Goal: Transaction & Acquisition: Purchase product/service

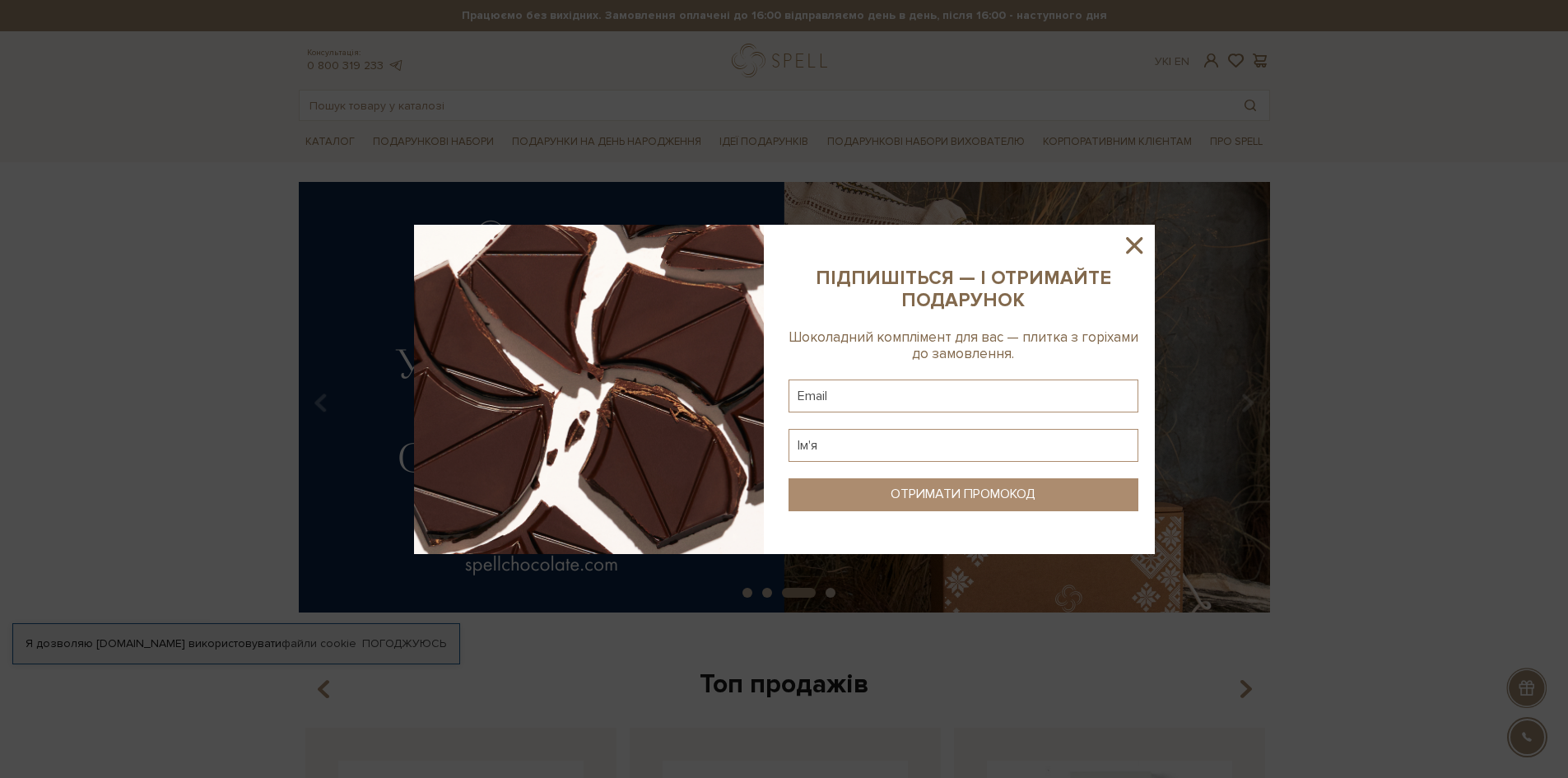
click at [1140, 239] on icon at bounding box center [1134, 245] width 17 height 17
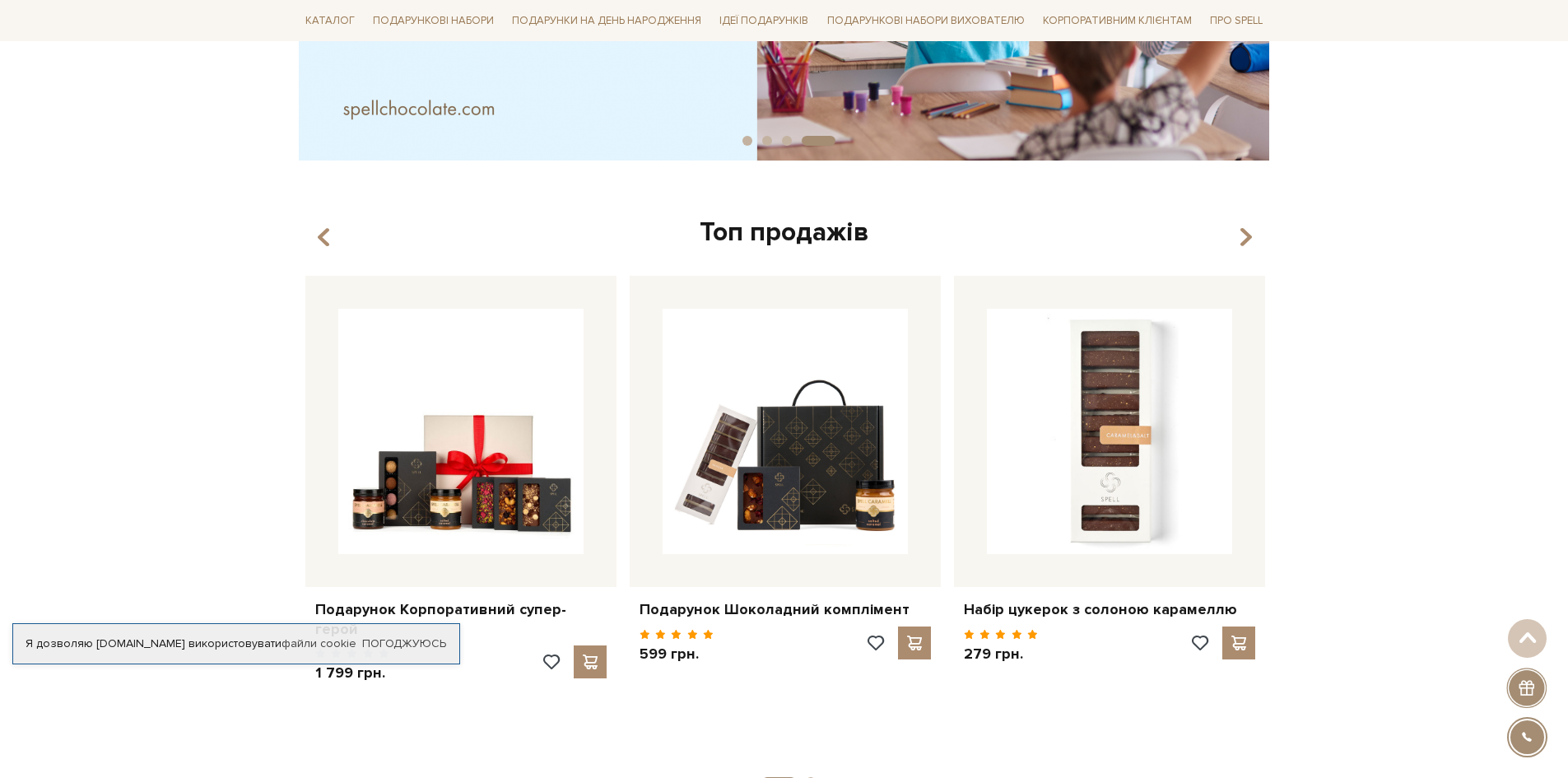
scroll to position [576, 0]
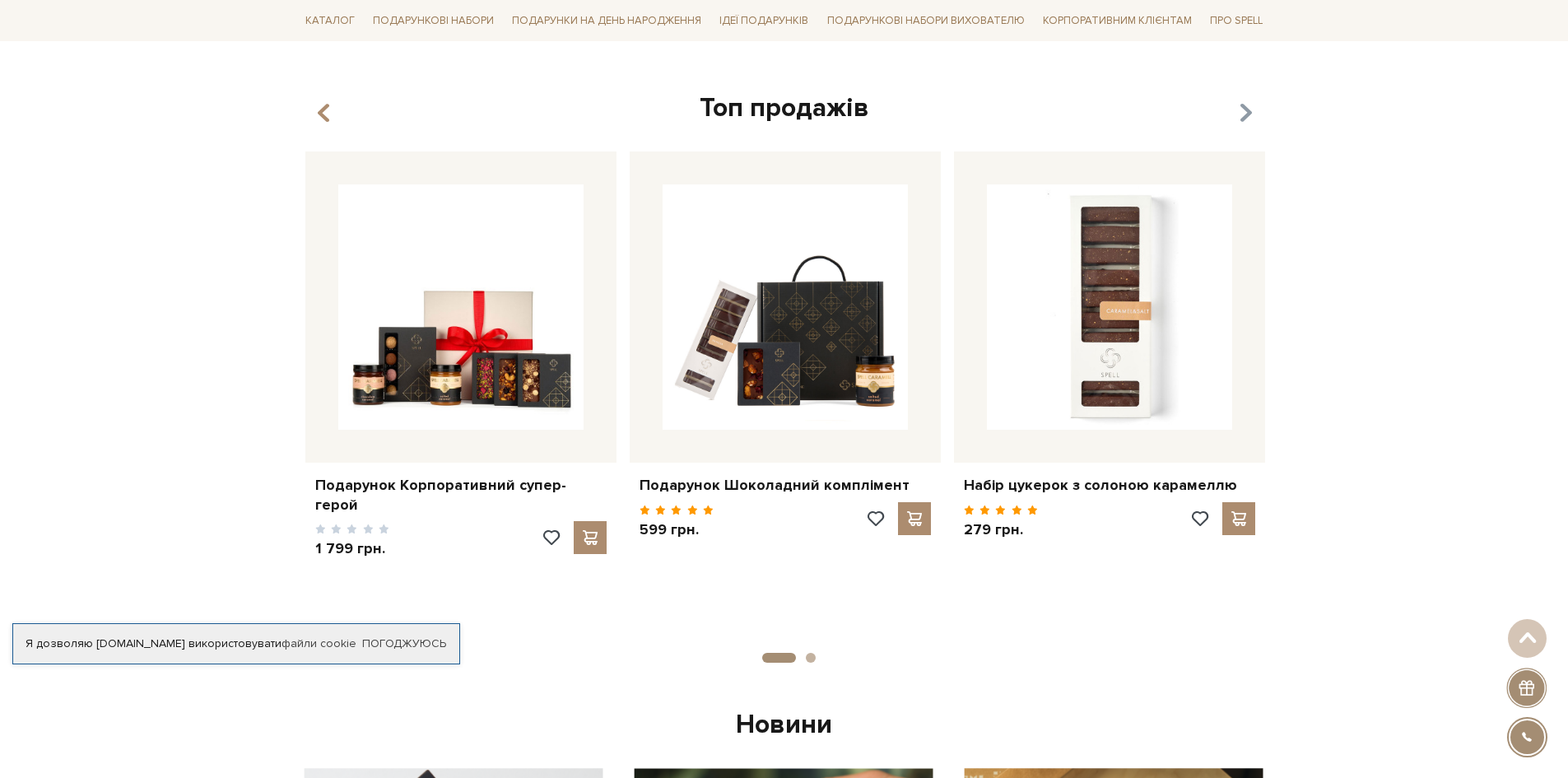
click at [1252, 117] on icon "button" at bounding box center [1246, 114] width 14 height 28
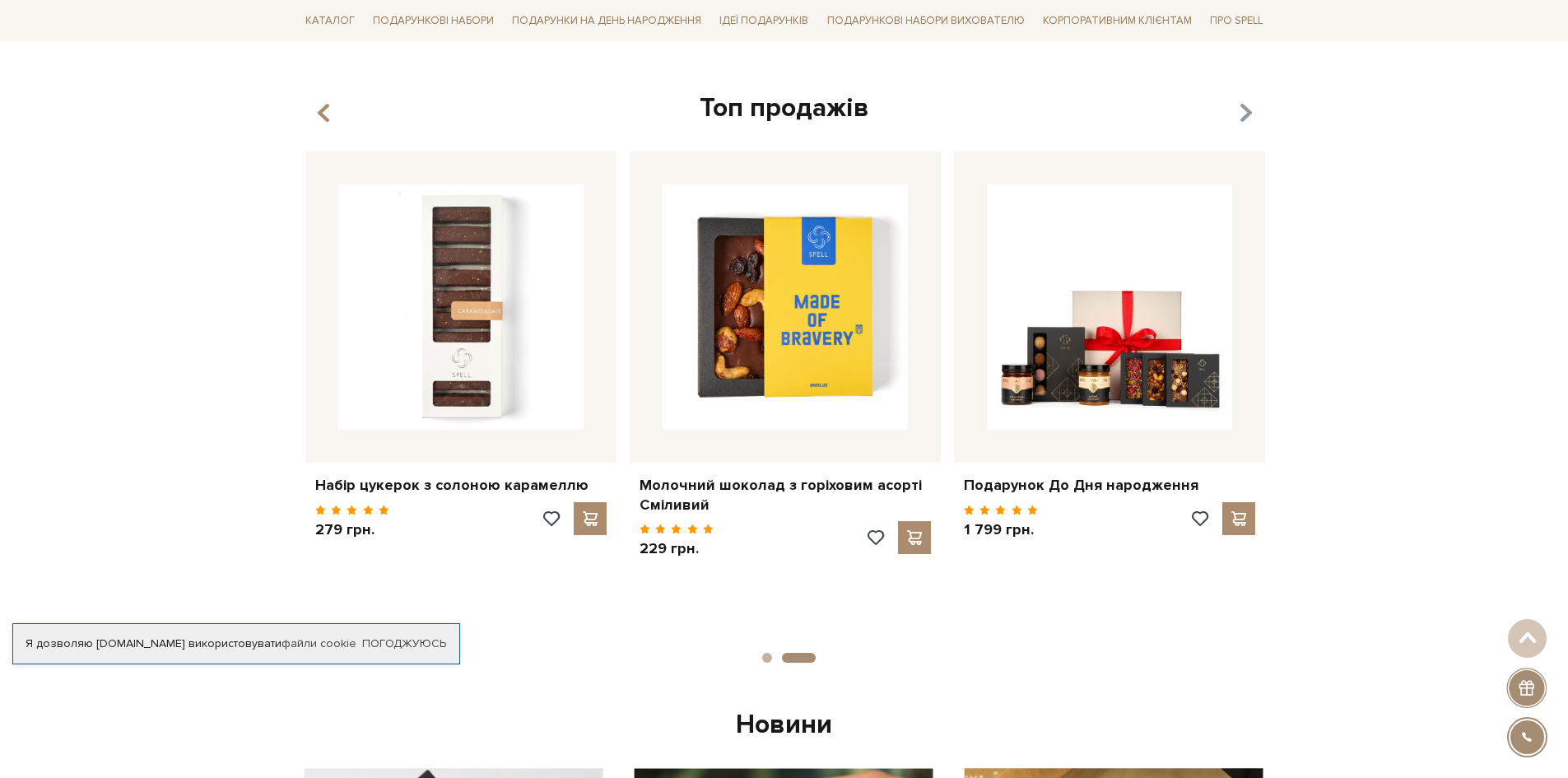
click at [1252, 117] on icon "button" at bounding box center [1246, 114] width 14 height 28
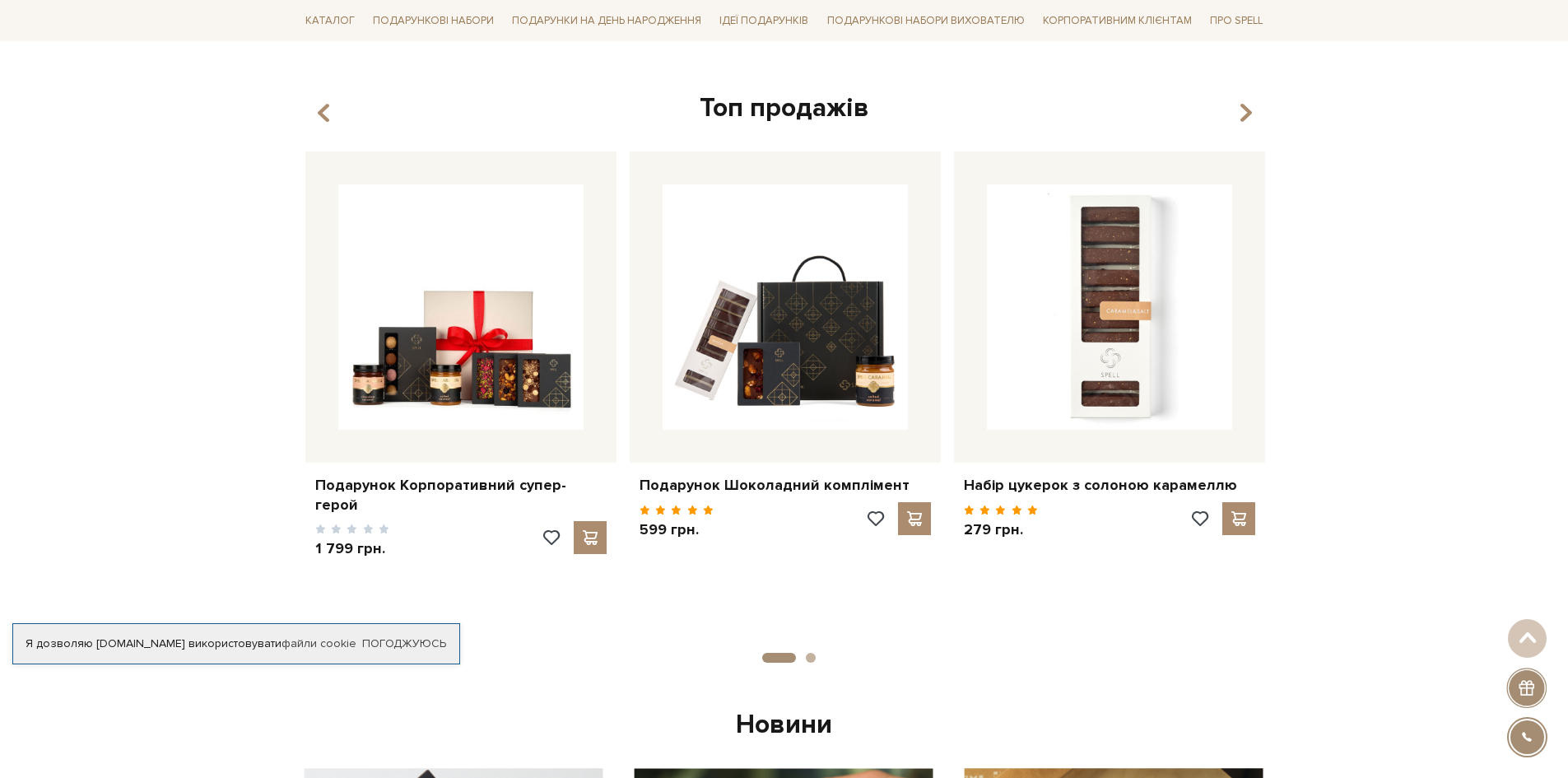
click at [316, 112] on div "Топ продажів" at bounding box center [785, 109] width 972 height 35
click at [328, 112] on icon "button" at bounding box center [323, 113] width 14 height 28
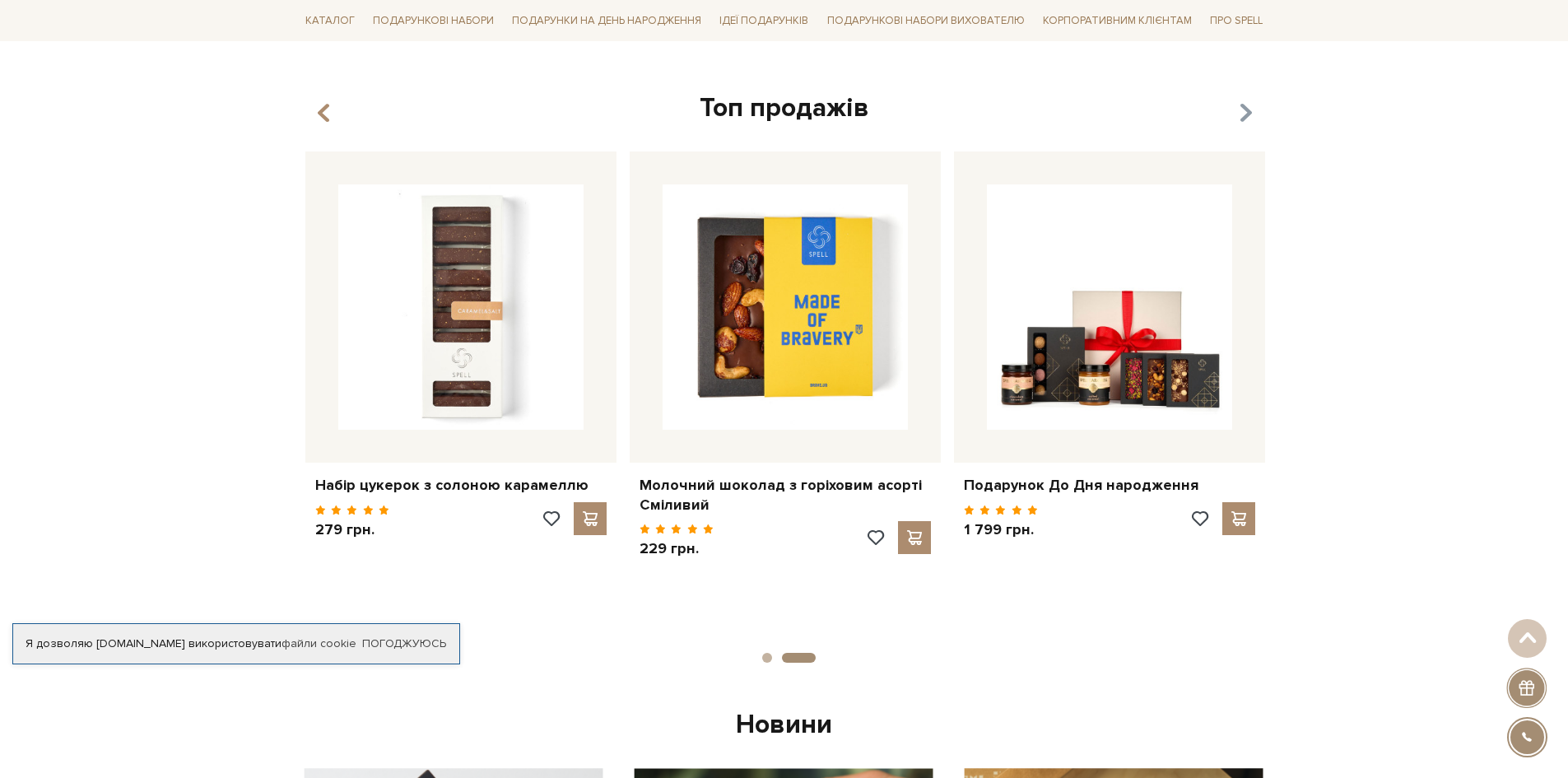
click at [1246, 117] on icon "button" at bounding box center [1246, 114] width 14 height 28
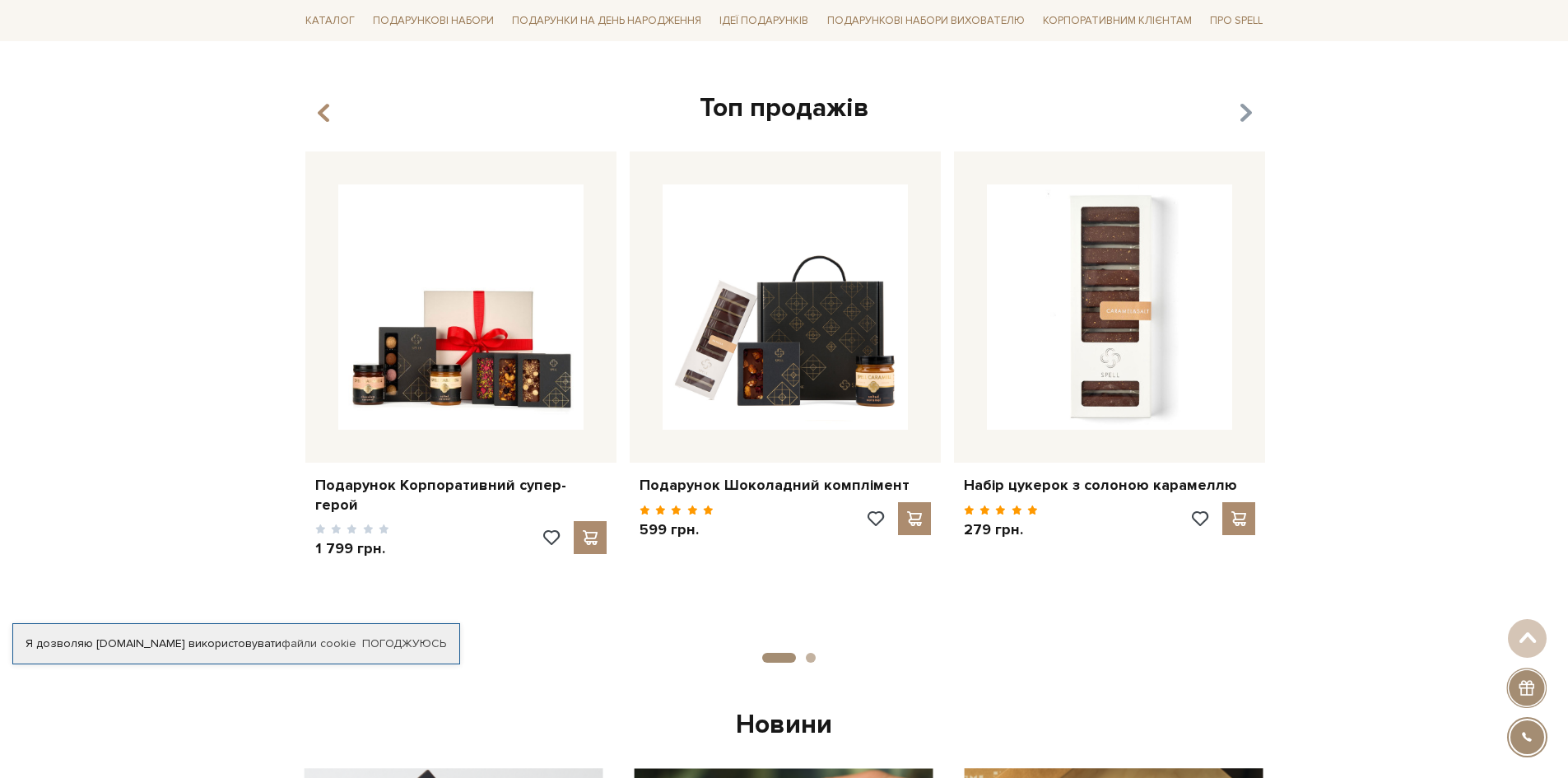
click at [1246, 117] on icon "button" at bounding box center [1246, 114] width 14 height 28
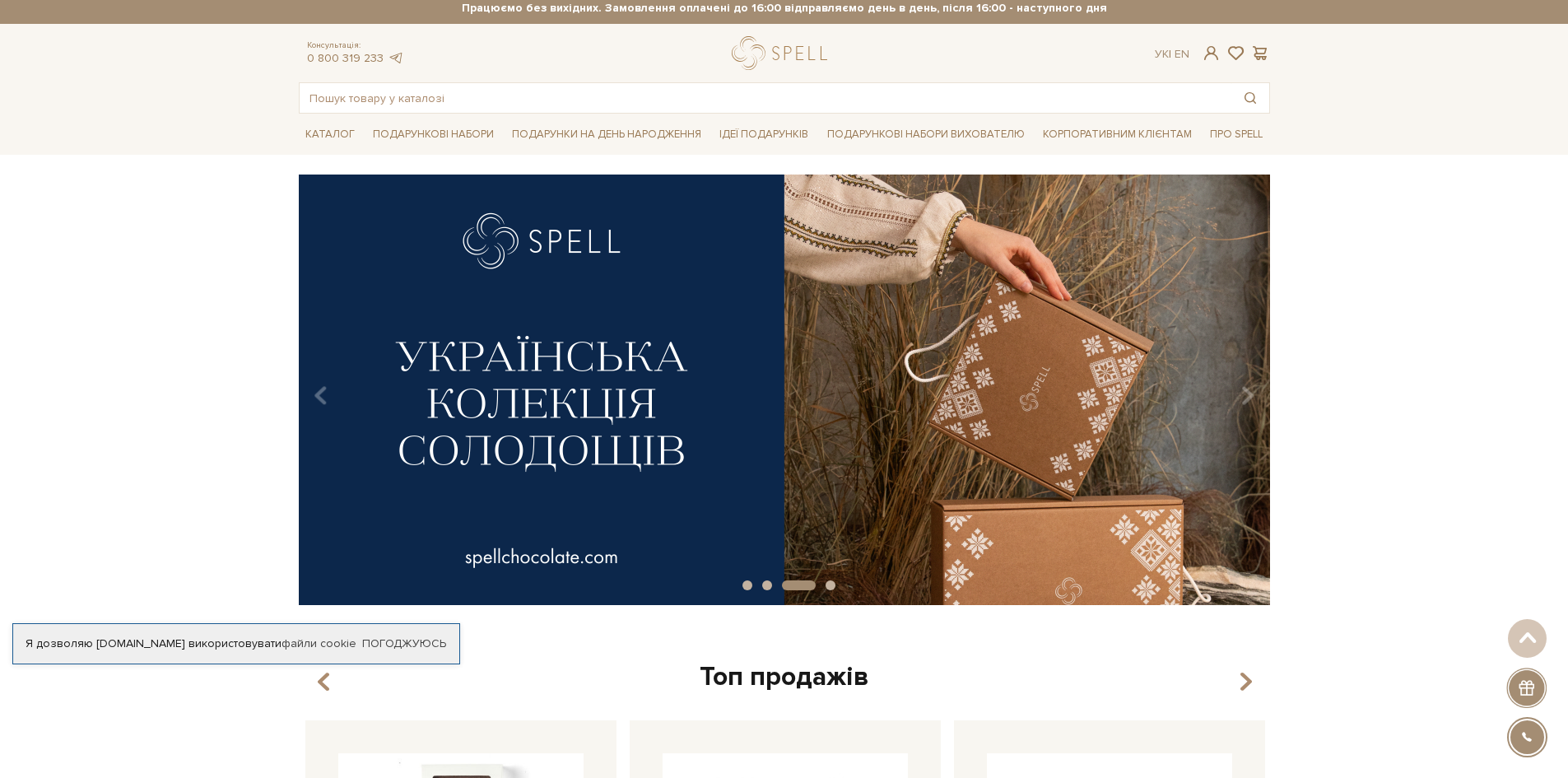
scroll to position [0, 0]
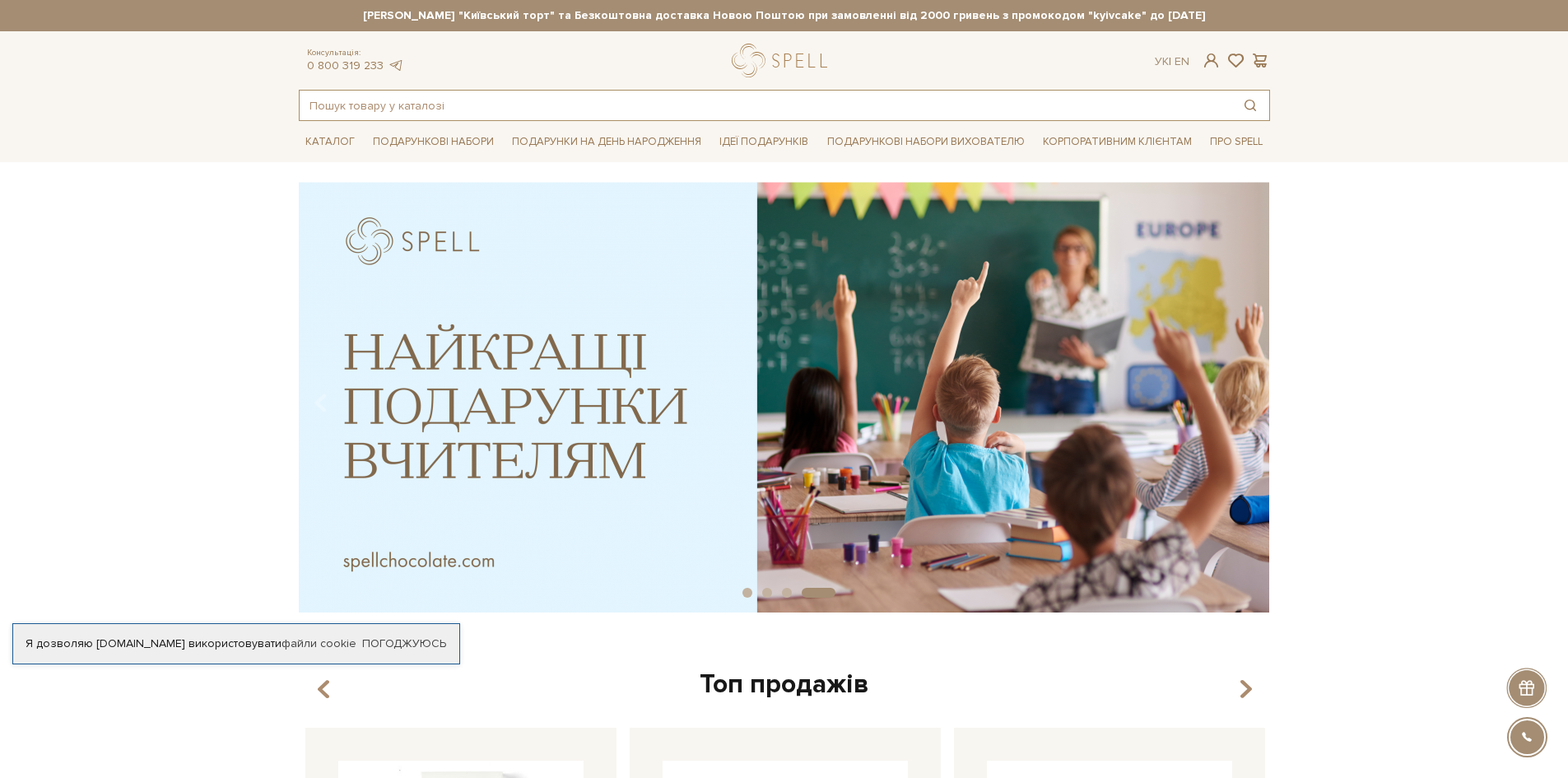
click at [730, 103] on input "text" at bounding box center [766, 105] width 932 height 30
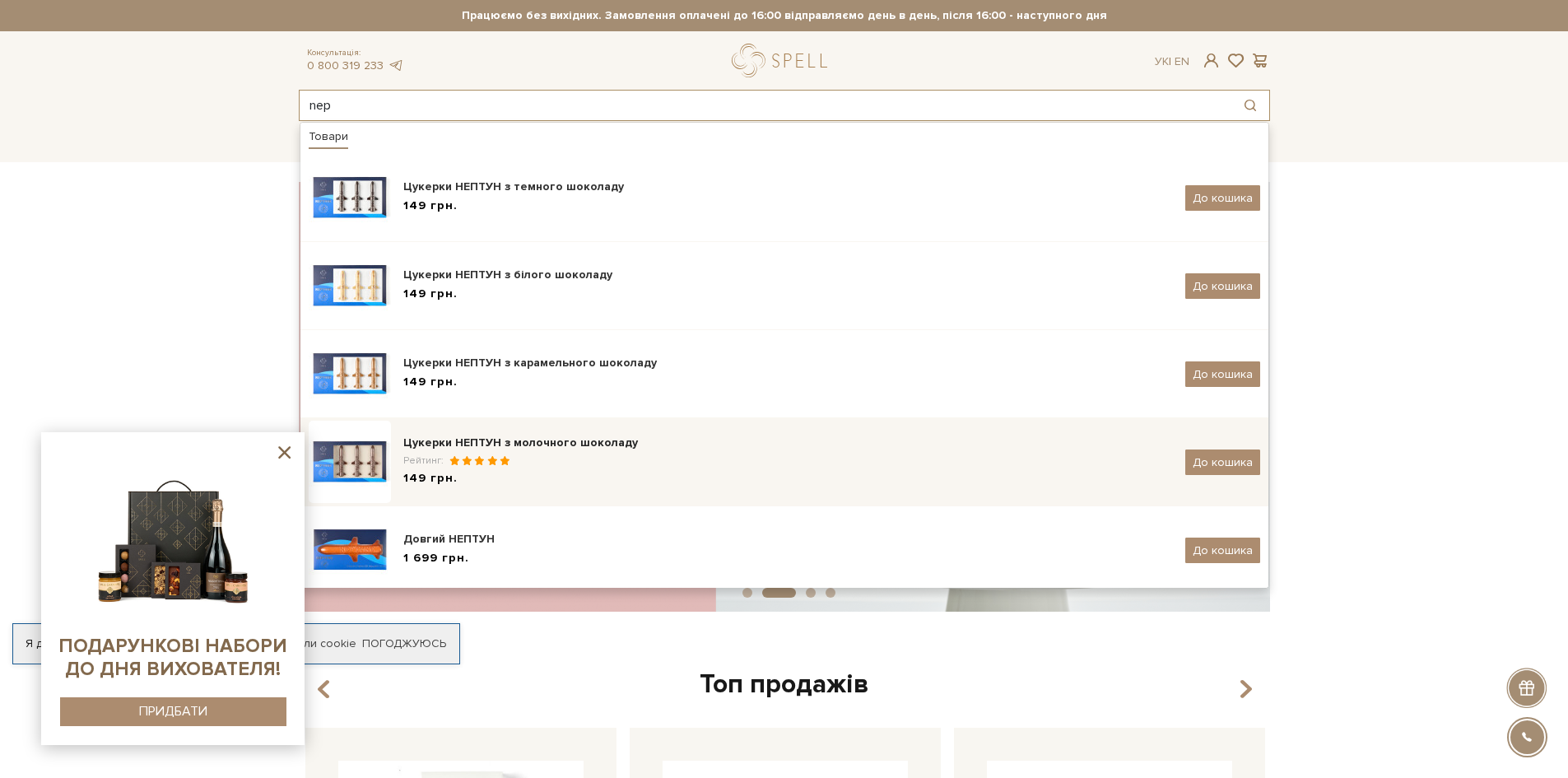
type input "nep"
click at [574, 437] on div "Цукерки НЕПТУН з молочного шоколаду" at bounding box center [788, 442] width 770 height 17
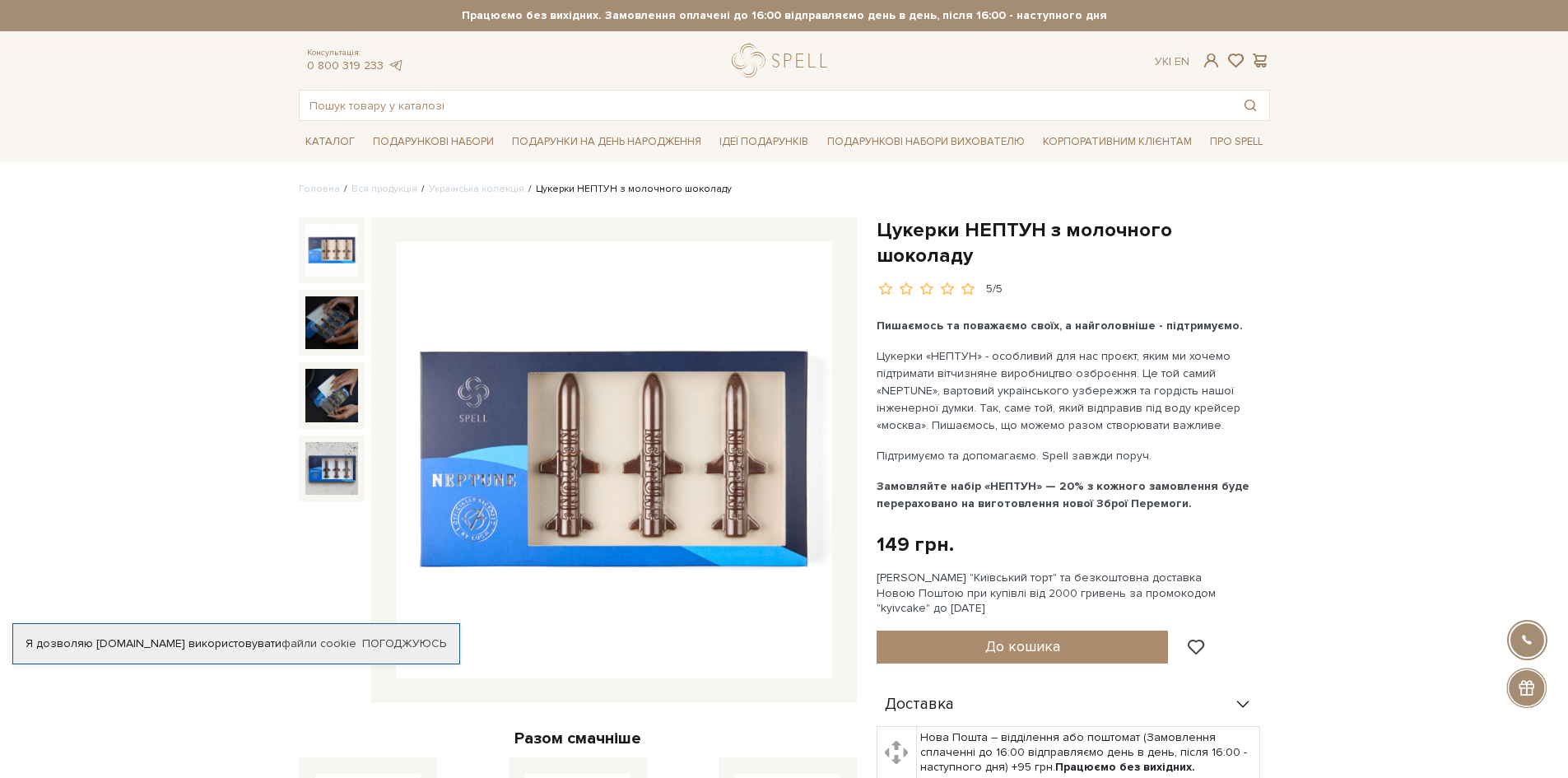
scroll to position [83, 0]
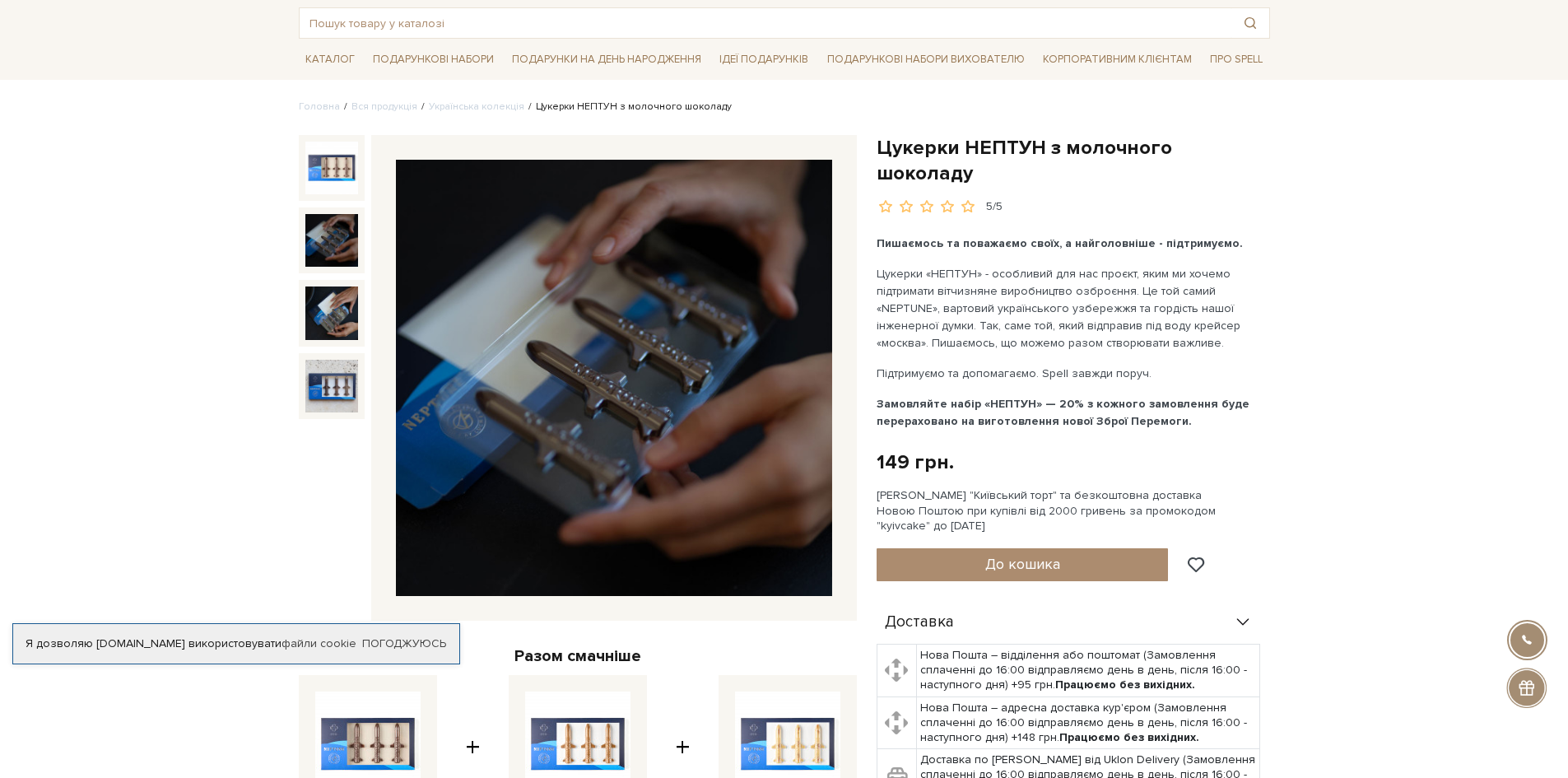
click at [344, 234] on img at bounding box center [331, 240] width 53 height 53
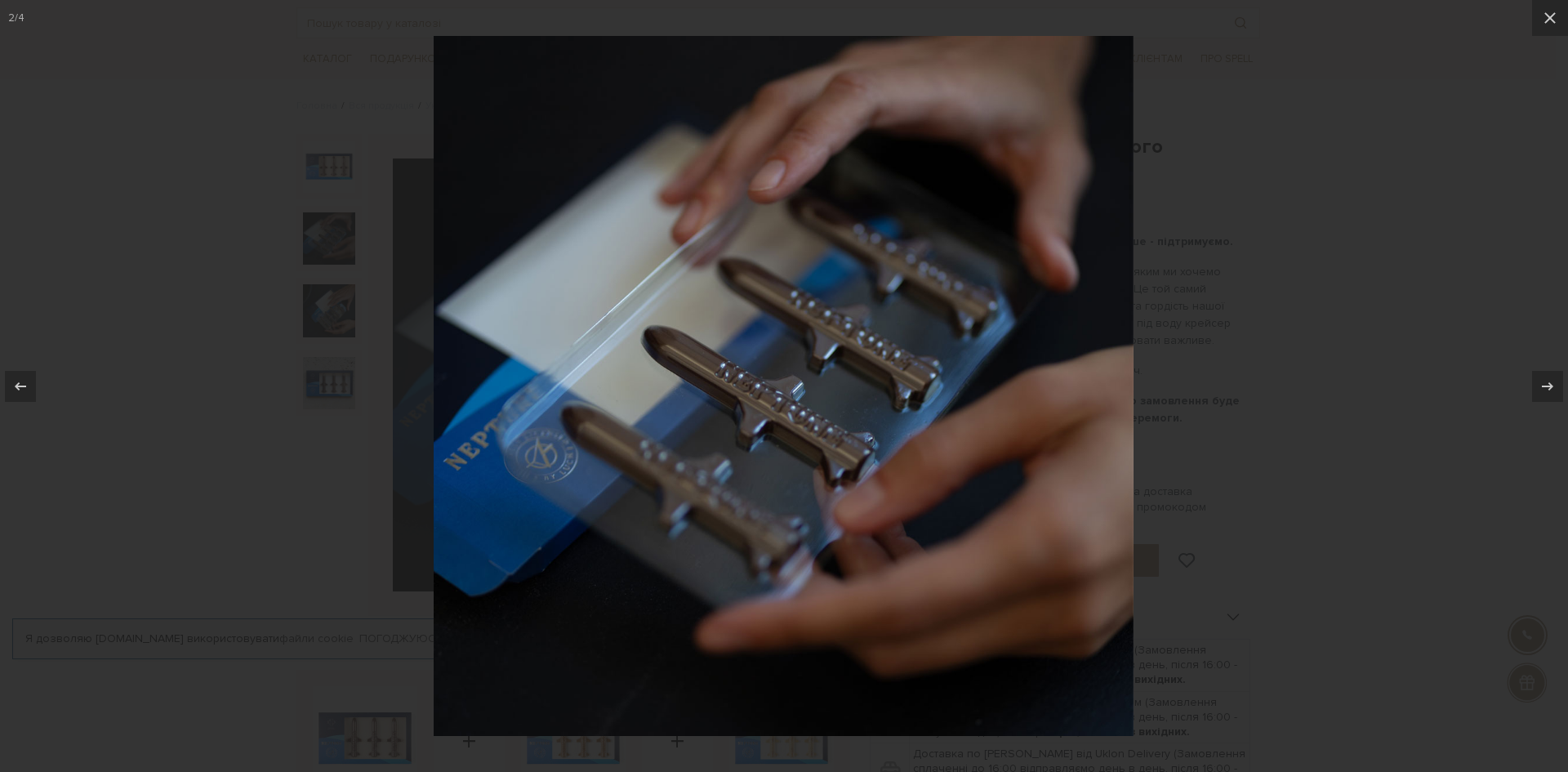
click at [1306, 304] on div at bounding box center [784, 386] width 1568 height 772
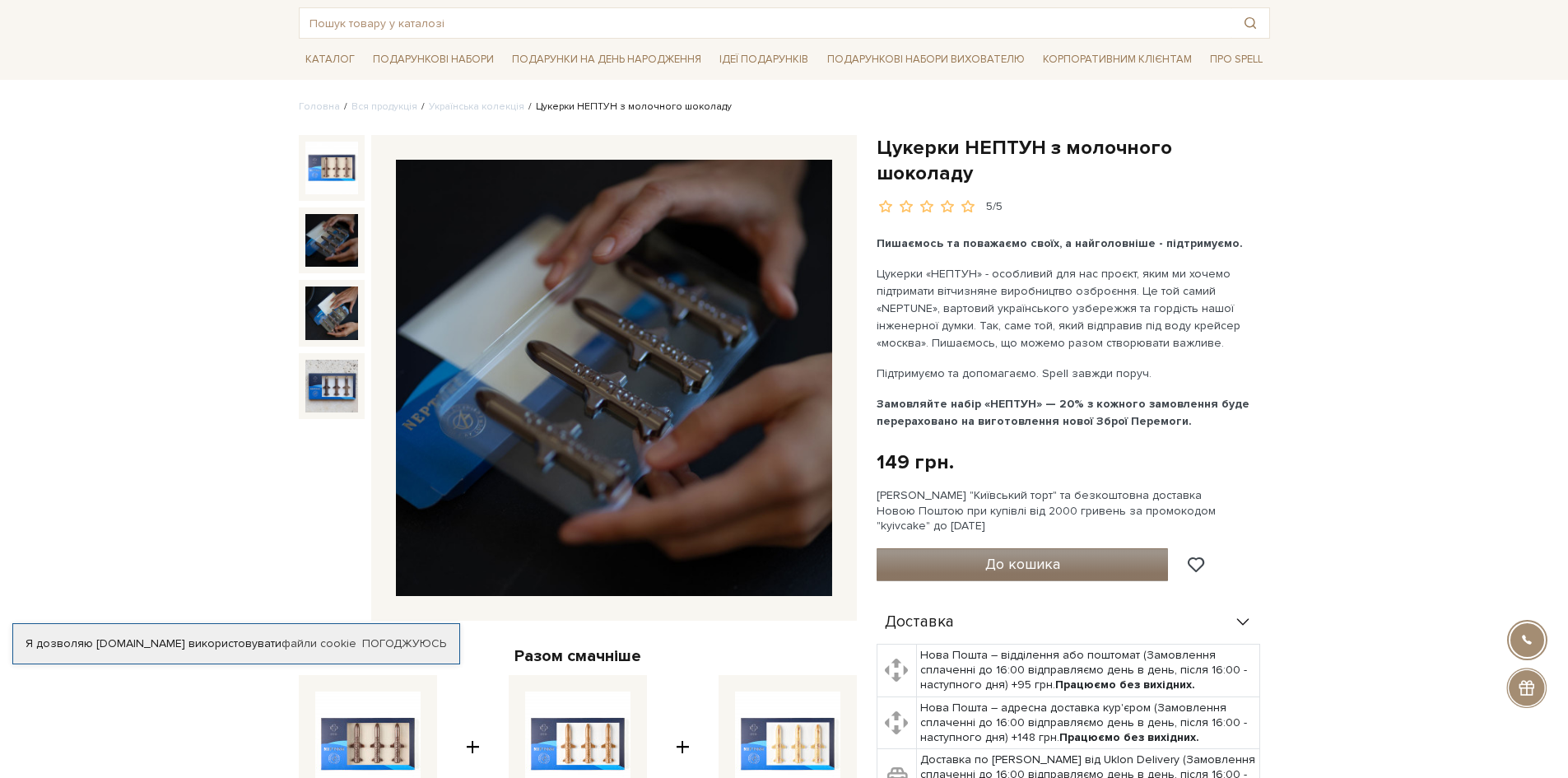
click at [1130, 549] on button "До кошика" at bounding box center [1023, 565] width 292 height 33
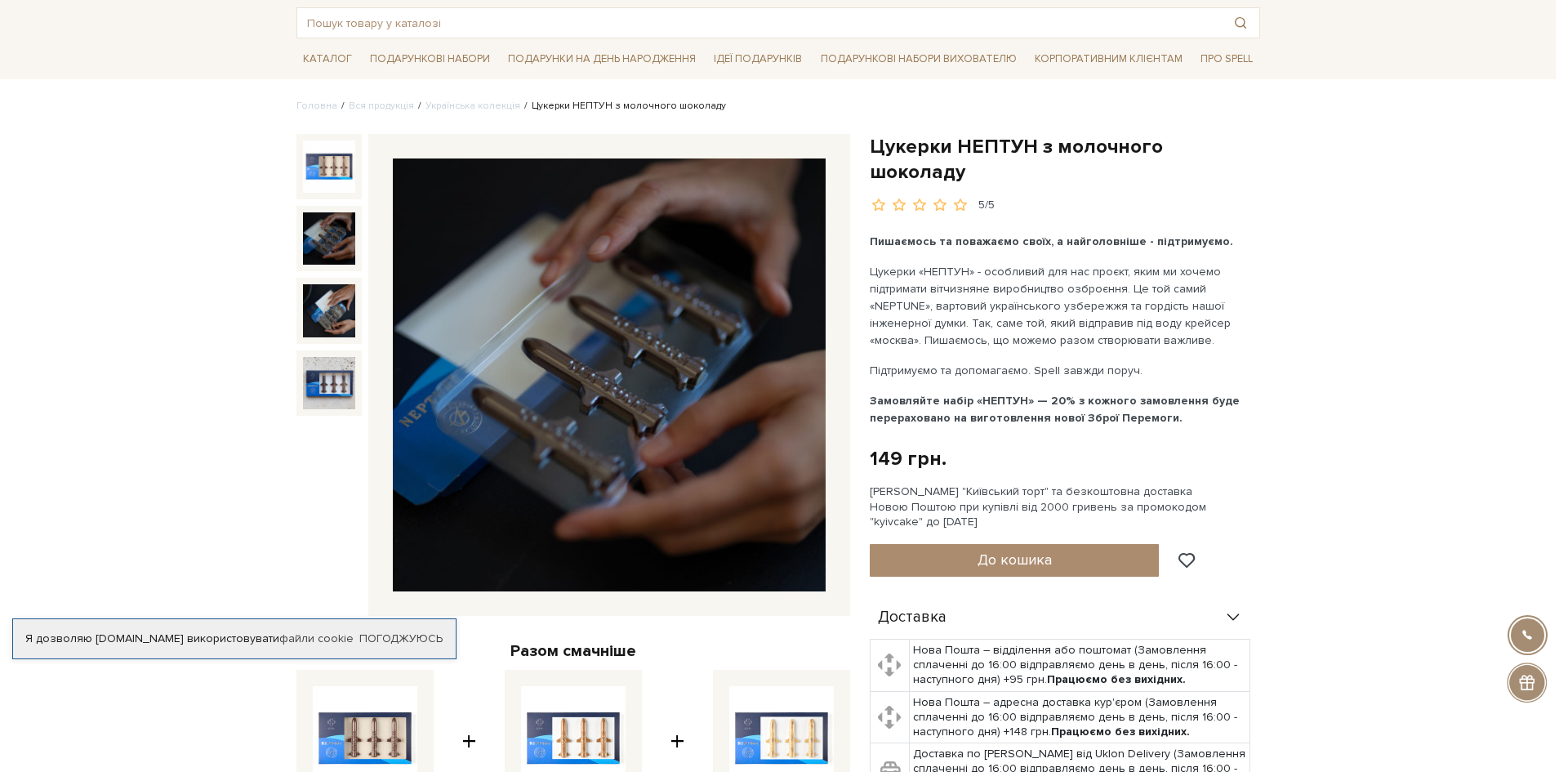
click at [104, 373] on div at bounding box center [784, 386] width 1568 height 772
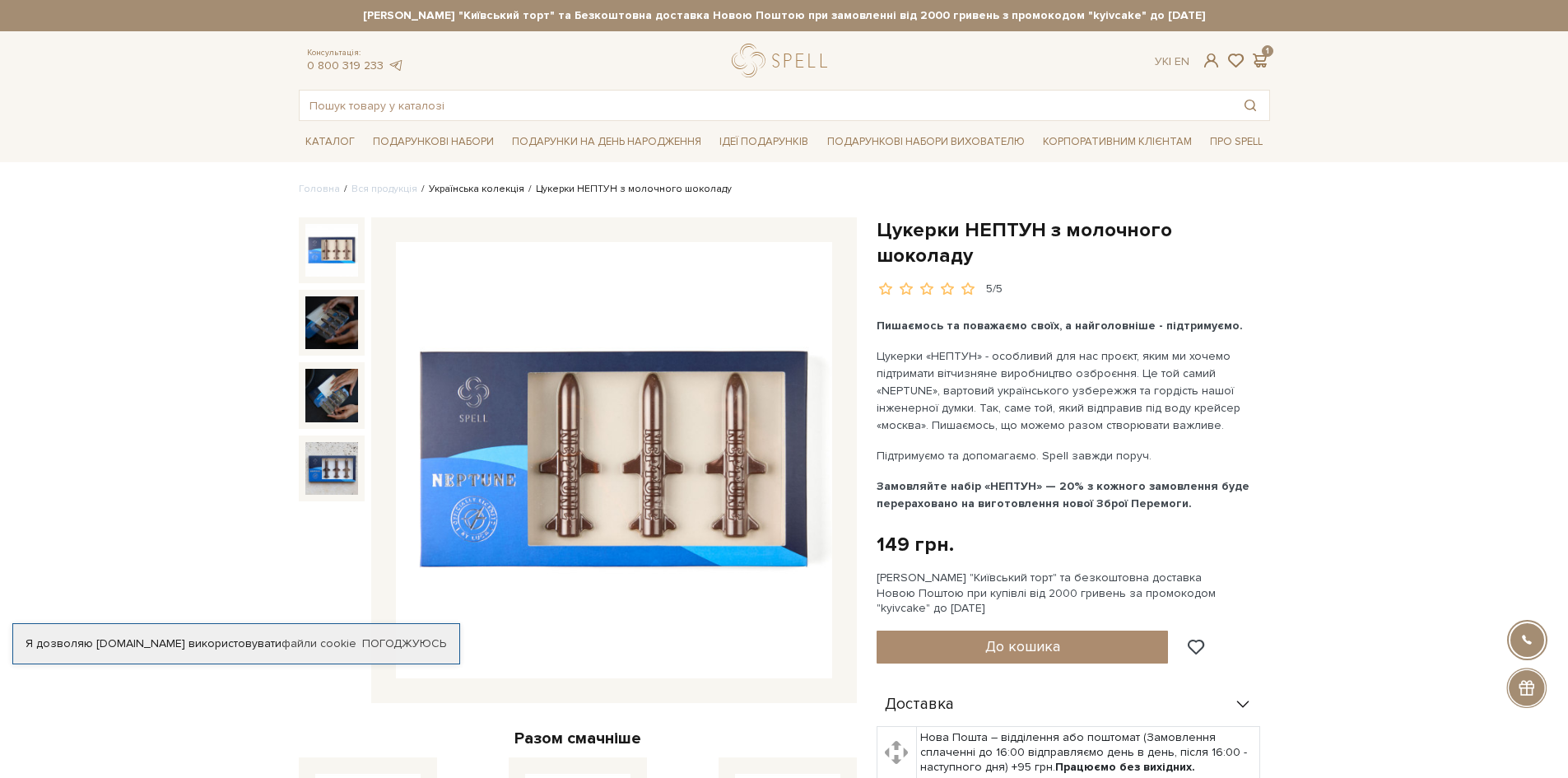
click at [466, 188] on link "Українська колекція" at bounding box center [477, 189] width 96 height 12
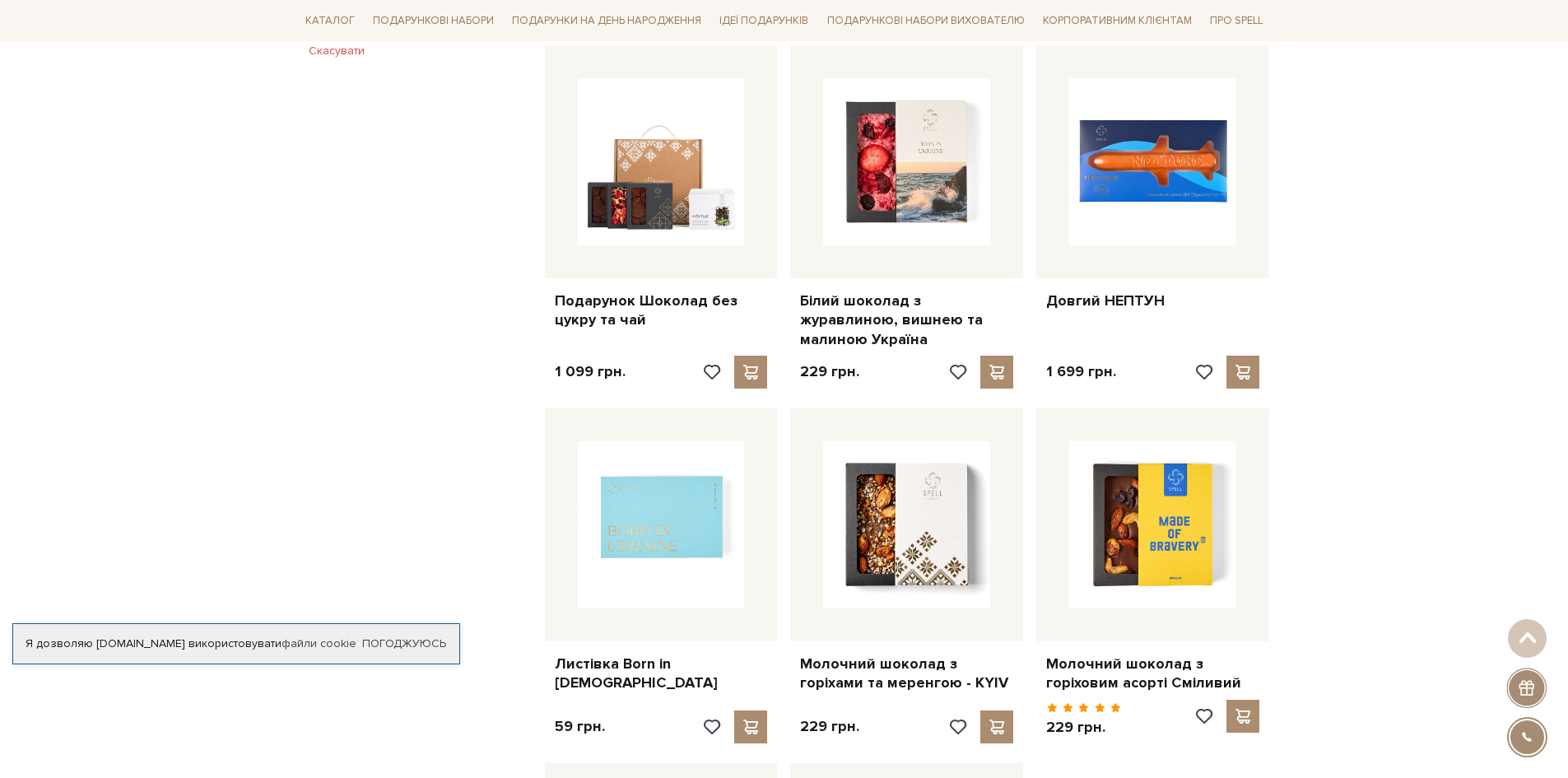
scroll to position [1400, 0]
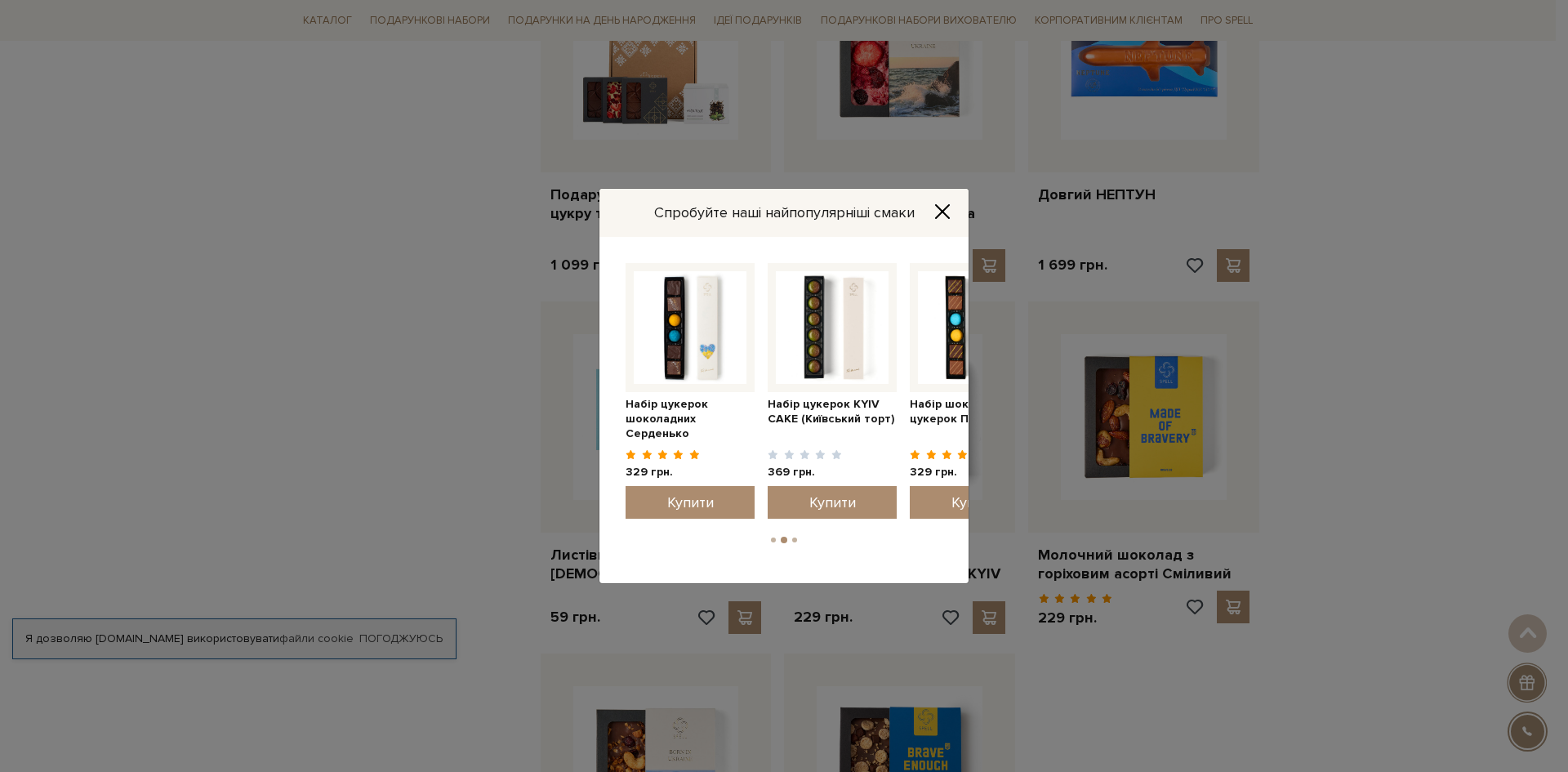
drag, startPoint x: 887, startPoint y: 330, endPoint x: 518, endPoint y: 360, distance: 370.2
click at [524, 360] on div "Спробуйте наші найпопулярніші смаки Набір цукерок шоколадних Серденько 329 грн." at bounding box center [784, 386] width 1568 height 772
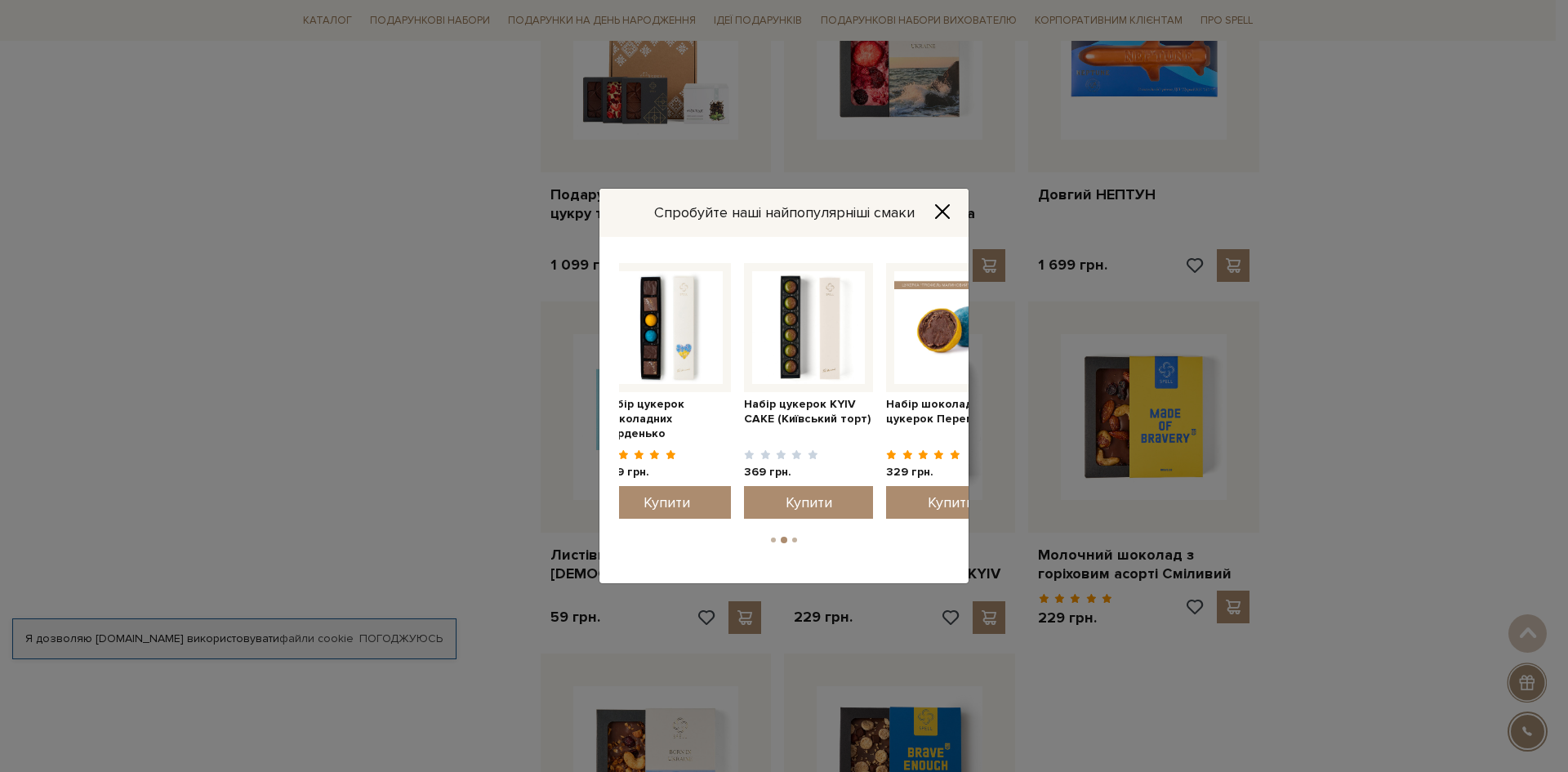
drag, startPoint x: 933, startPoint y: 331, endPoint x: 909, endPoint y: 367, distance: 43.3
click at [909, 367] on img at bounding box center [950, 327] width 113 height 113
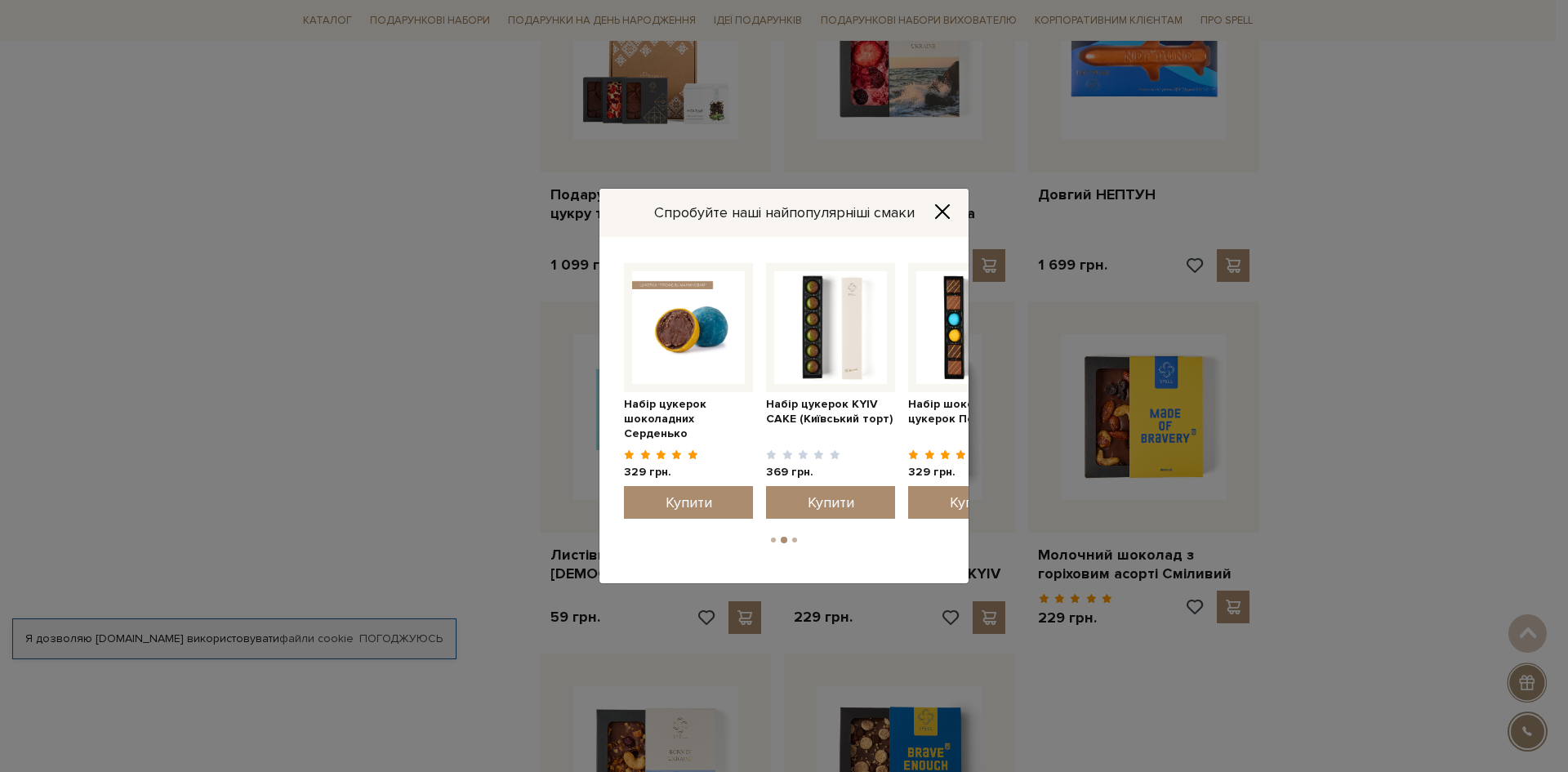
drag, startPoint x: 922, startPoint y: 346, endPoint x: 665, endPoint y: 357, distance: 257.2
click at [666, 358] on div "Набір цукерок шоколадних Серденько 329 грн. Купити" at bounding box center [759, 393] width 1137 height 260
click at [1363, 424] on div "Спробуйте наші найпопулярніші смаки Набір цукерок шоколадних Серденько 329 грн." at bounding box center [784, 386] width 1568 height 772
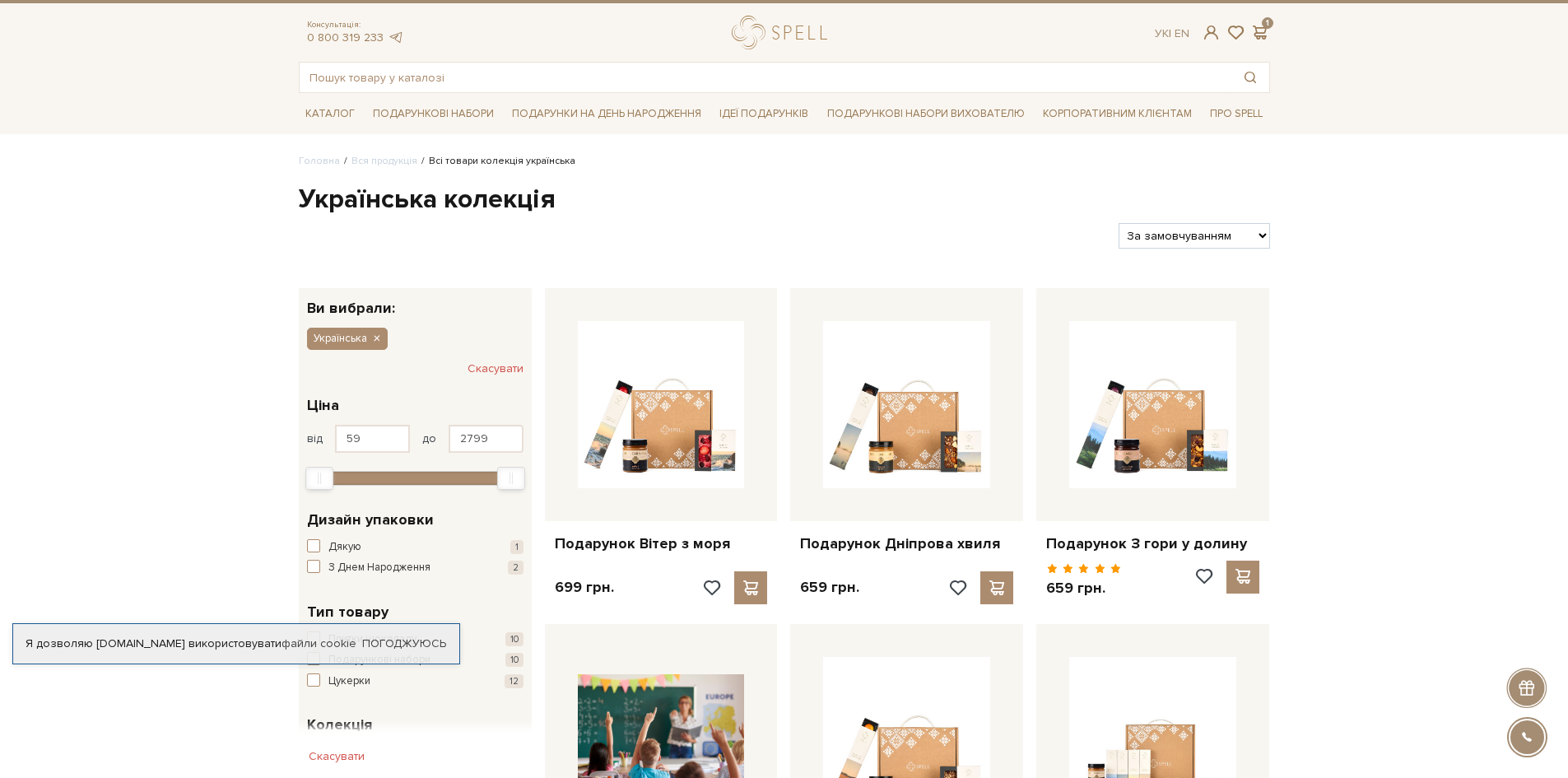
scroll to position [0, 0]
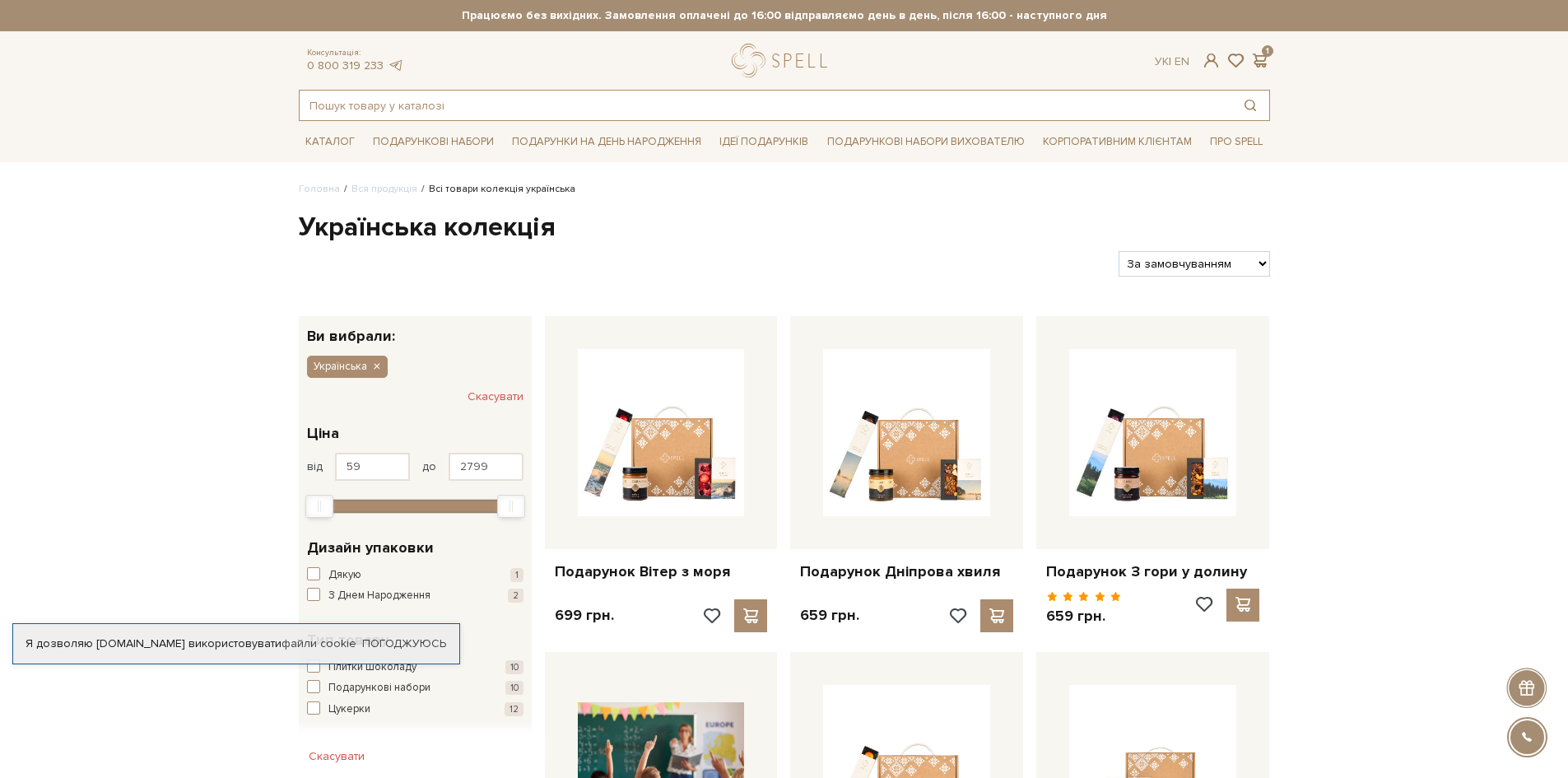
click at [430, 100] on input "text" at bounding box center [766, 105] width 932 height 30
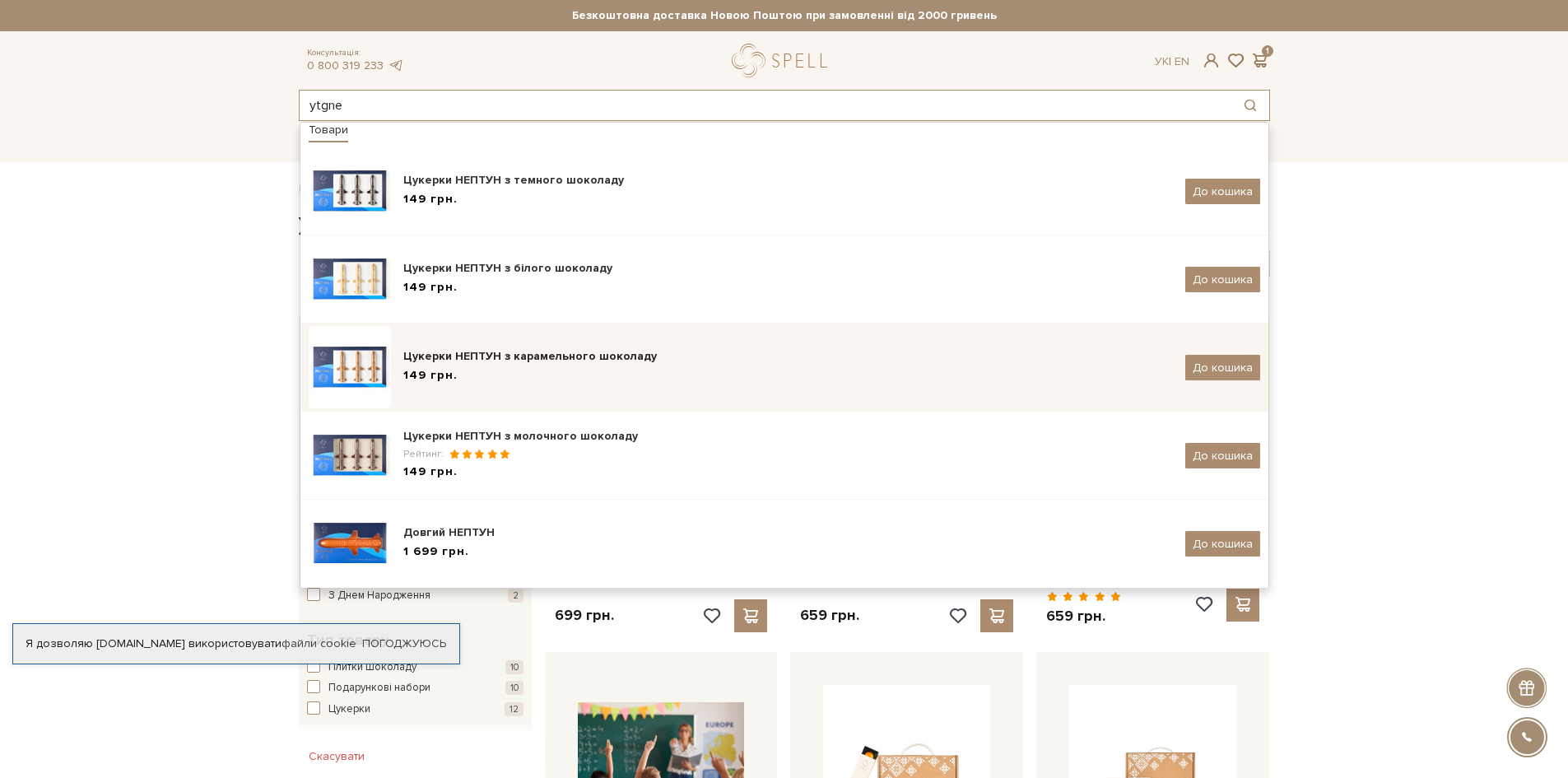
scroll to position [10, 0]
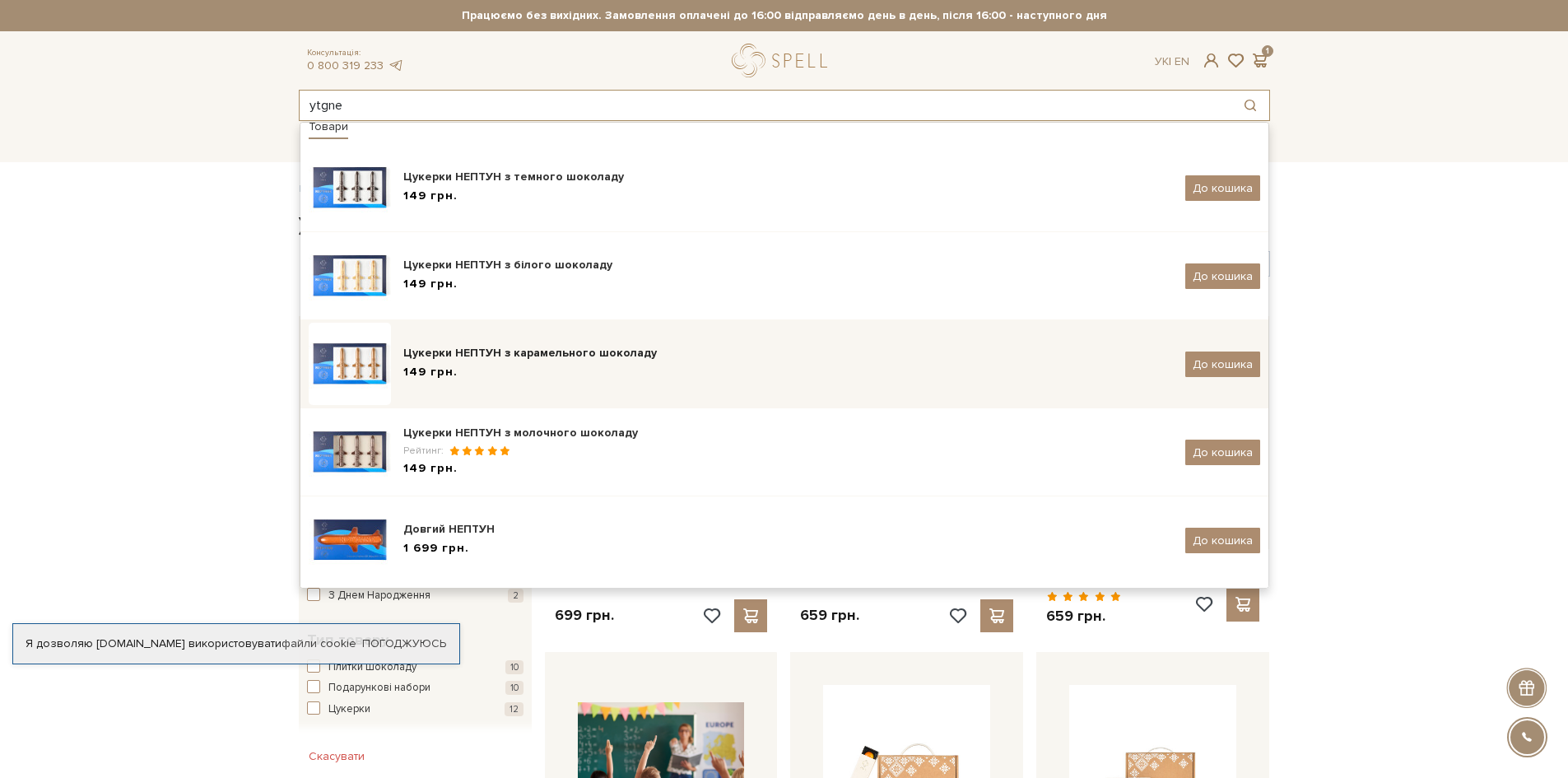
type input "ytgne"
click at [531, 349] on div "Цукерки НЕПТУН з карамельного шоколаду" at bounding box center [788, 353] width 770 height 17
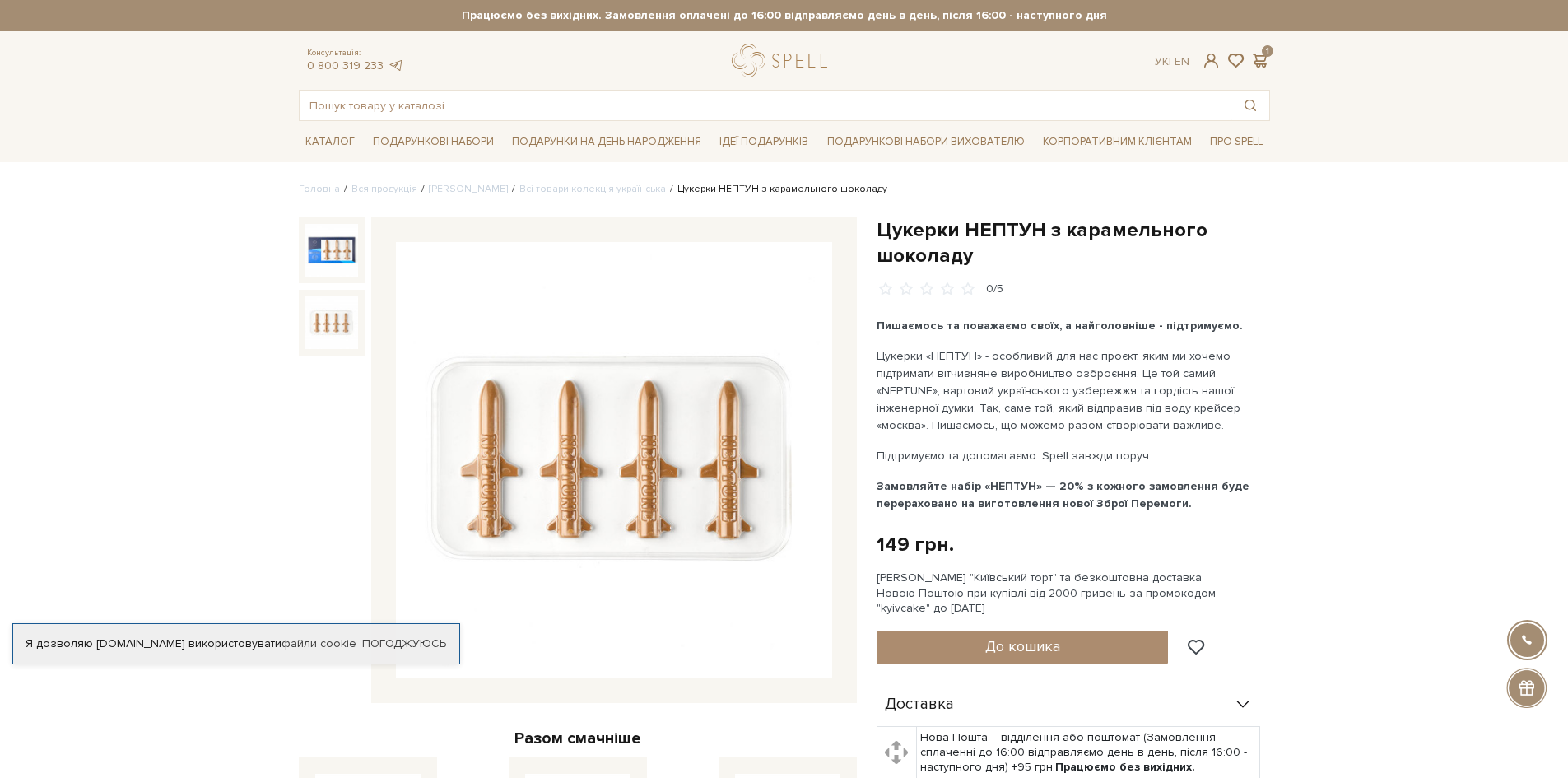
click at [342, 320] on img at bounding box center [331, 323] width 53 height 53
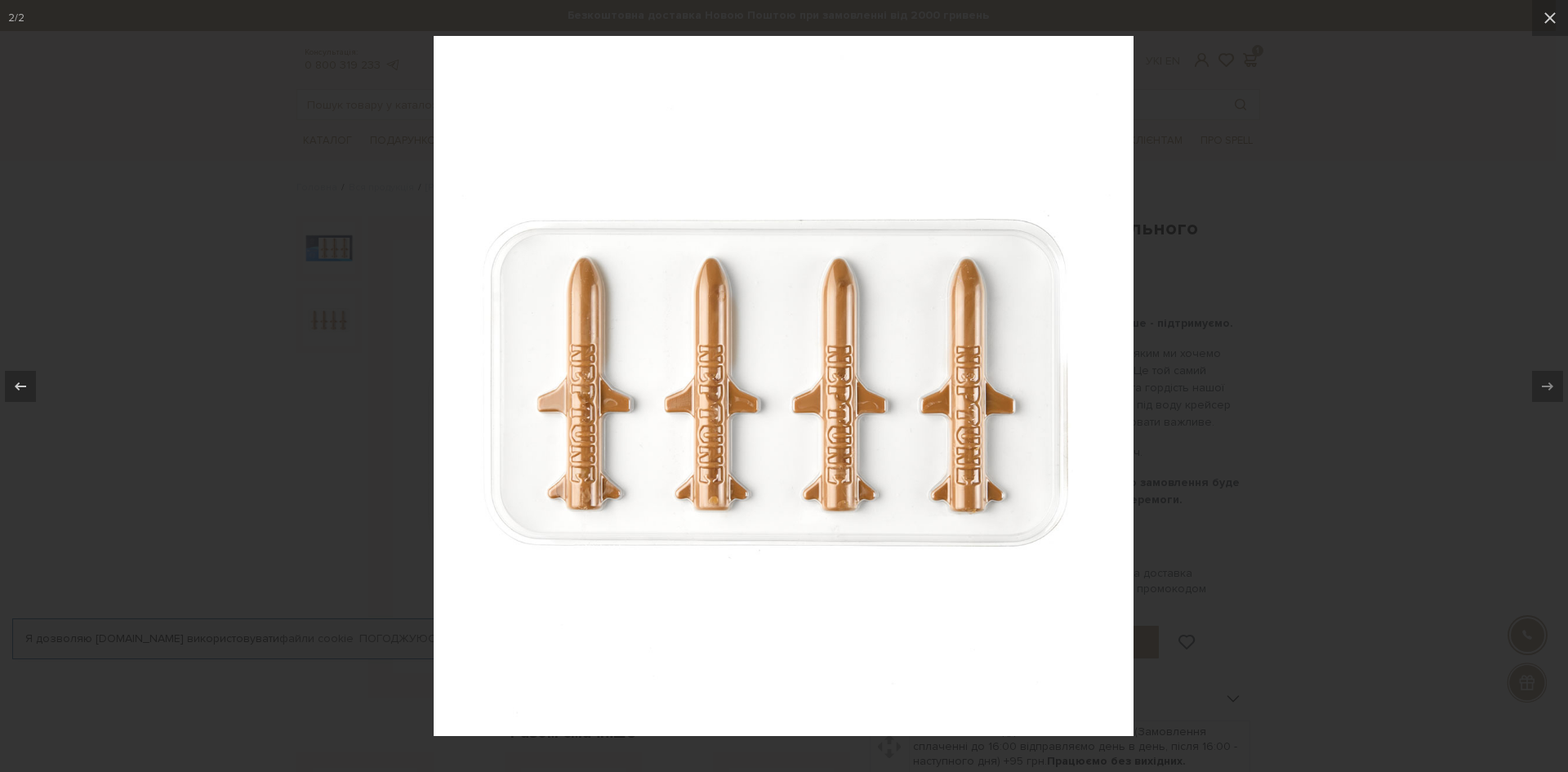
click at [328, 385] on div at bounding box center [784, 386] width 1568 height 772
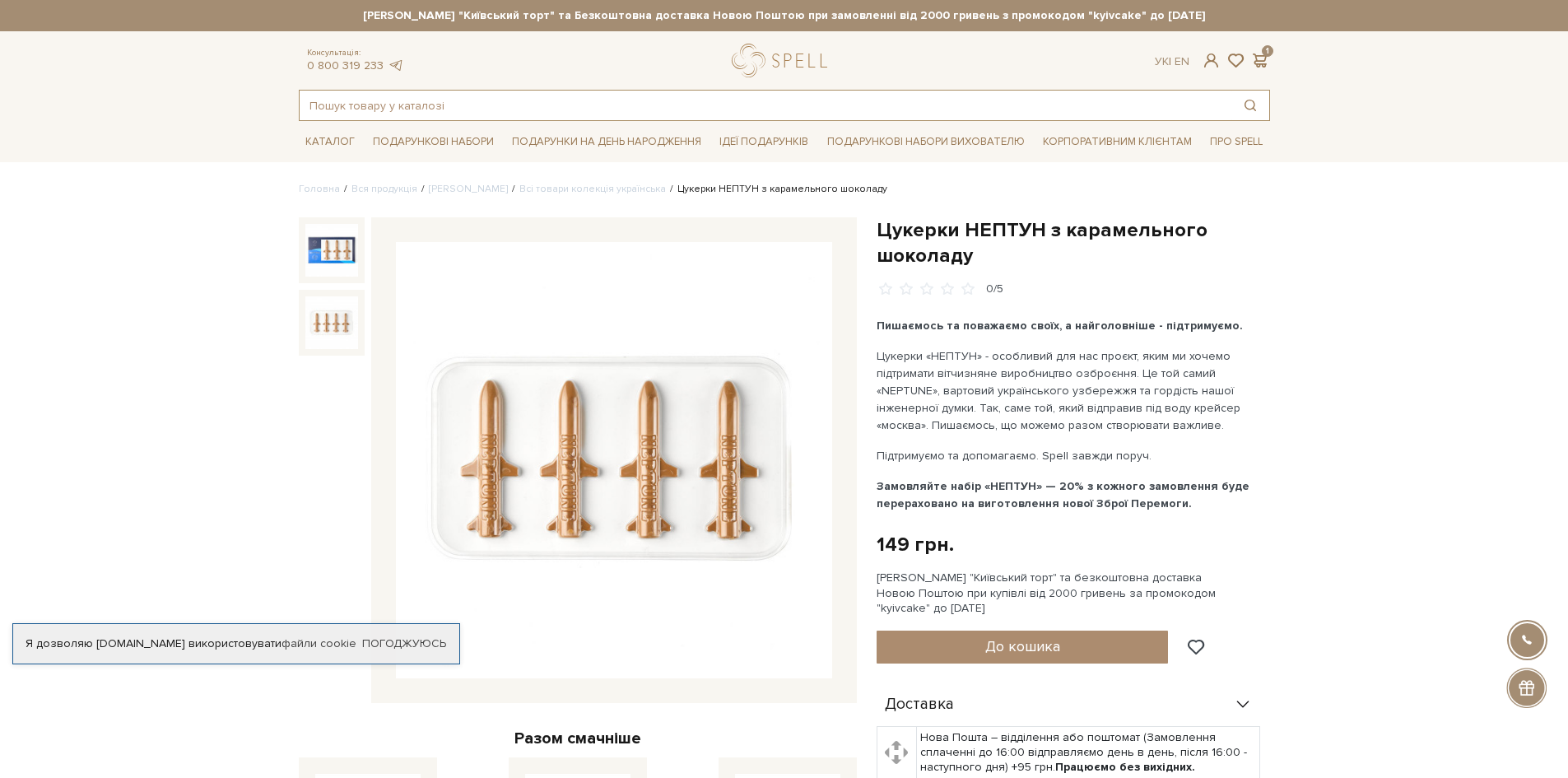
click at [494, 108] on input "text" at bounding box center [766, 105] width 932 height 30
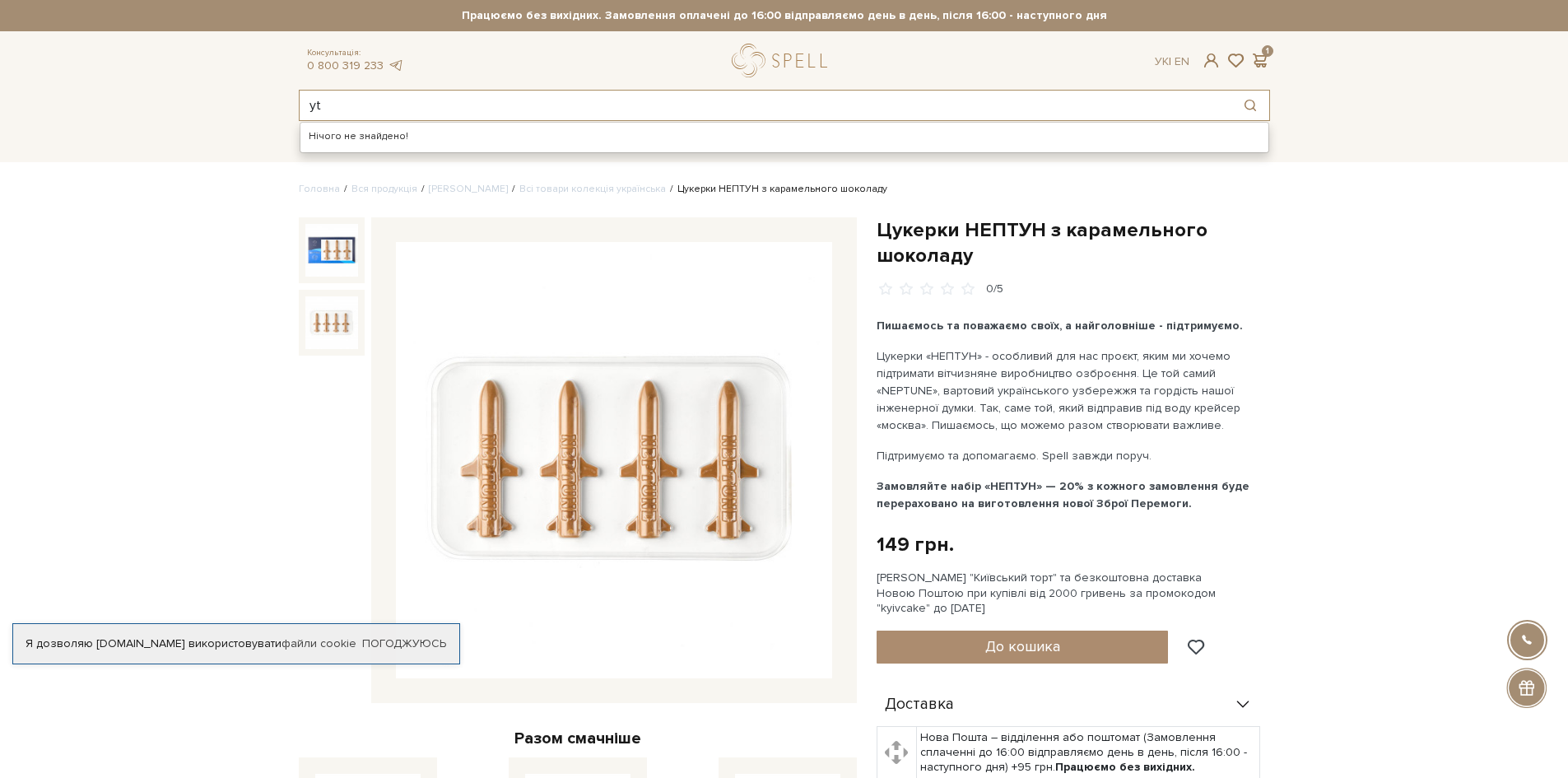
type input "y"
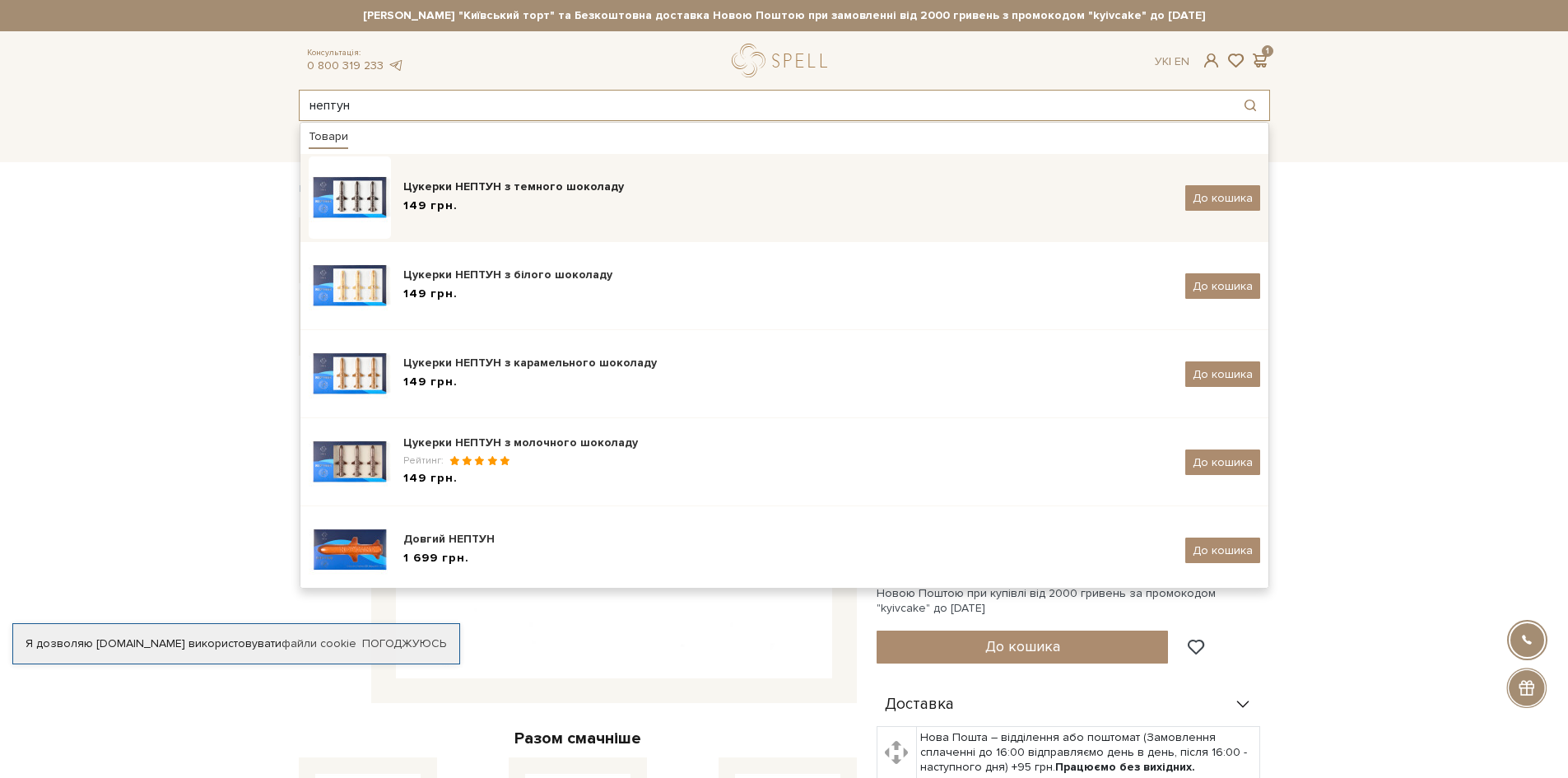
type input "нептун"
click at [598, 186] on div "Цукерки НЕПТУН з темного шоколаду" at bounding box center [788, 187] width 770 height 17
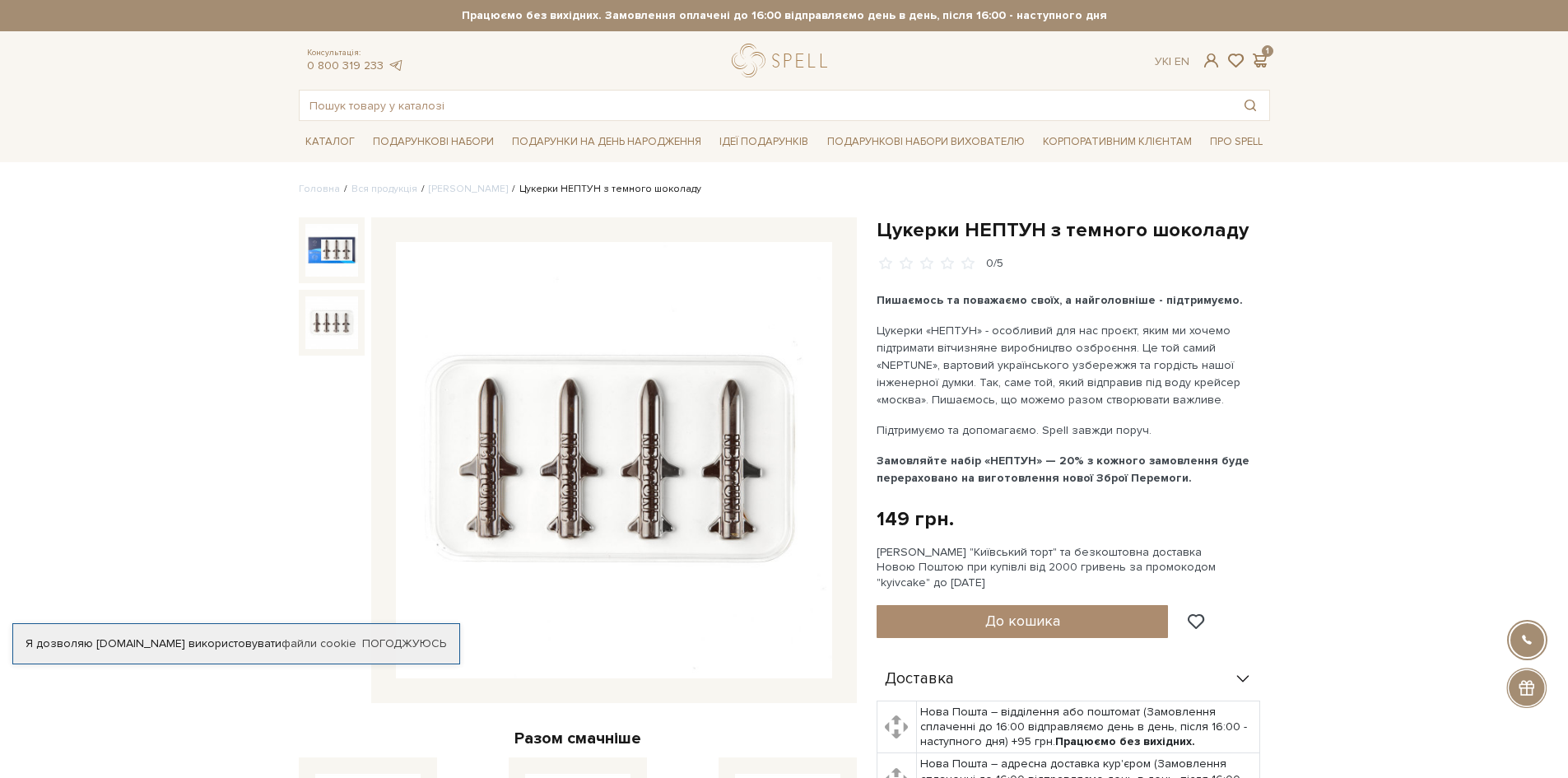
click at [355, 312] on img at bounding box center [331, 323] width 53 height 53
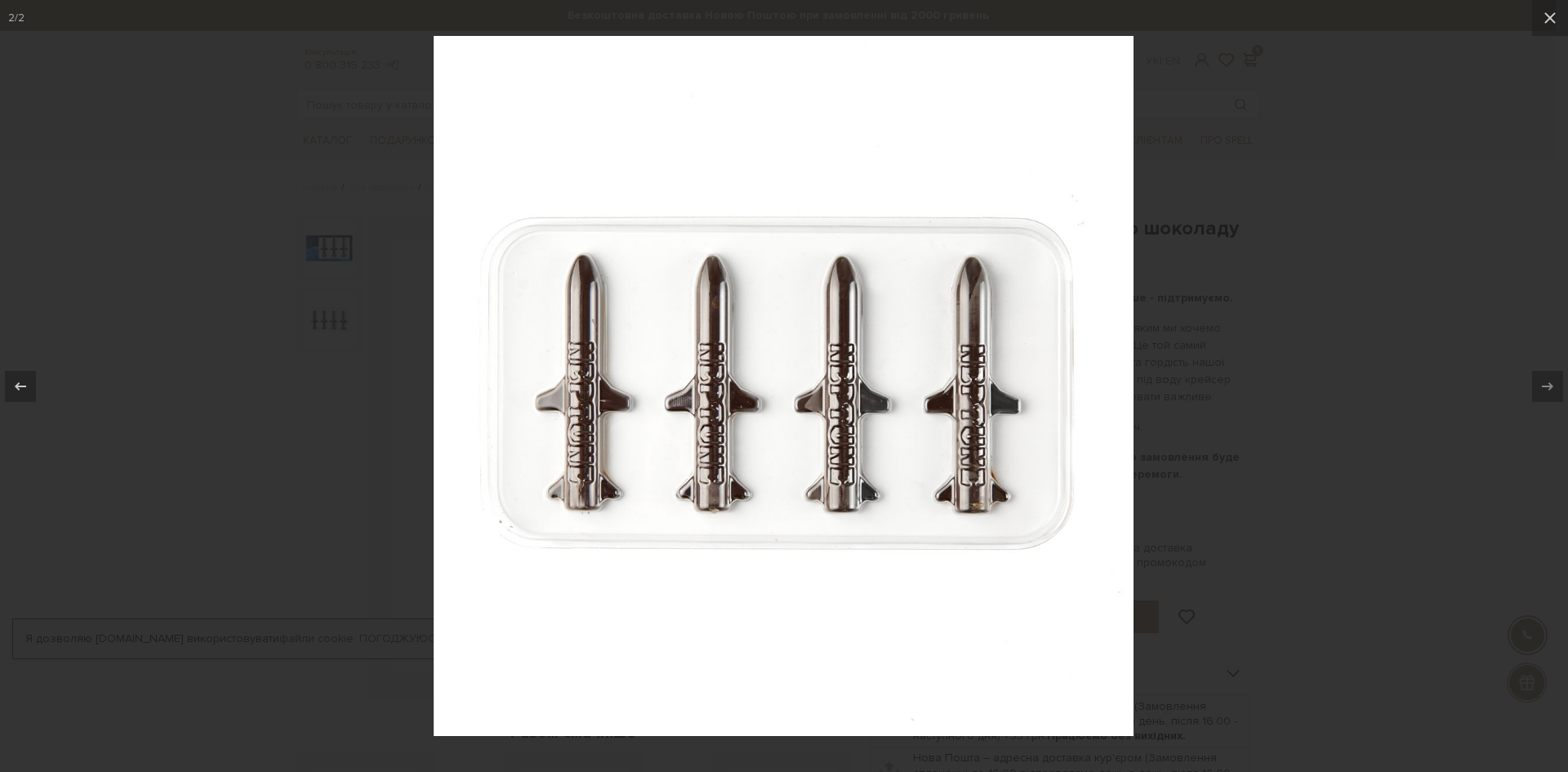
click at [1327, 336] on div at bounding box center [784, 386] width 1568 height 772
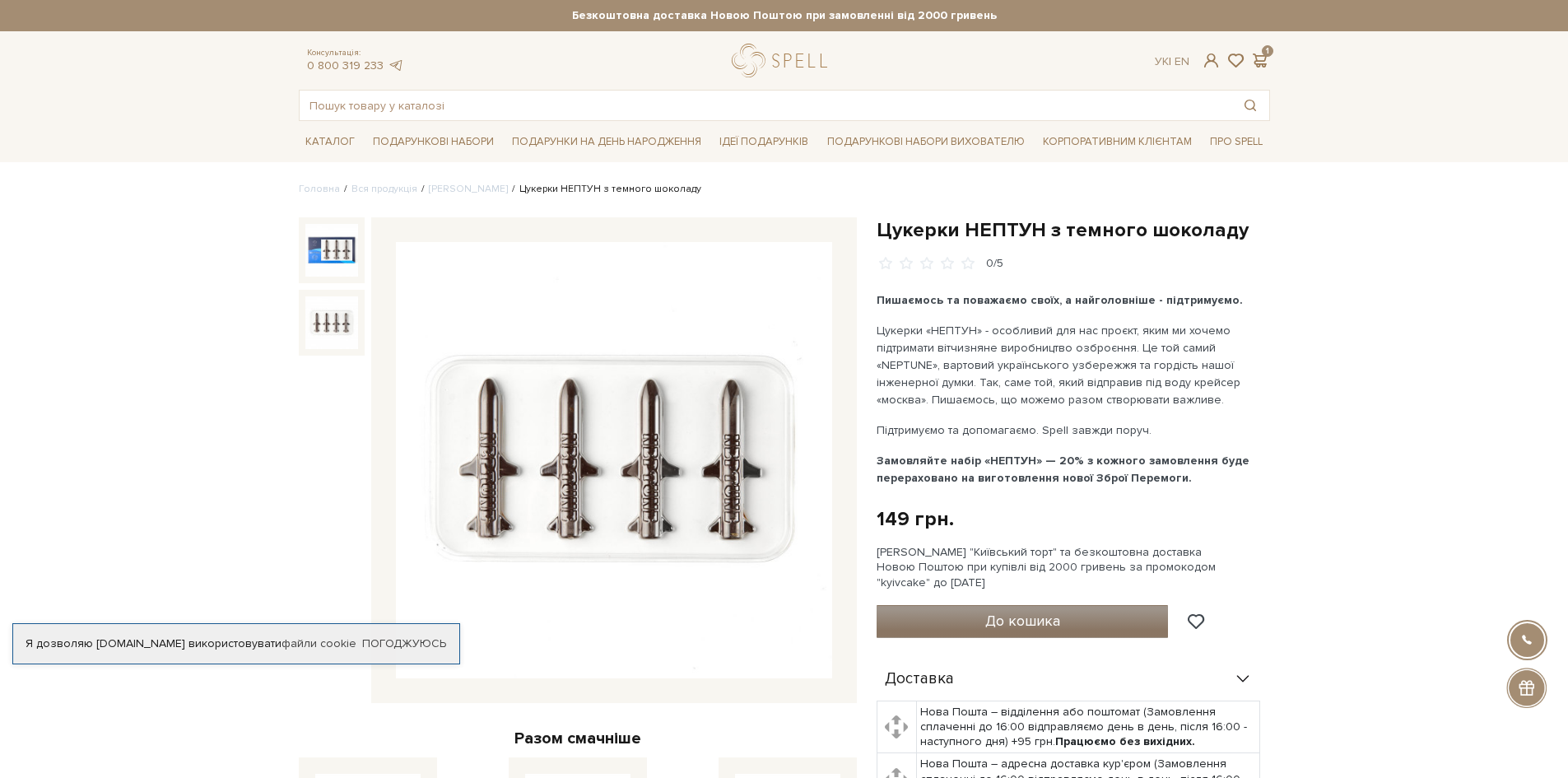
click at [1007, 621] on span "До кошика" at bounding box center [1023, 621] width 75 height 18
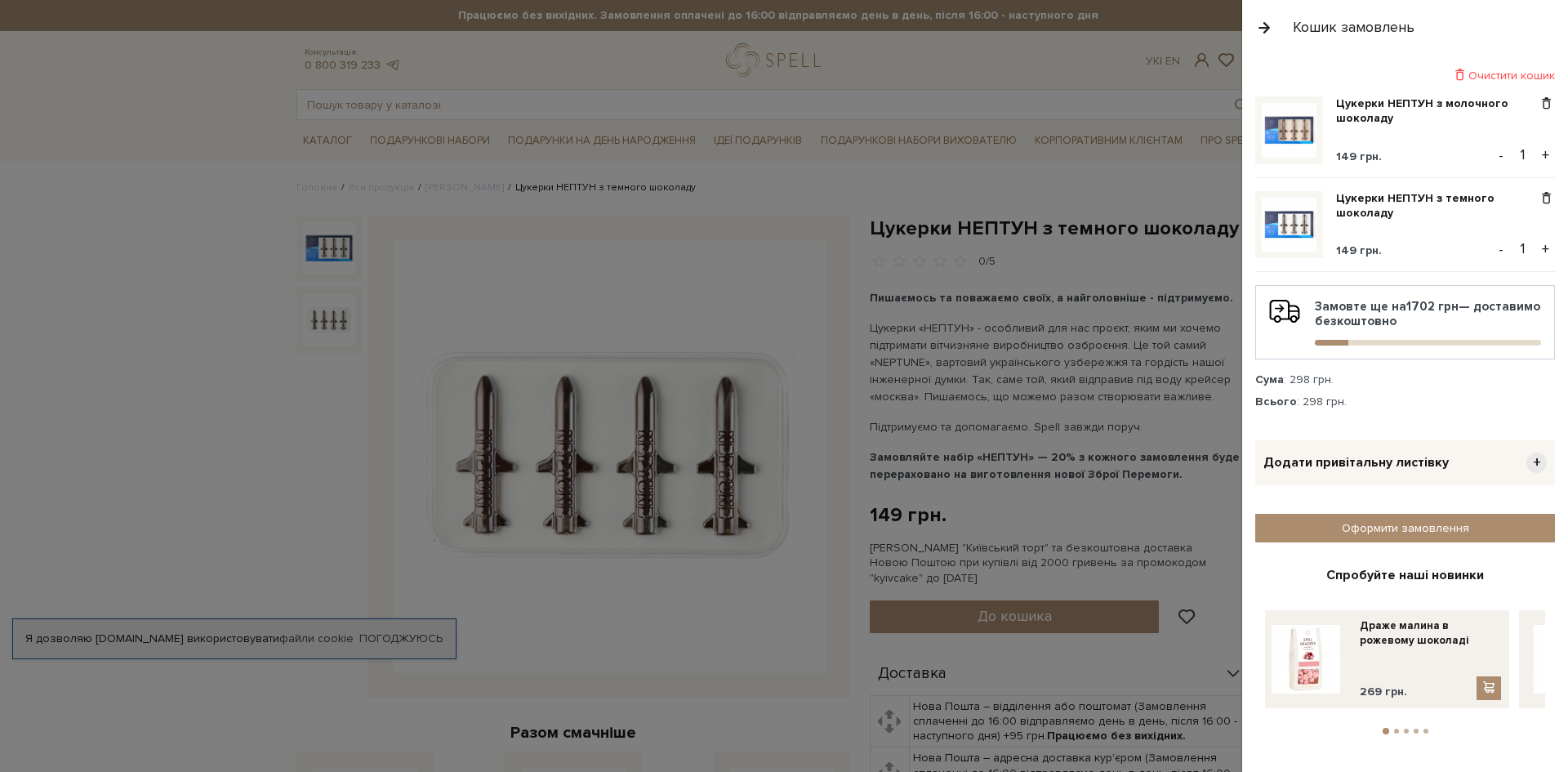
click at [1011, 489] on div at bounding box center [784, 386] width 1568 height 772
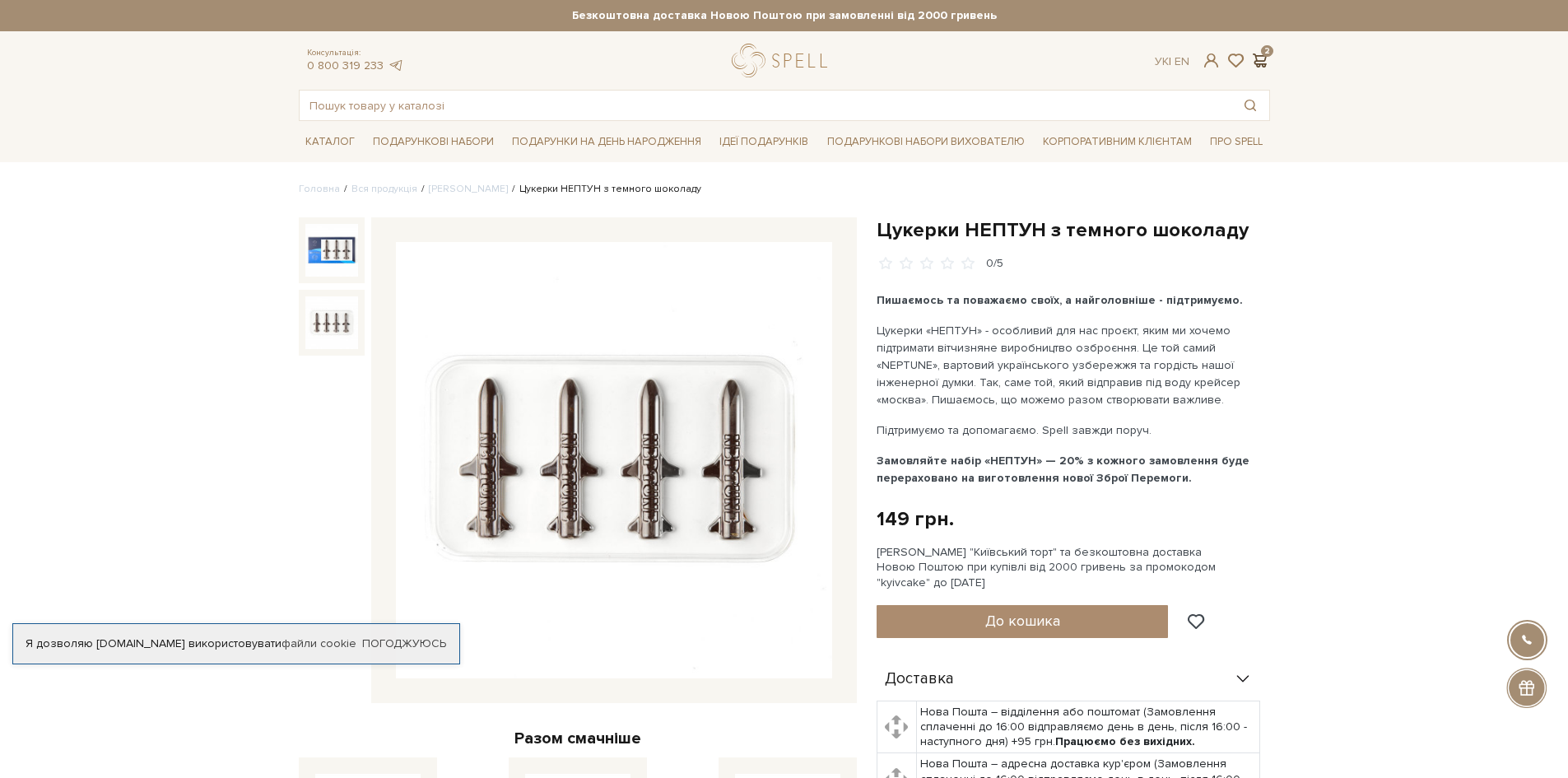
click at [1264, 68] on span at bounding box center [1260, 61] width 20 height 17
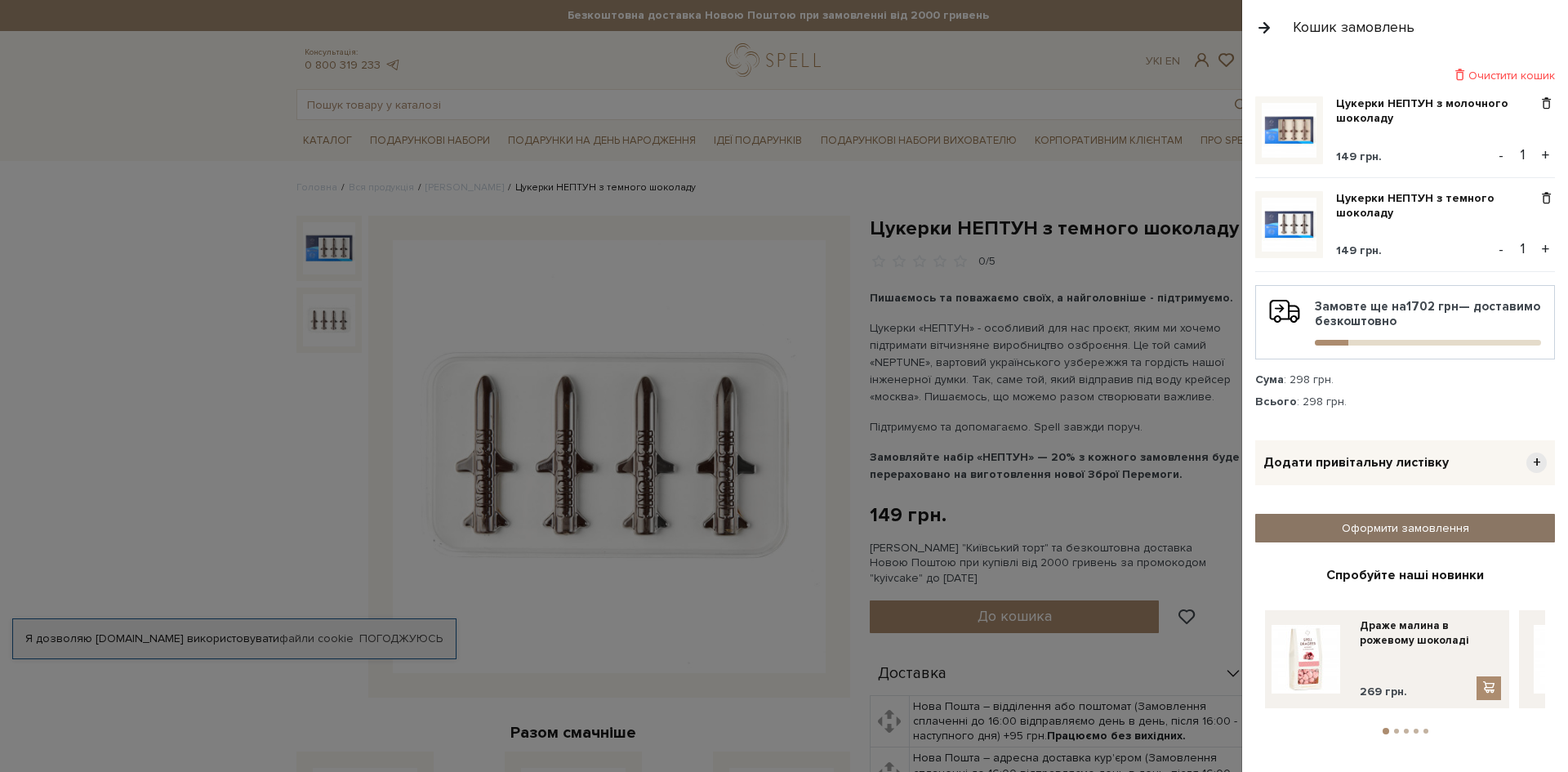
click at [1374, 529] on link "Оформити замовлення" at bounding box center [1405, 528] width 300 height 28
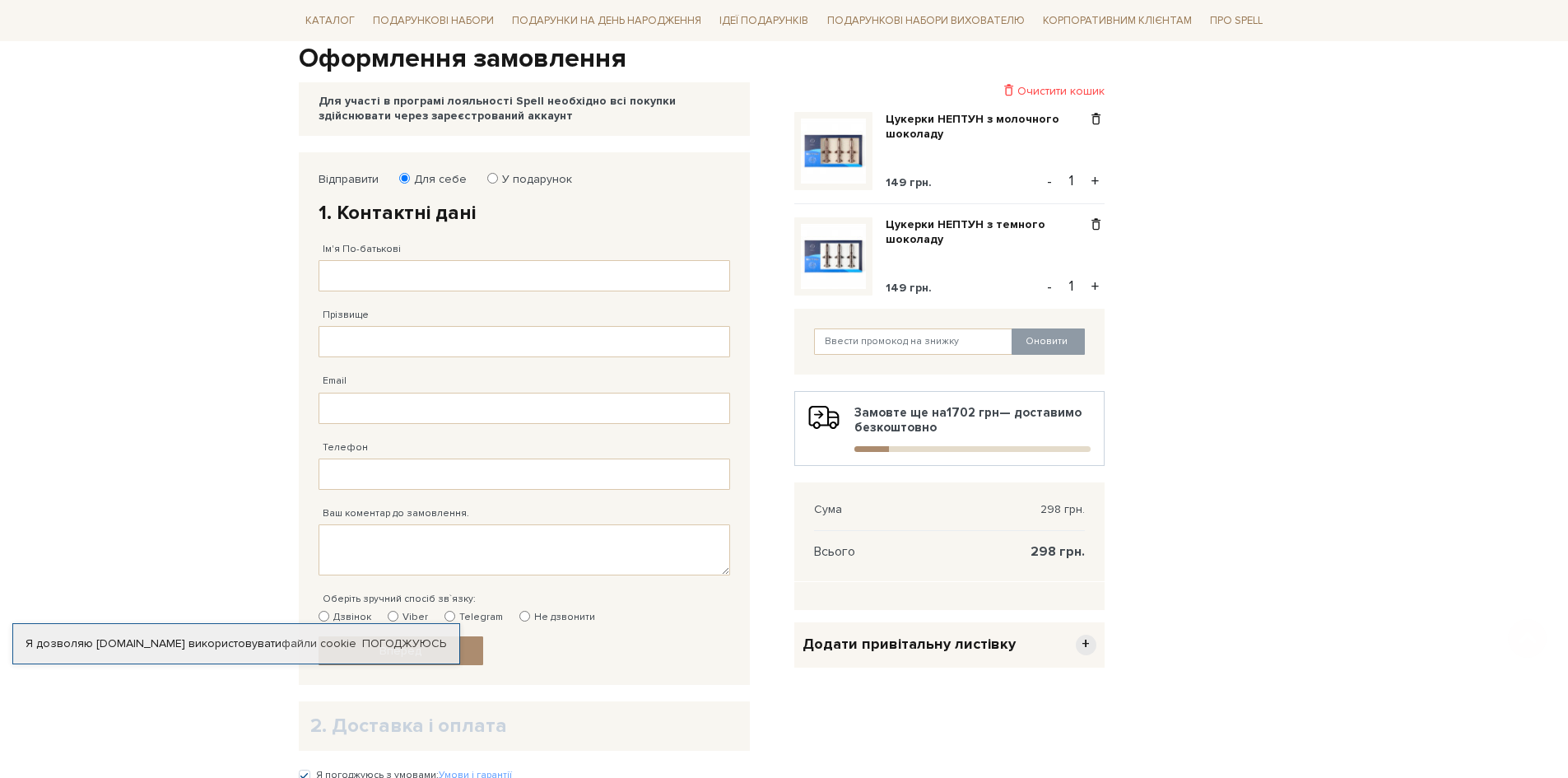
scroll to position [247, 0]
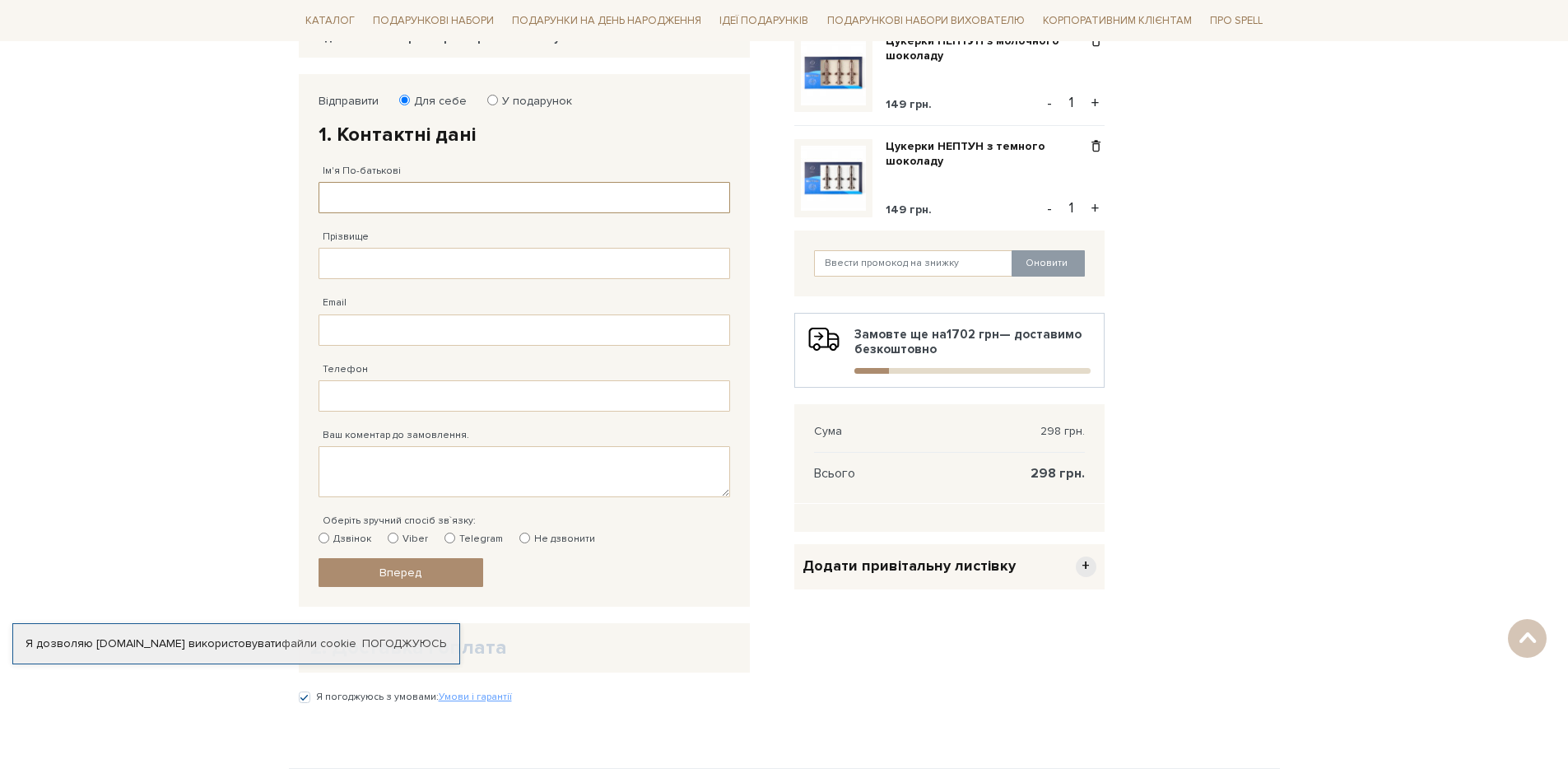
click at [387, 190] on input "Ім'я По-батькові" at bounding box center [525, 197] width 412 height 31
type input "Анастасія"
type input "Фесюра"
type input "nana96fe@gmail.com"
type input "38 (096) 271 99 23"
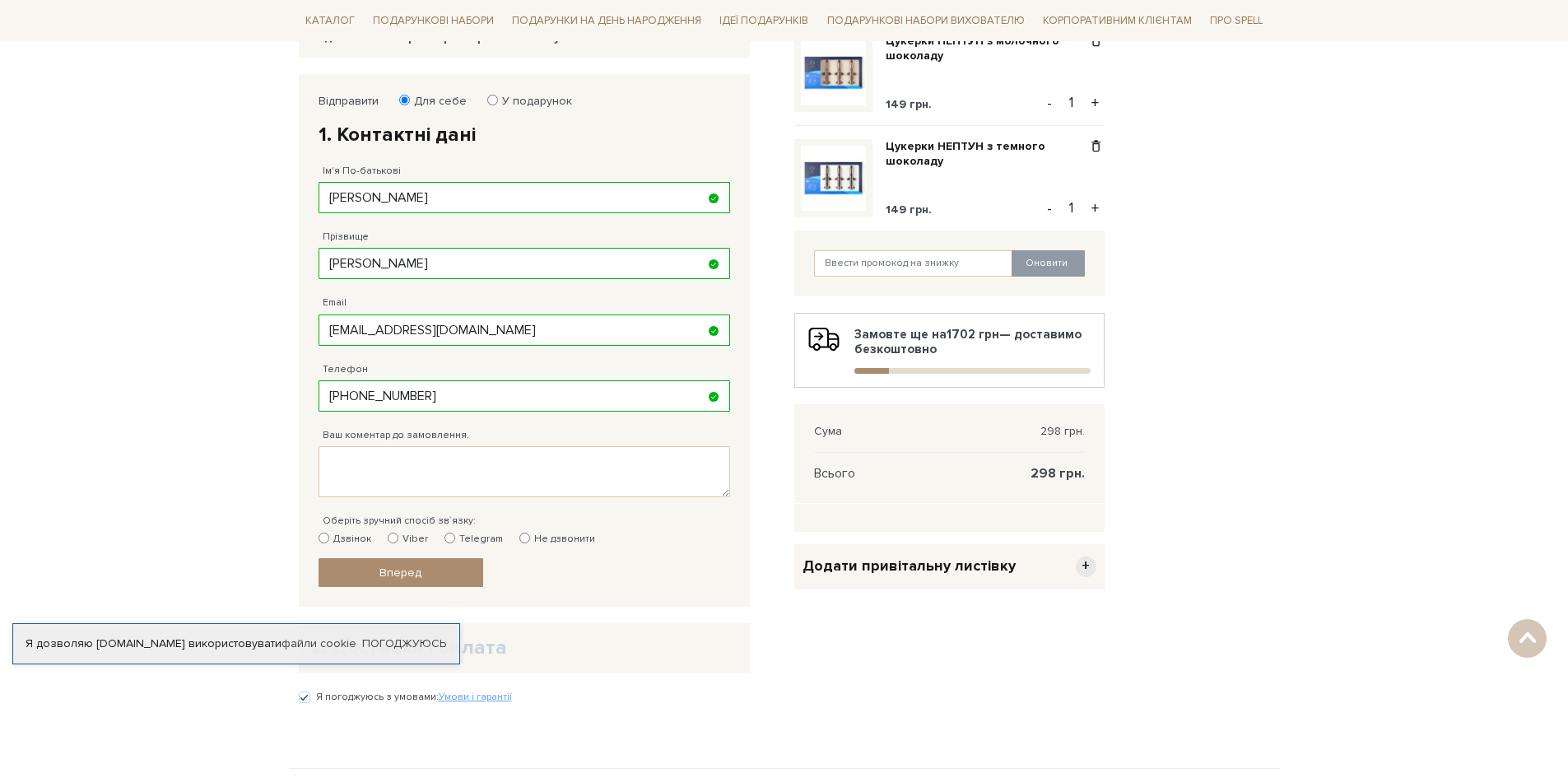
click at [216, 332] on body "Подарункові набори SALE Корпоративним клієнтам Доставка і оплата Консультація: …" at bounding box center [784, 368] width 1568 height 1230
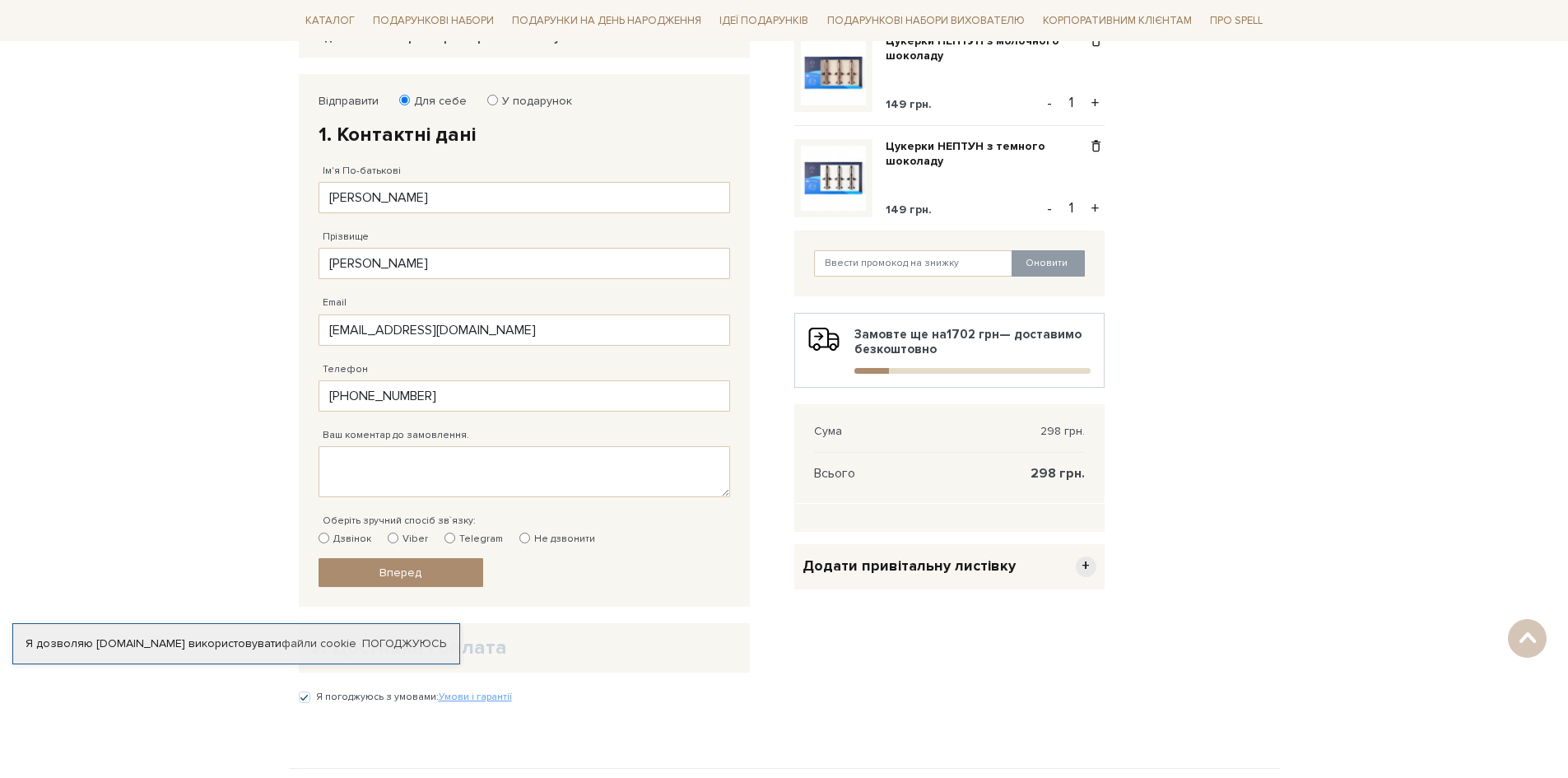
click at [1386, 373] on body "Подарункові набори SALE Корпоративним клієнтам Доставка і оплата Консультація: …" at bounding box center [784, 368] width 1568 height 1230
click at [482, 198] on input "Анастасія" at bounding box center [525, 197] width 412 height 31
type input "Анастасія Русланівна"
click at [1229, 269] on div "Відправити Для себе У подарунок 1. Контактні дані Ім'я По-батькові Анастасія Ру…" at bounding box center [784, 392] width 991 height 636
click at [471, 261] on input "Фесюра" at bounding box center [525, 263] width 412 height 31
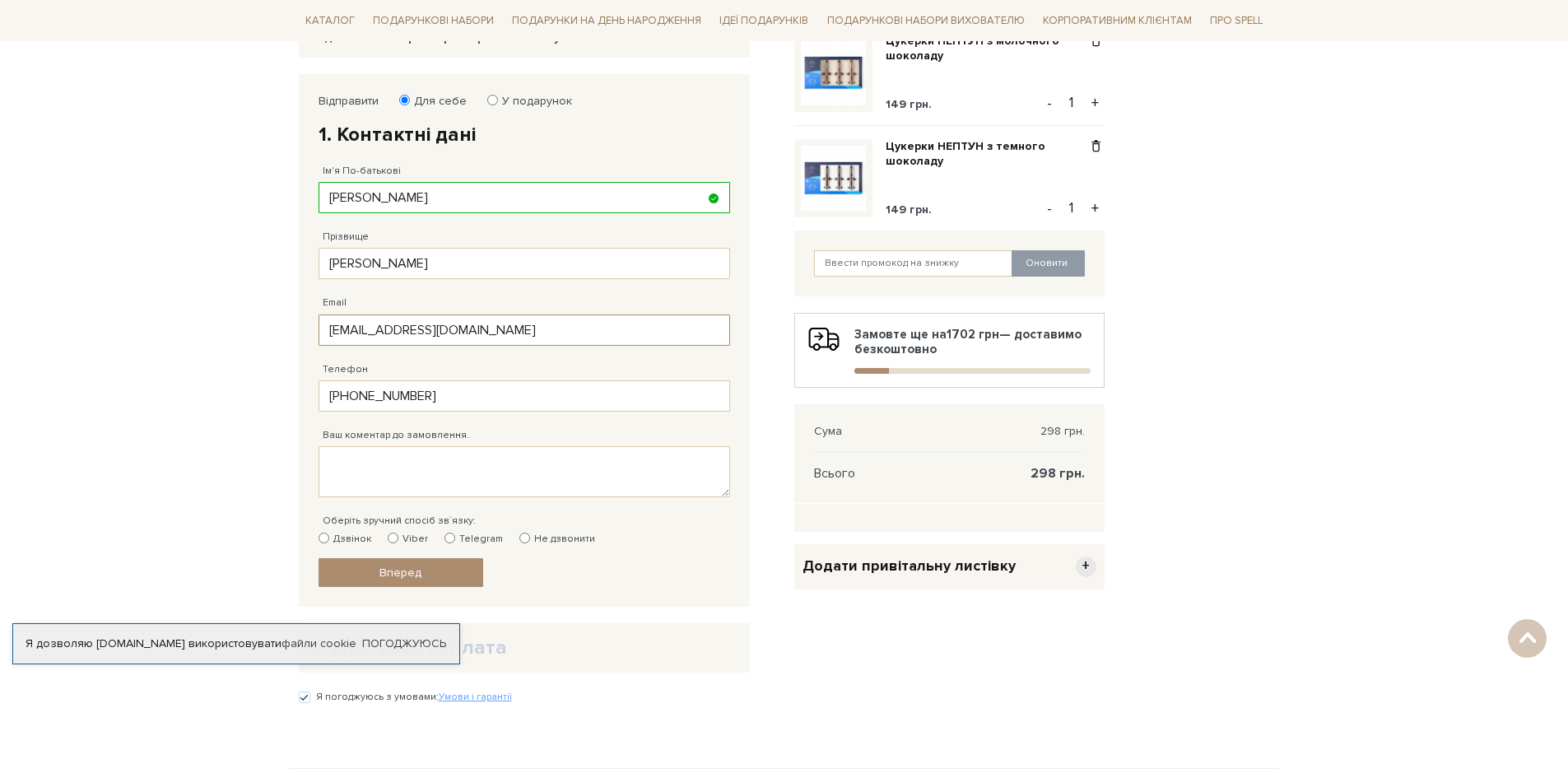
click at [384, 322] on input "nana96fe@gmail.com" at bounding box center [525, 330] width 412 height 31
click at [460, 257] on input "Фесюра" at bounding box center [525, 263] width 412 height 31
click at [527, 262] on input "Фесюра" at bounding box center [525, 263] width 412 height 31
type input "Фесюра"
click at [1399, 343] on body "Подарункові набори SALE Корпоративним клієнтам Доставка і оплата Консультація: …" at bounding box center [784, 368] width 1568 height 1230
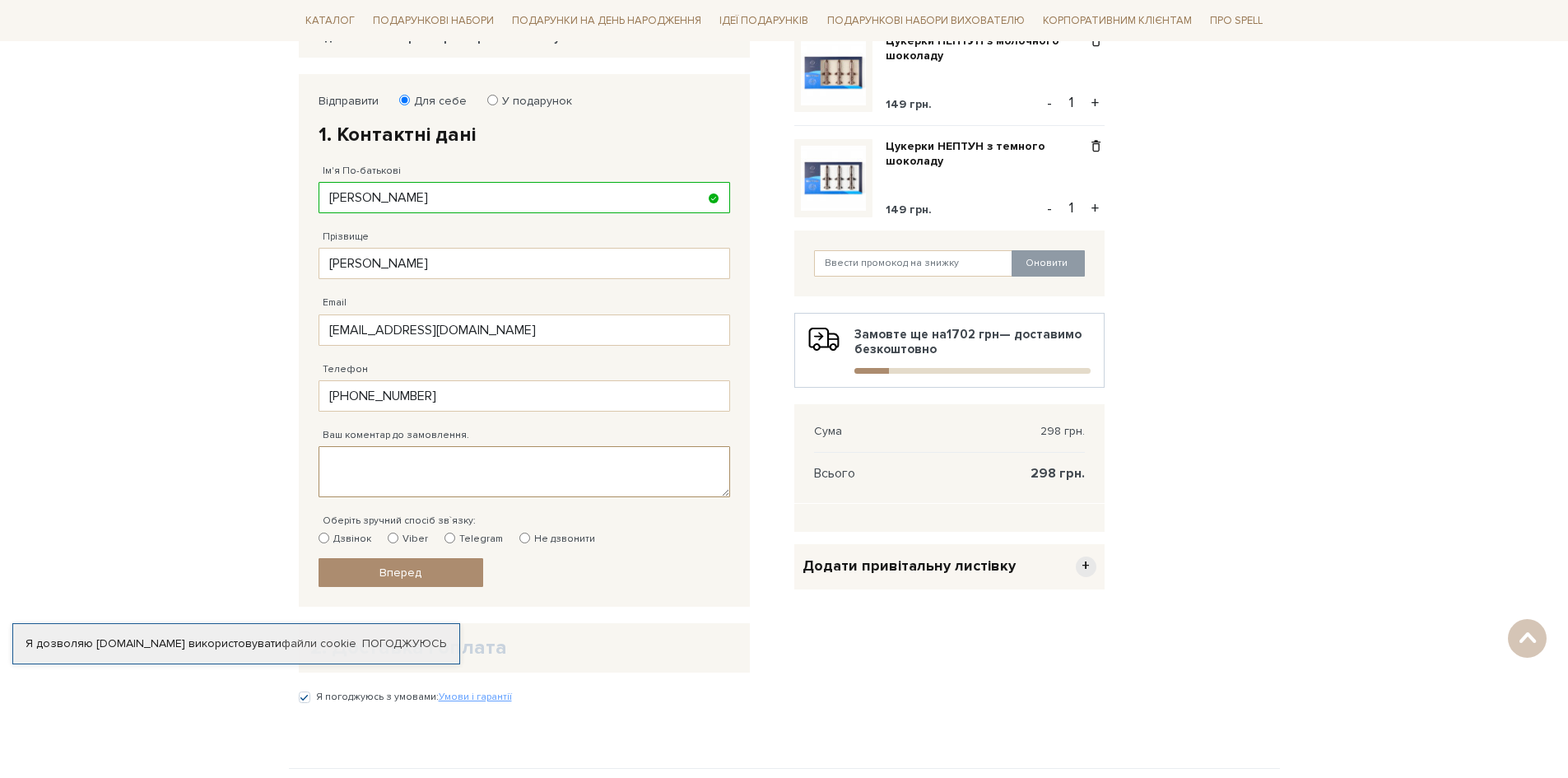
click at [463, 459] on textarea "Ваш коментар до замовлення." at bounding box center [525, 471] width 412 height 51
click at [450, 541] on input "Telegram" at bounding box center [450, 538] width 10 height 10
radio input "true"
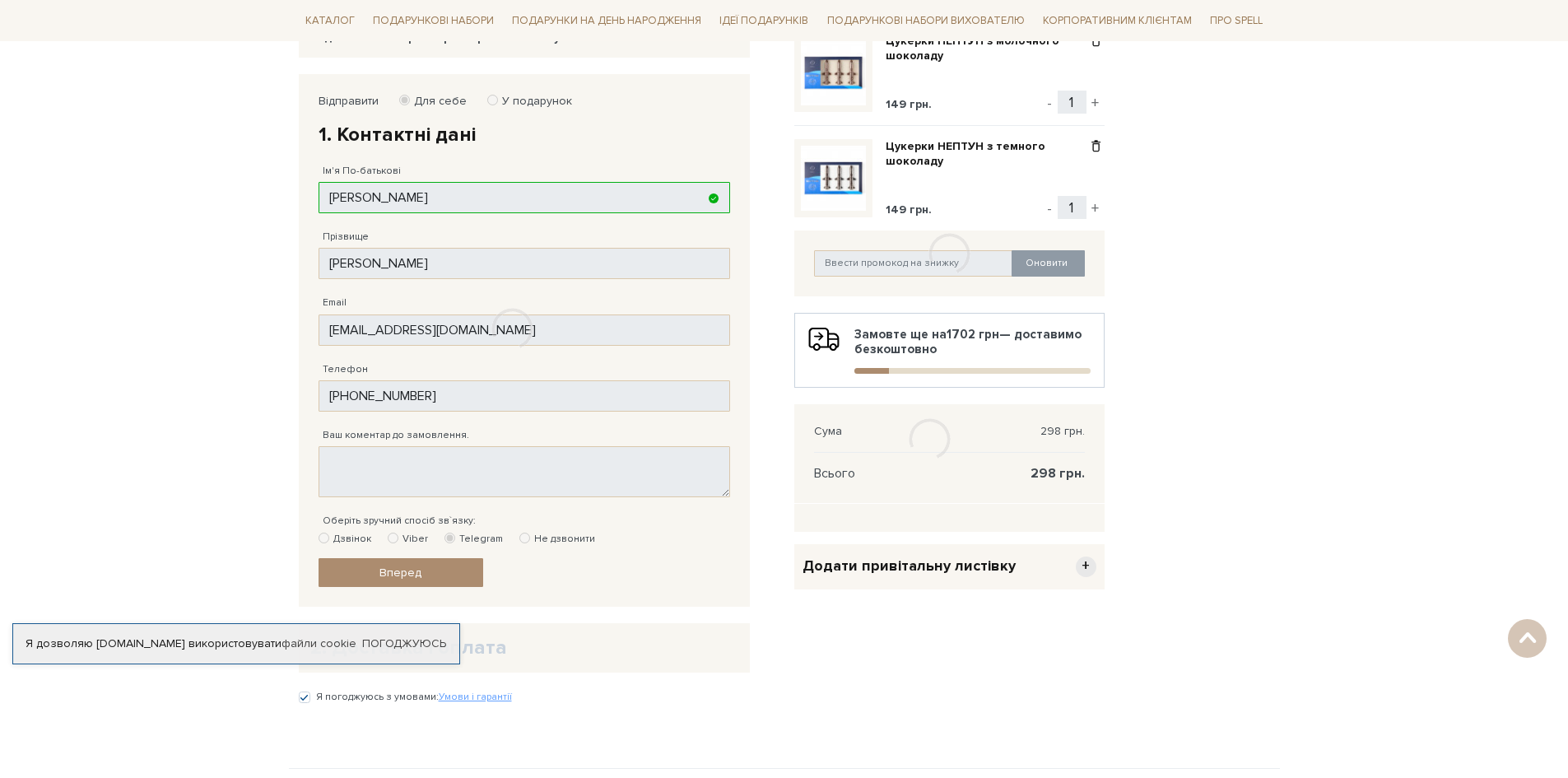
click at [591, 584] on div at bounding box center [513, 329] width 429 height 510
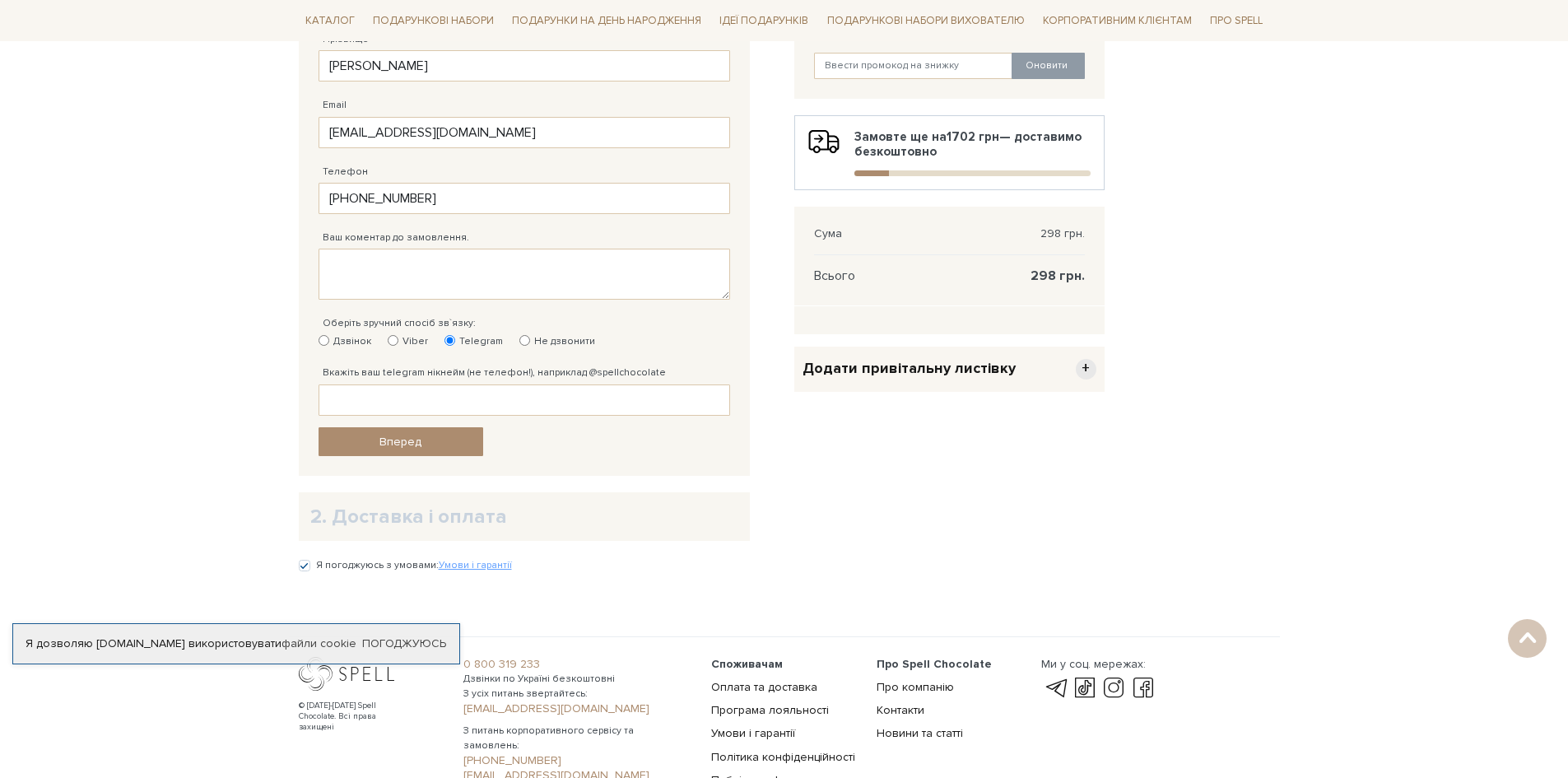
scroll to position [494, 0]
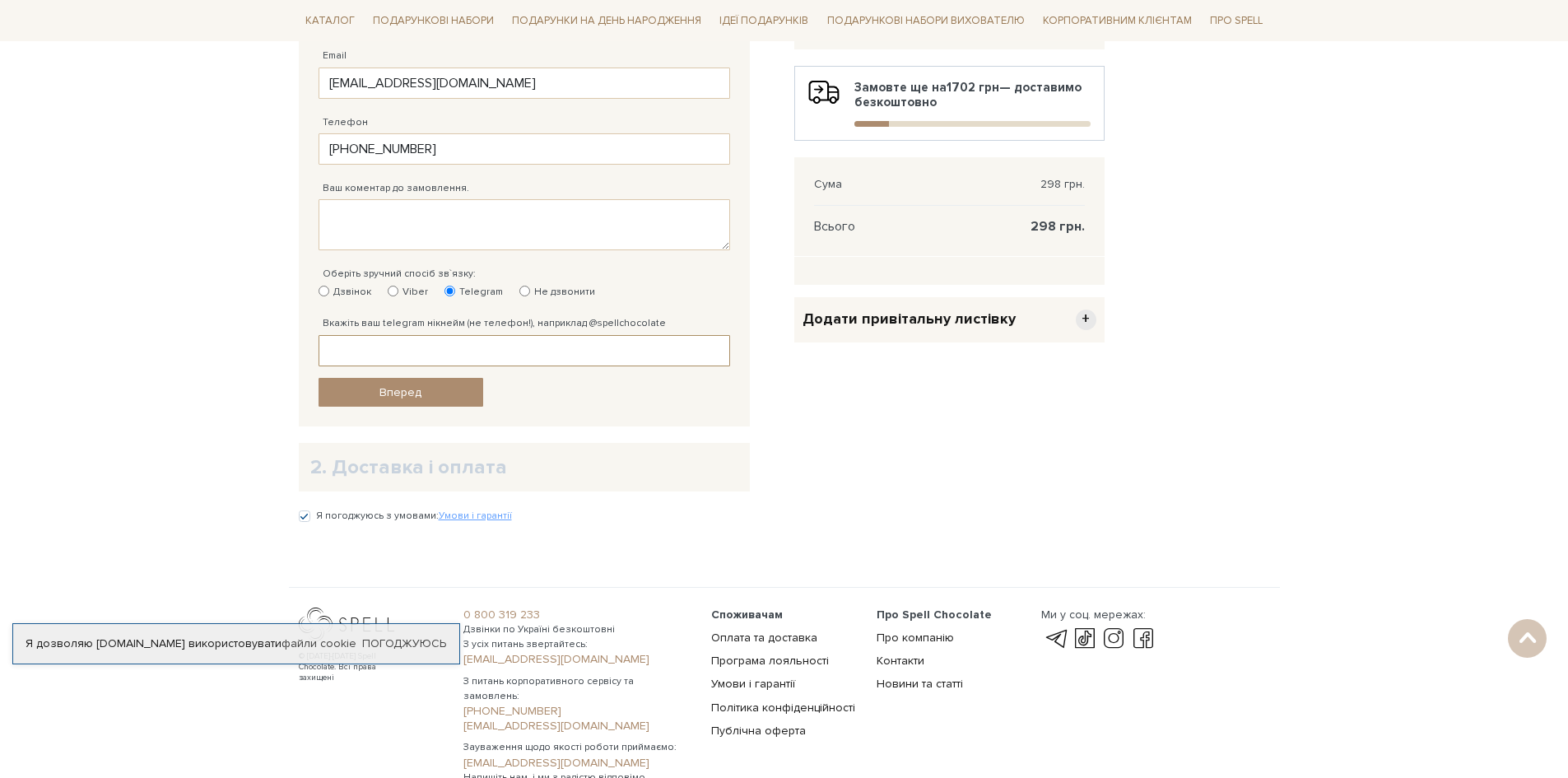
click at [513, 349] on input "Вкажіть ваш telegram нікнейм (не телефон!), наприклад @spellchocolate" at bounding box center [525, 351] width 412 height 31
type input "@zgofes"
click at [1346, 385] on body "Подарункові набори SALE Корпоративним клієнтам Доставка і оплата Консультація: …" at bounding box center [784, 154] width 1568 height 1296
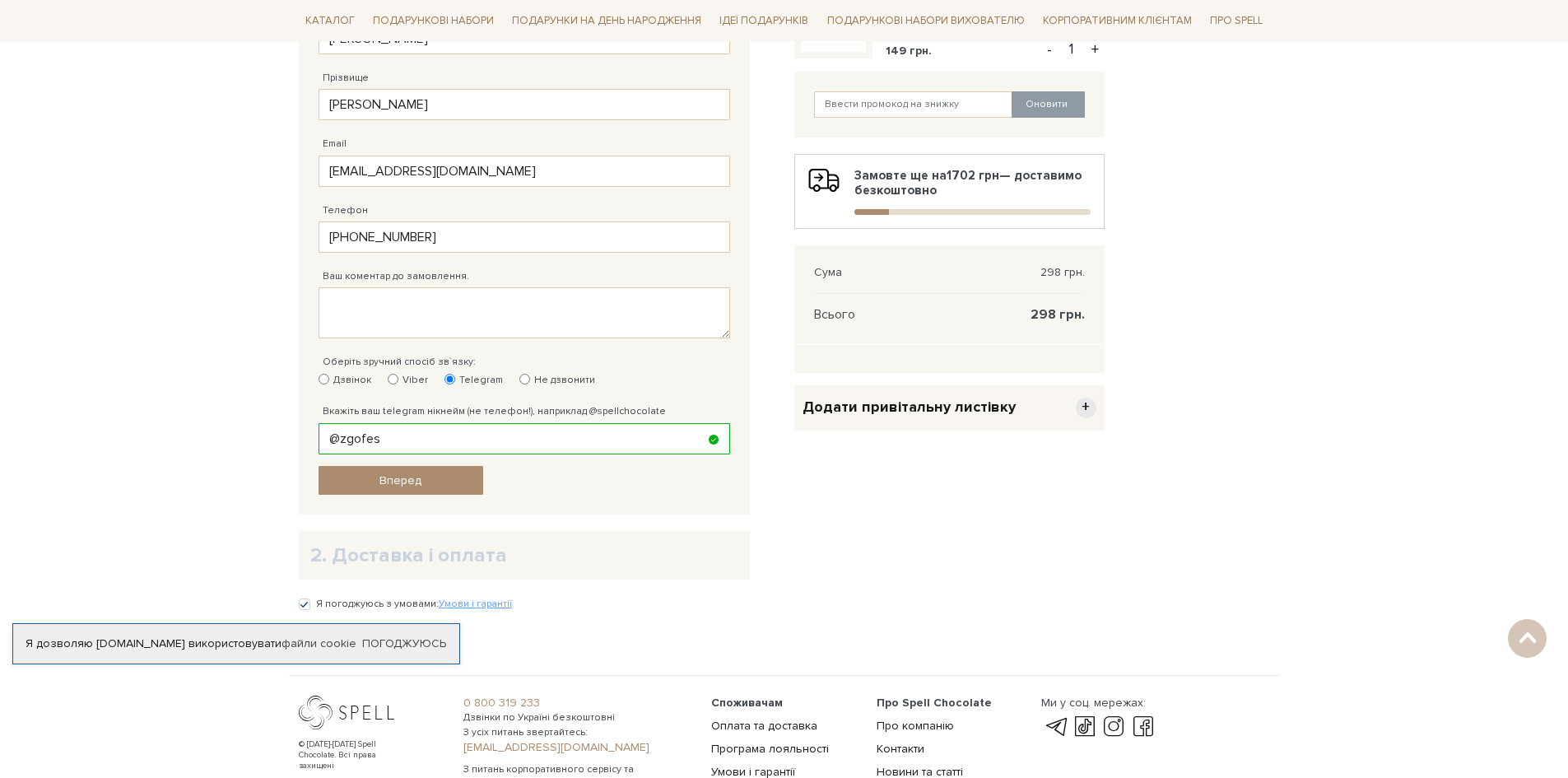
scroll to position [412, 0]
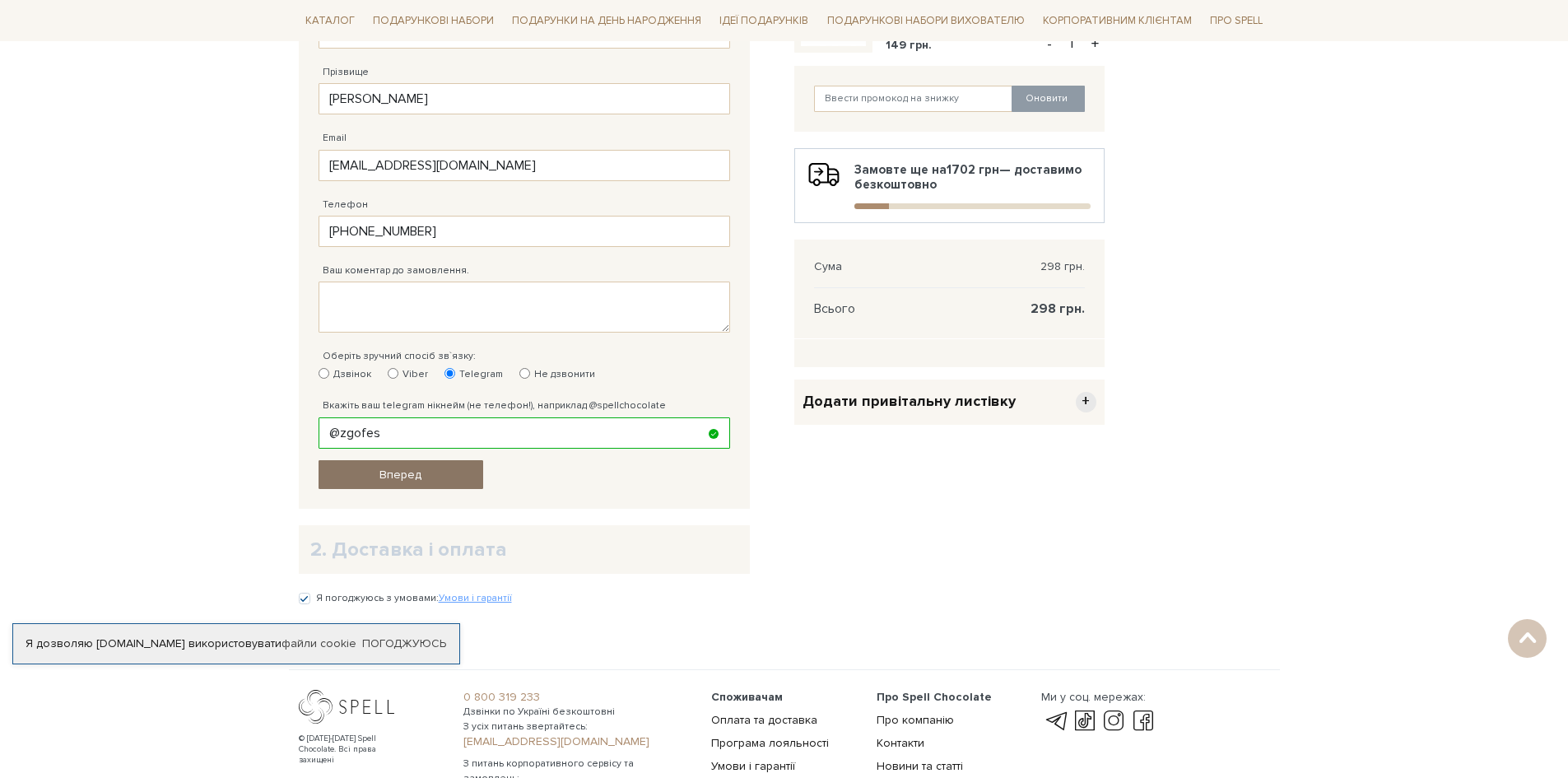
click at [433, 475] on link "Вперед" at bounding box center [401, 474] width 164 height 29
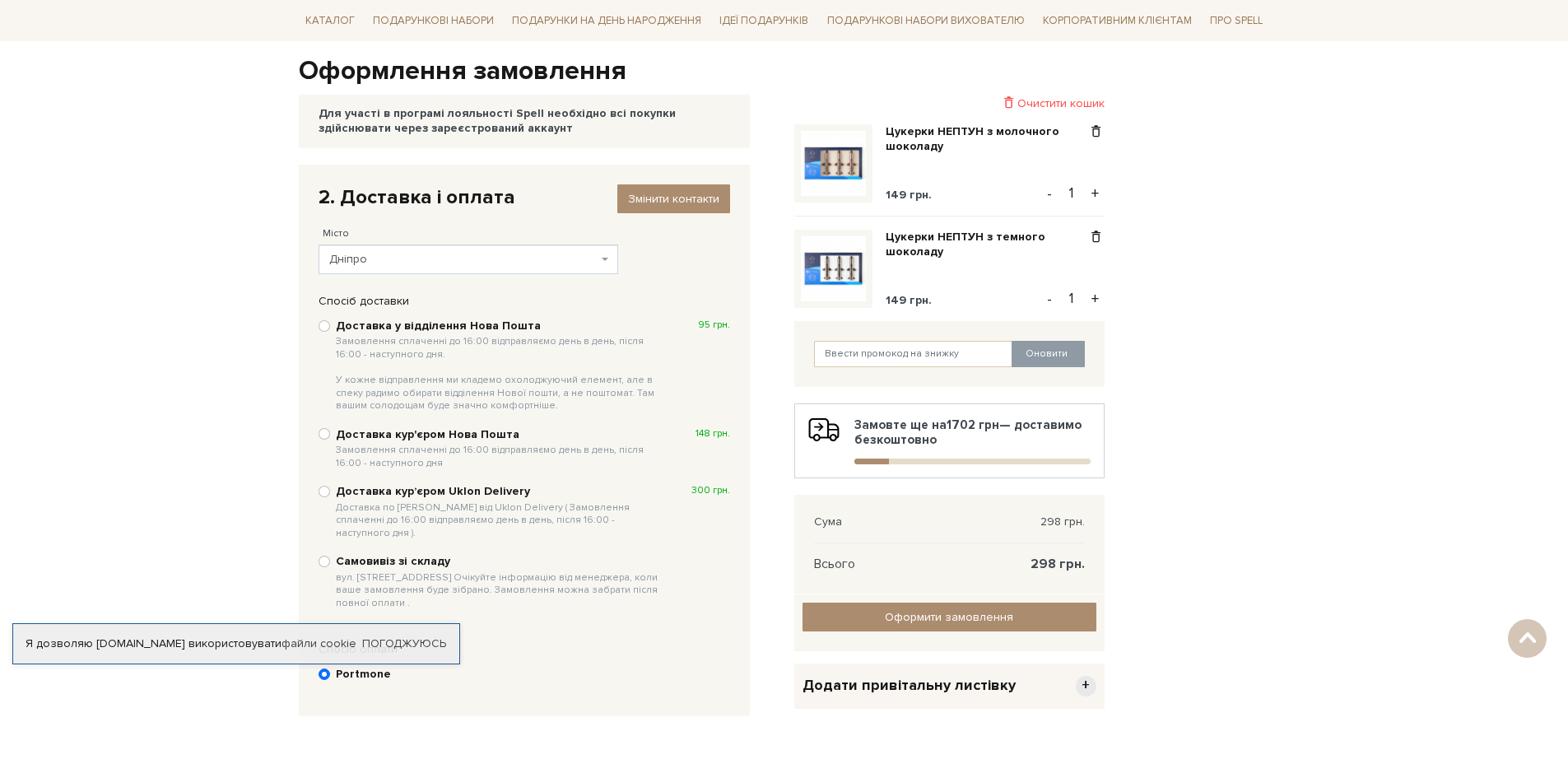
scroll to position [239, 0]
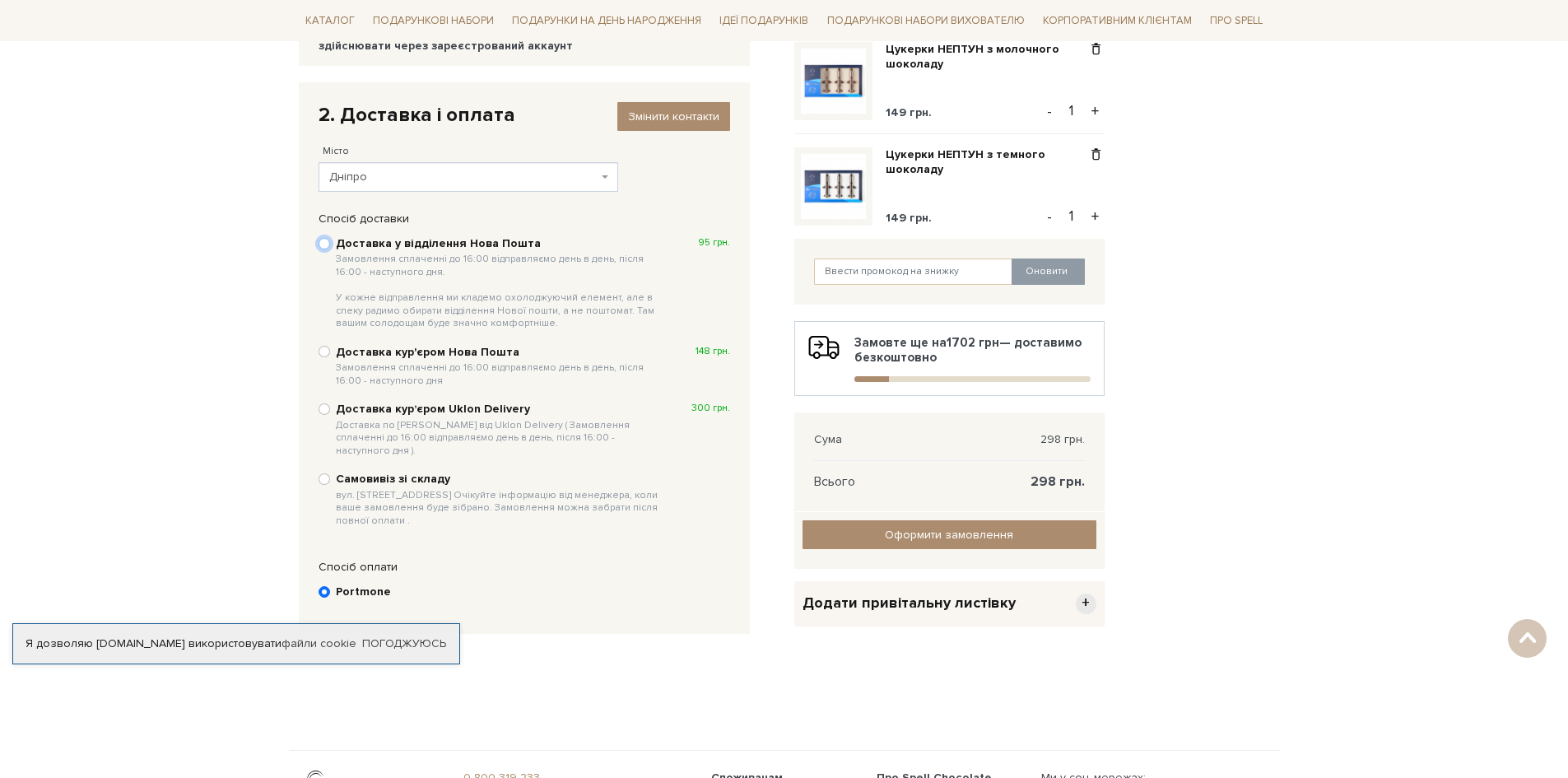
click at [322, 244] on input "Доставка у відділення Нова Пошта Замовлення сплаченні до 16:00 відправляємо ден…" at bounding box center [324, 243] width 11 height 11
radio input "true"
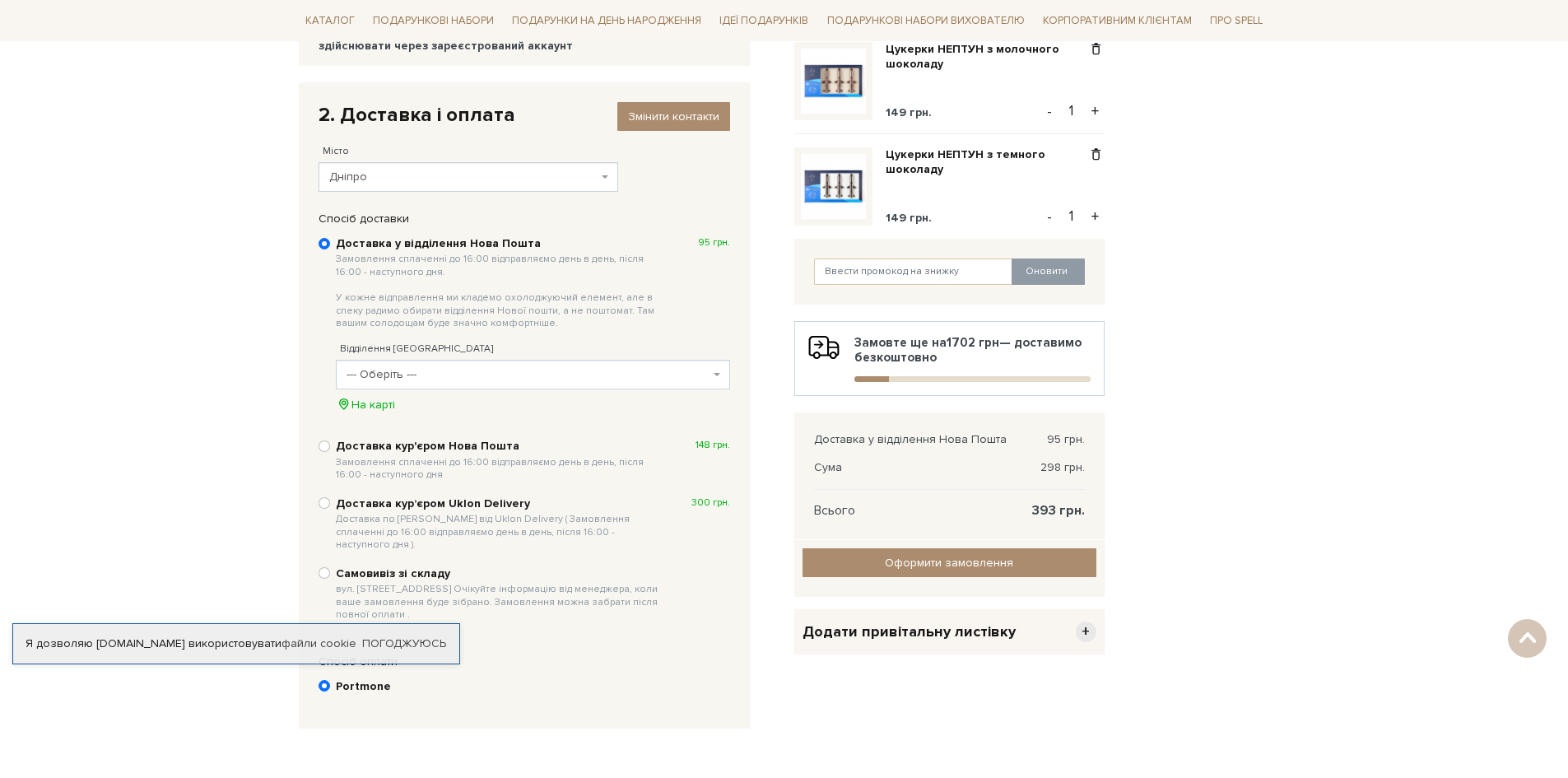
click at [508, 379] on span "--- Оберіть ---" at bounding box center [528, 375] width 363 height 17
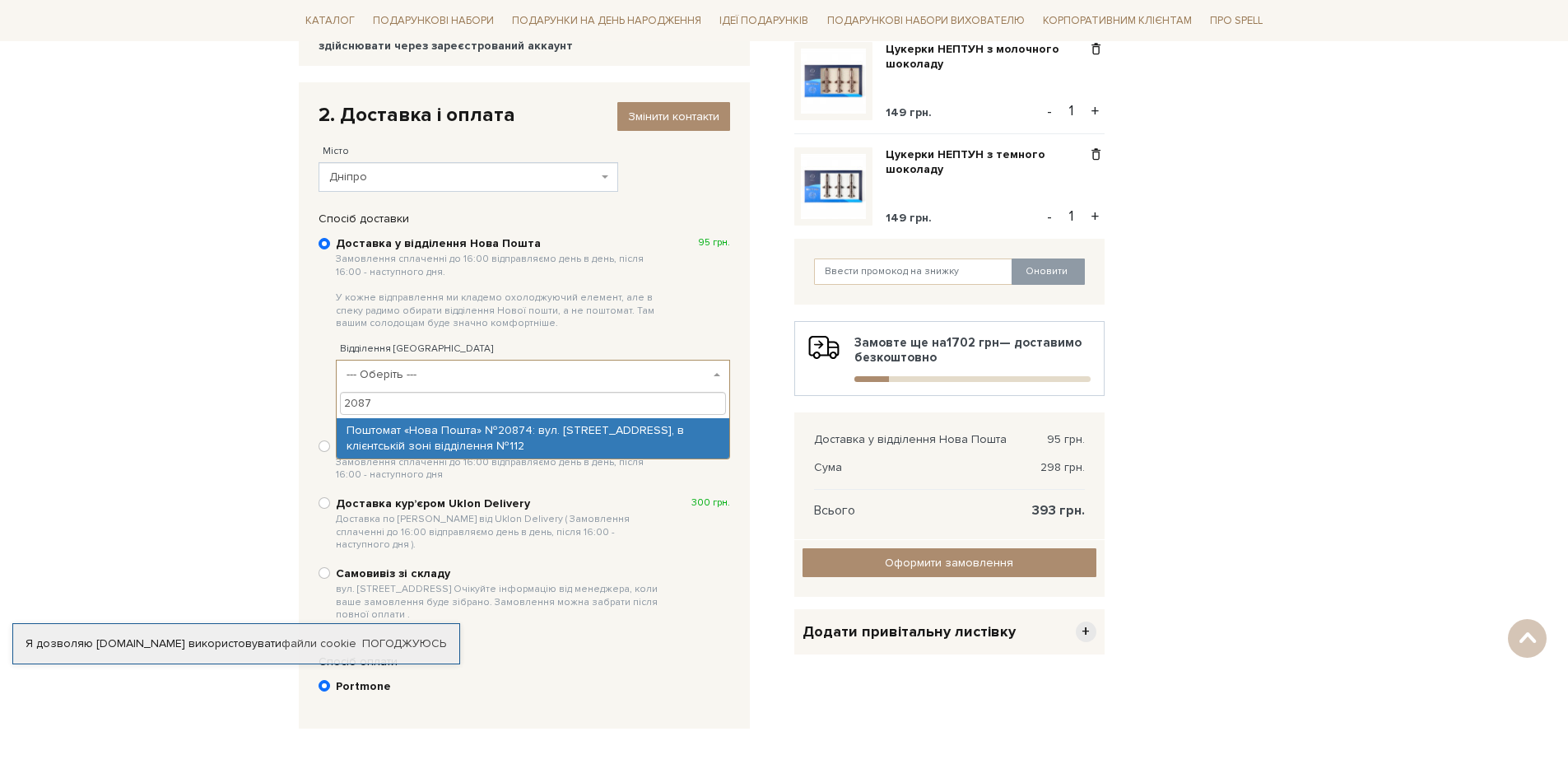
type input "2087"
select select "Поштомат «Нова Пошта» №20874: вул. Шевченка, 29, в клієнтській зоні відділення …"
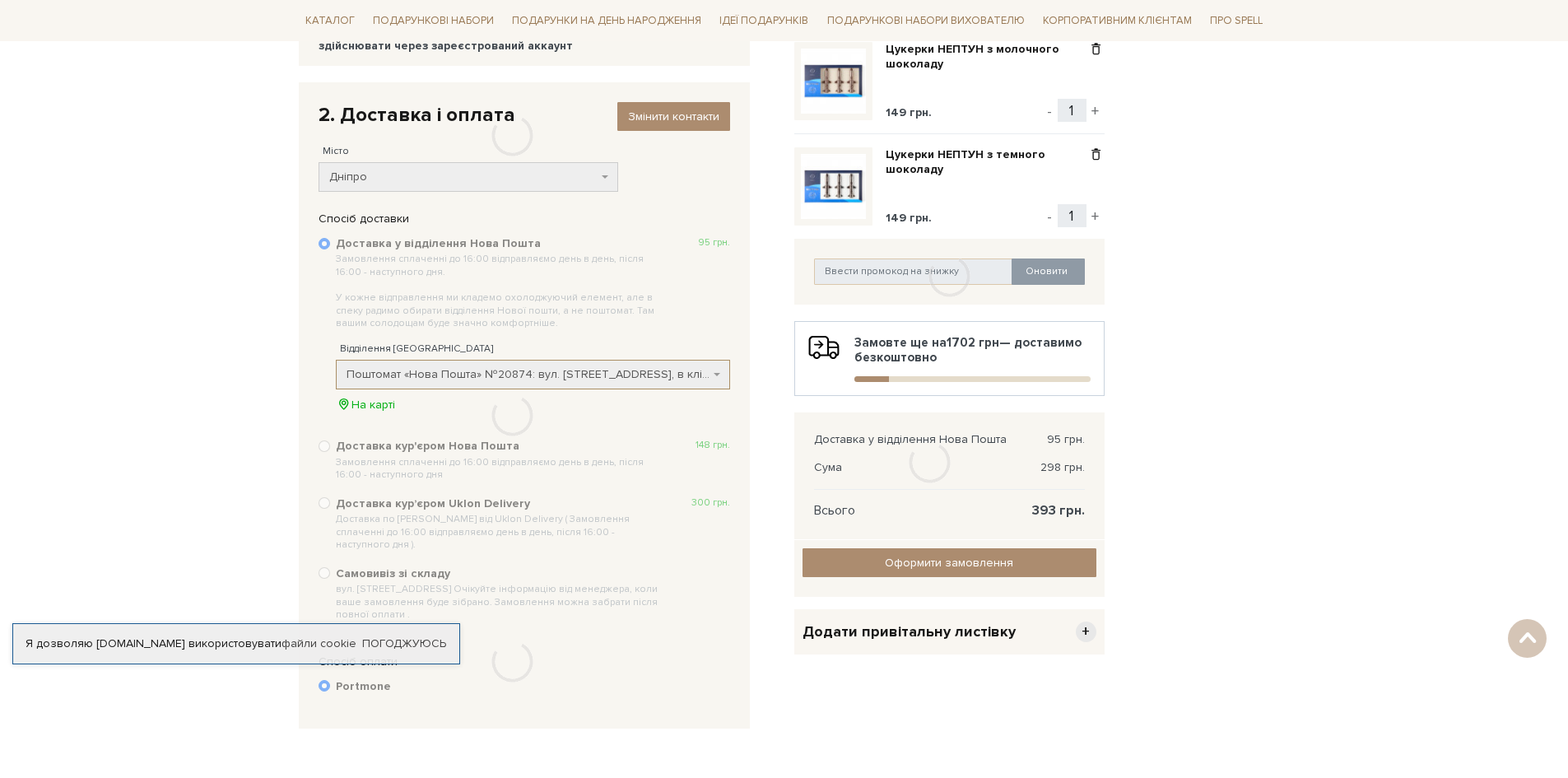
click at [1392, 413] on body "Подарункові набори SALE Корпоративним клієнтам Доставка і оплата Консультація: …" at bounding box center [784, 389] width 1568 height 1256
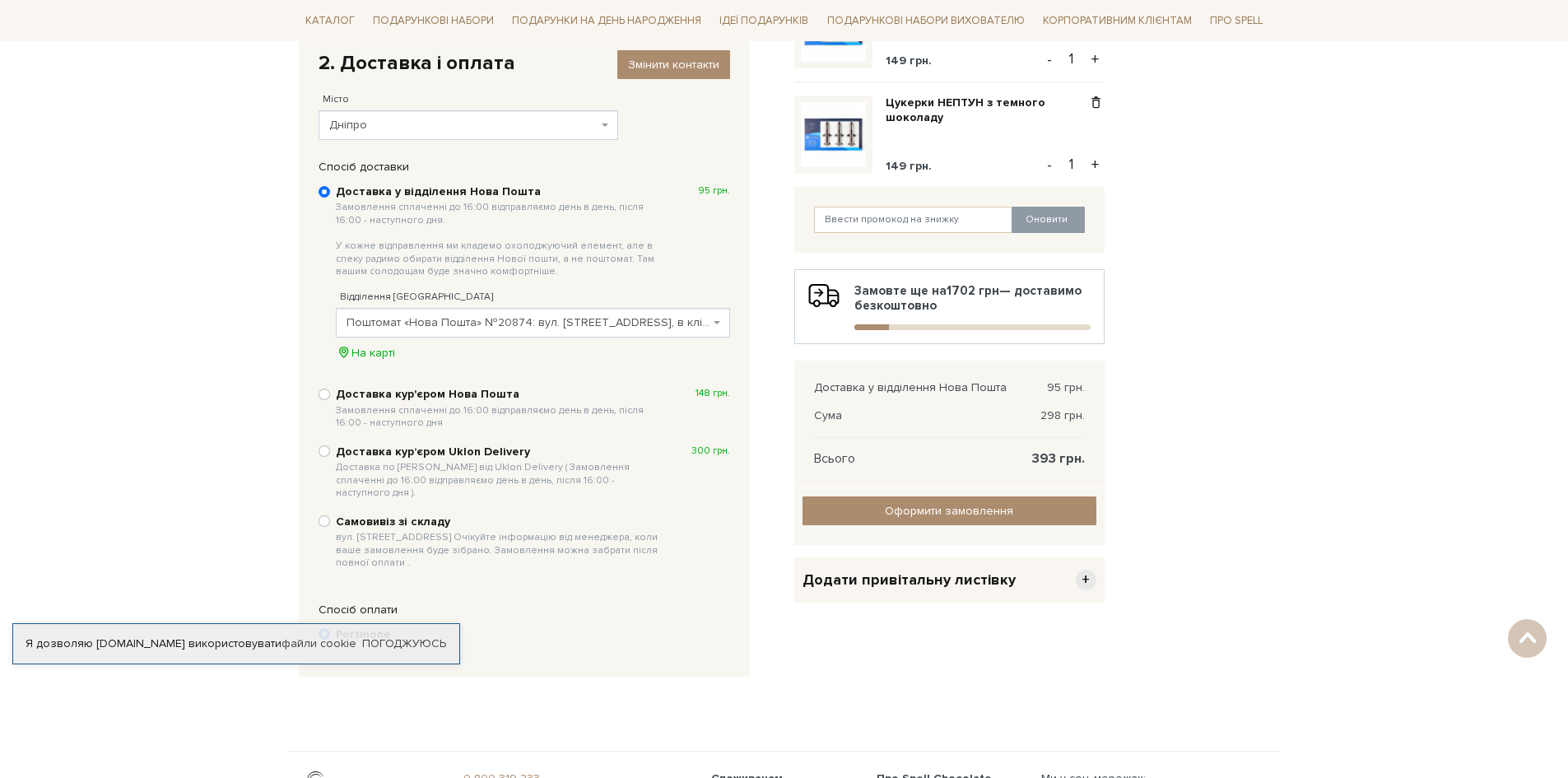
scroll to position [329, 0]
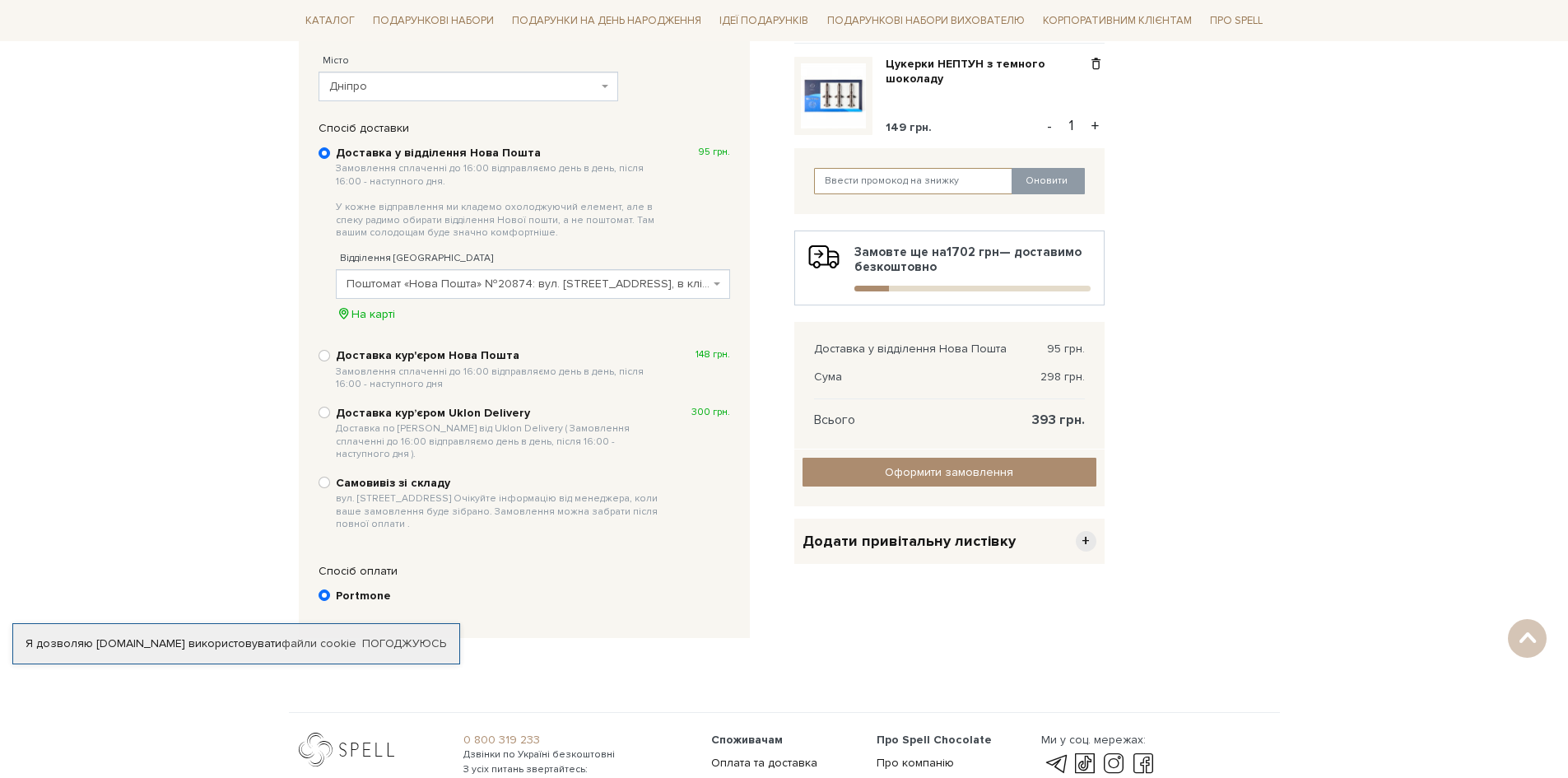
click at [933, 192] on input "text" at bounding box center [914, 181] width 199 height 26
type input "uk2tl65l"
click at [1039, 179] on button "Оновити" at bounding box center [1048, 181] width 73 height 26
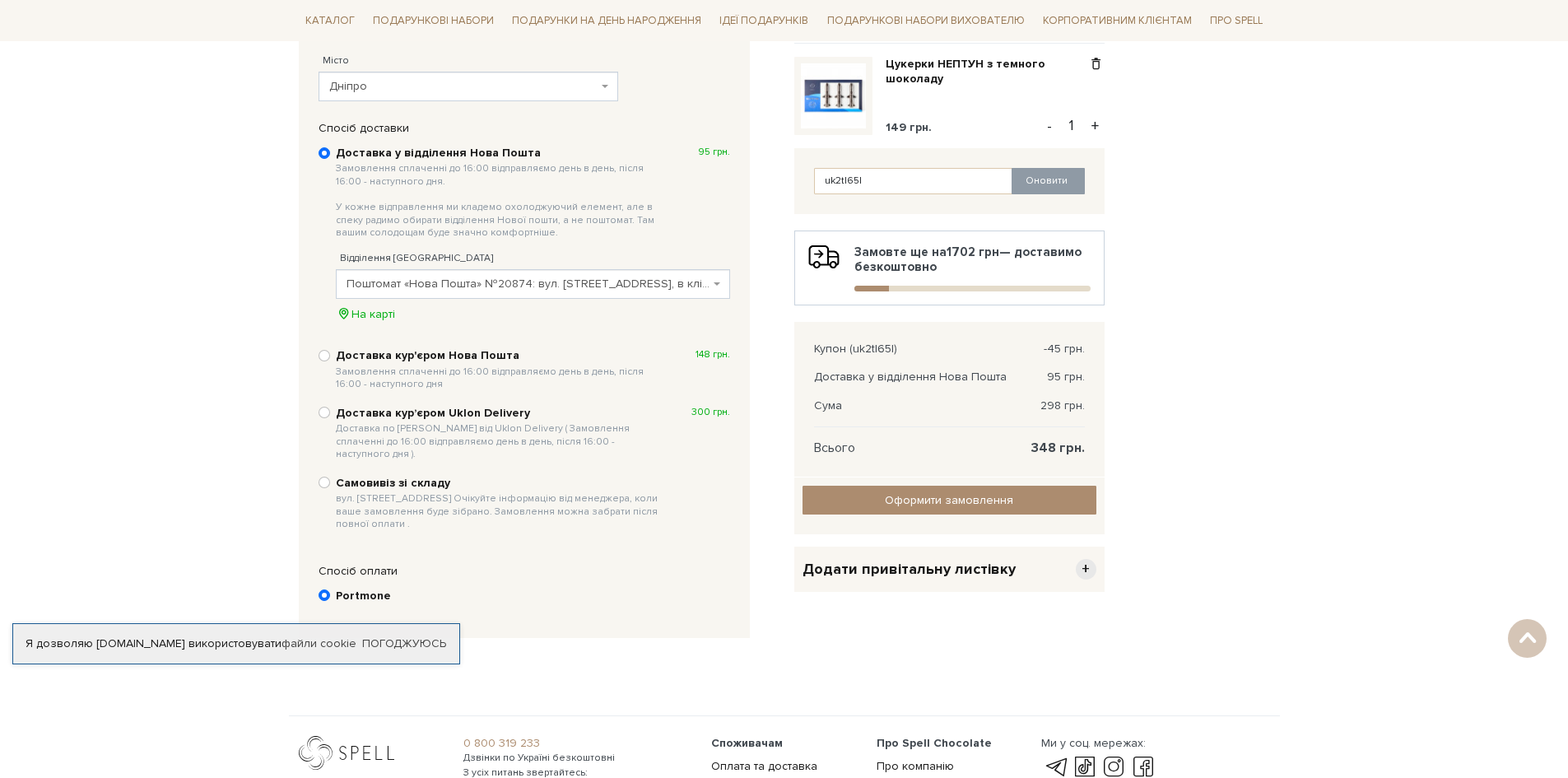
click at [1177, 316] on div "Відправити Для себе У подарунок 1. Контактні дані Ім'я По-батькові Анастасія Ру…" at bounding box center [784, 325] width 991 height 666
drag, startPoint x: 1095, startPoint y: 376, endPoint x: 1033, endPoint y: 372, distance: 62.1
click at [1033, 372] on div "Купон (uk2tl65l) -45 грн. Доставка у відділення Нова Пошта 95 грн. Сума 298 грн…" at bounding box center [949, 399] width 310 height 155
click at [1205, 421] on div "Відправити Для себе У подарунок 1. Контактні дані Ім'я По-батькові Анастасія Ру…" at bounding box center [784, 325] width 991 height 666
click at [1084, 569] on span "+" at bounding box center [1086, 569] width 21 height 21
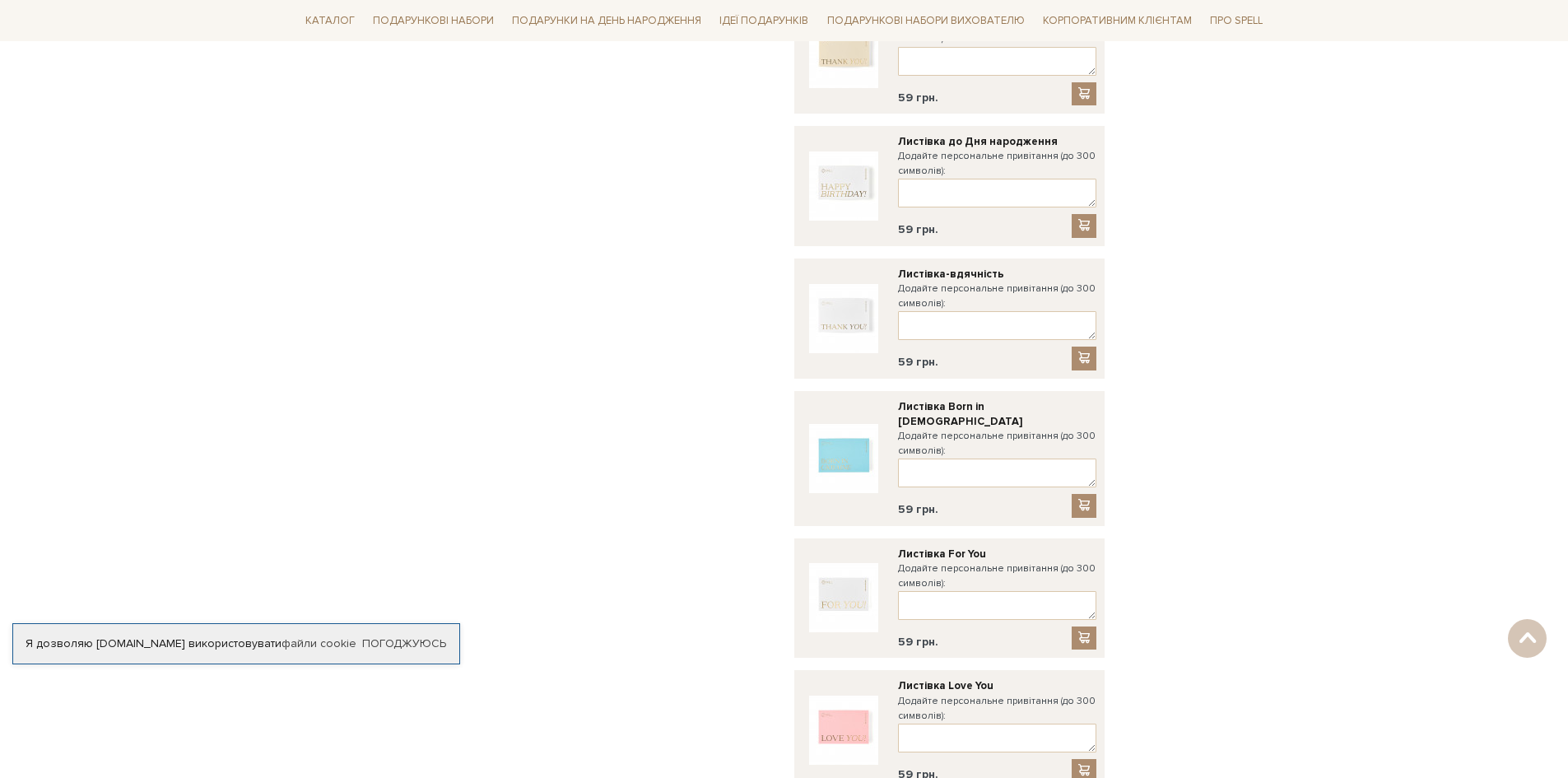
scroll to position [1318, 0]
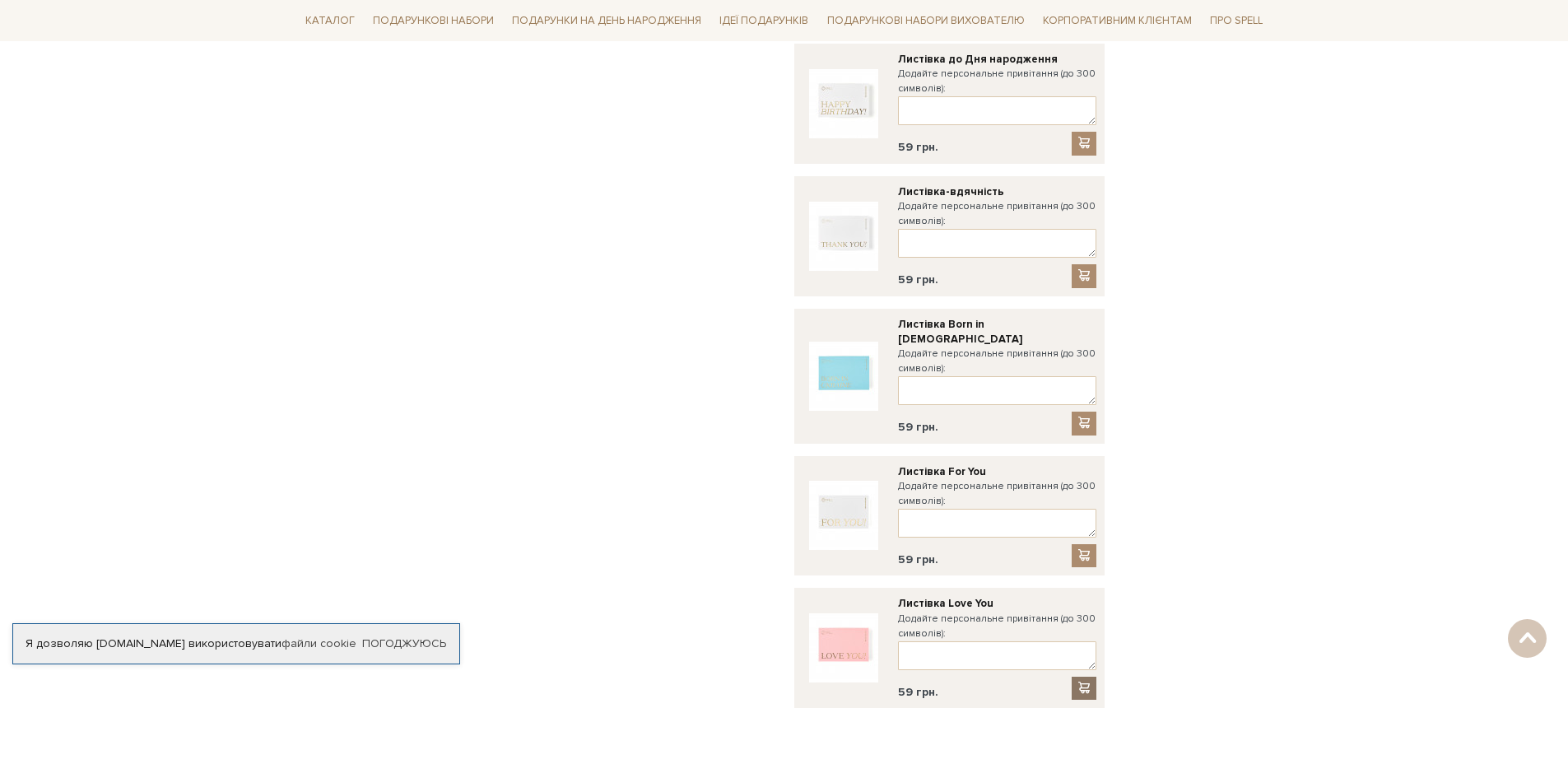
click at [1086, 681] on span at bounding box center [1084, 688] width 17 height 14
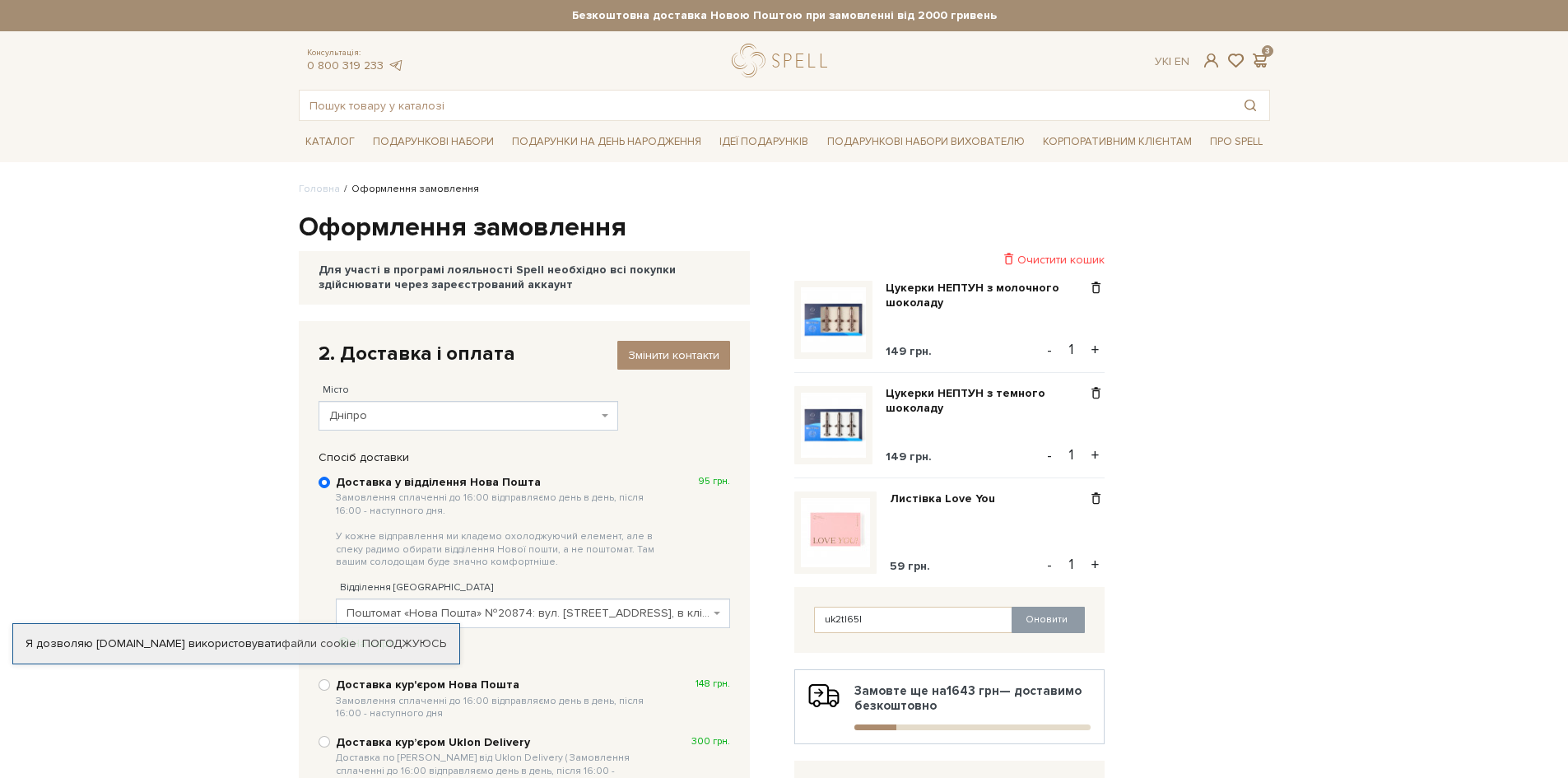
scroll to position [247, 0]
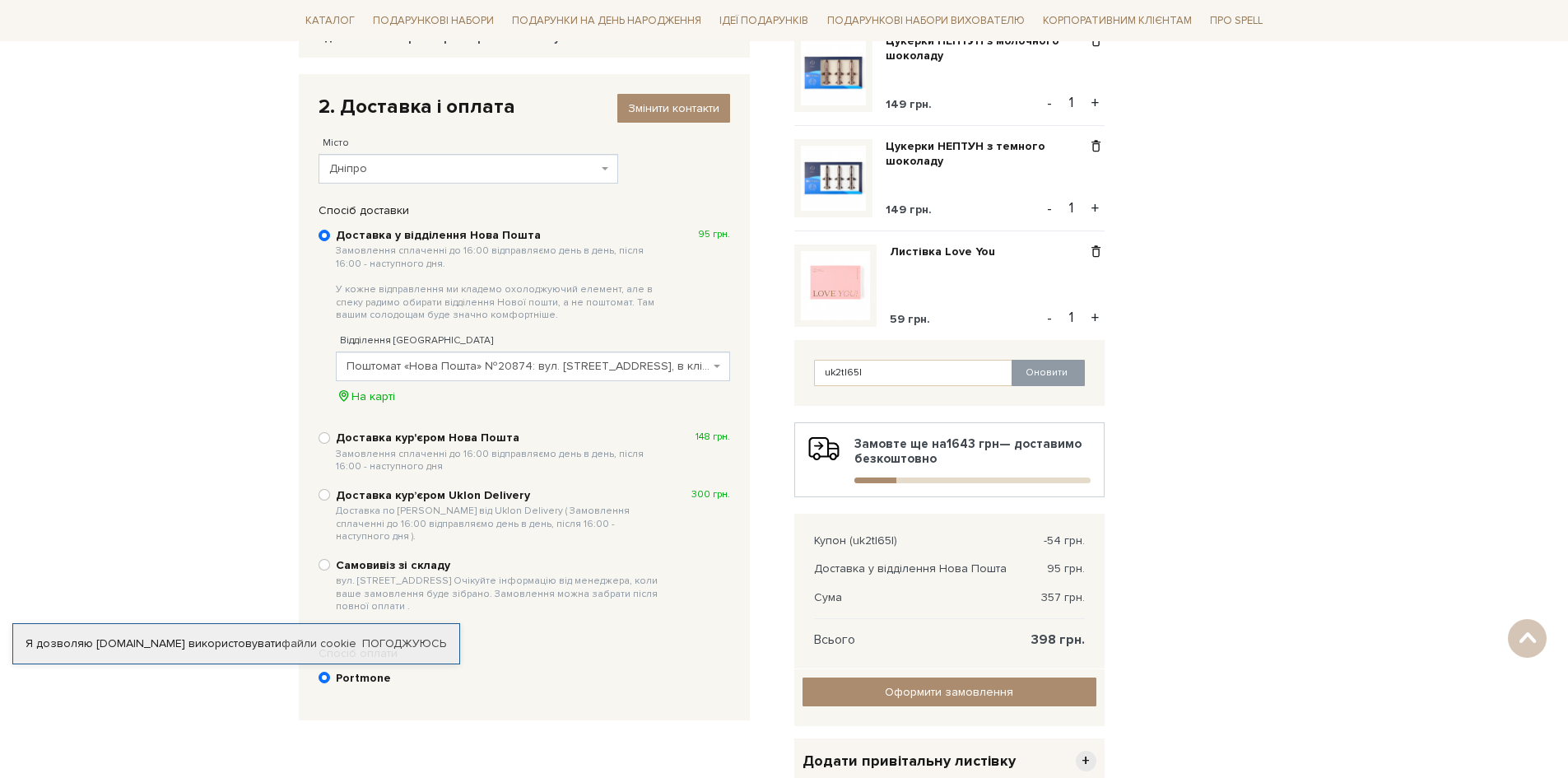
click at [1162, 544] on div "Відправити Для себе У подарунок 1. Контактні дані Ім'я По-батькові Анастасія Ру…" at bounding box center [784, 462] width 991 height 775
click at [1100, 252] on span at bounding box center [1096, 251] width 17 height 15
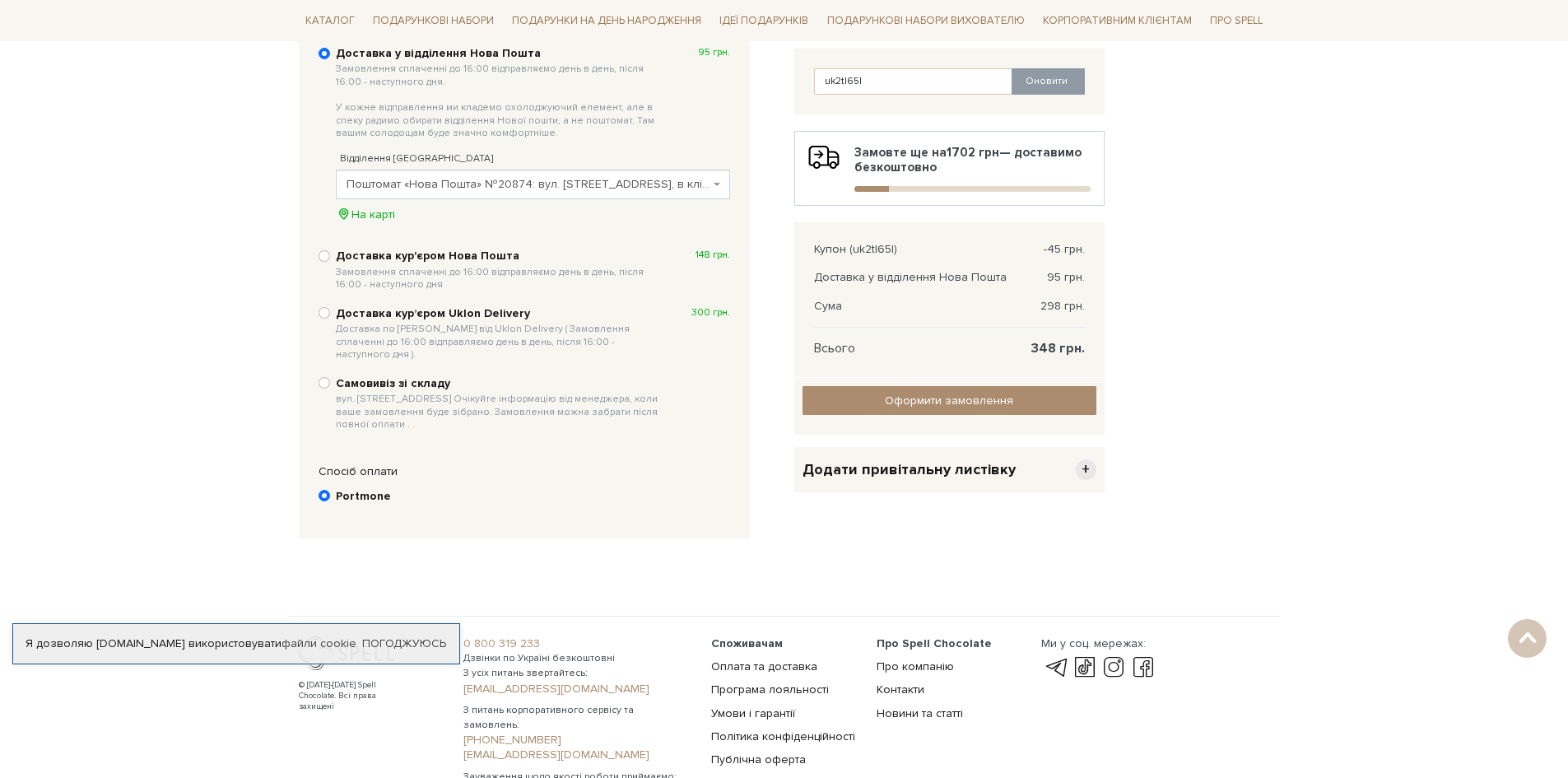
scroll to position [494, 0]
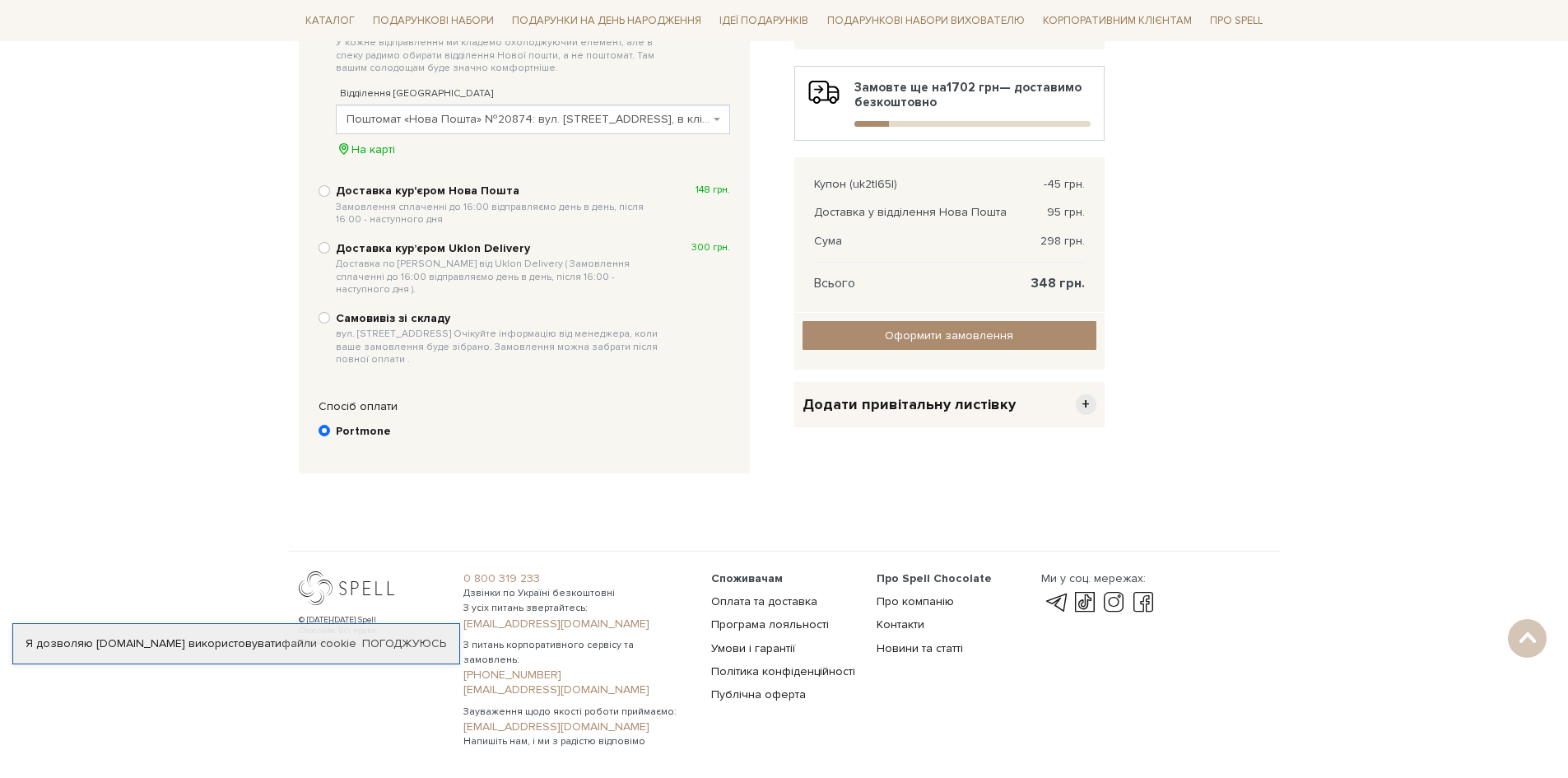
click at [1086, 402] on span "+" at bounding box center [1086, 405] width 21 height 21
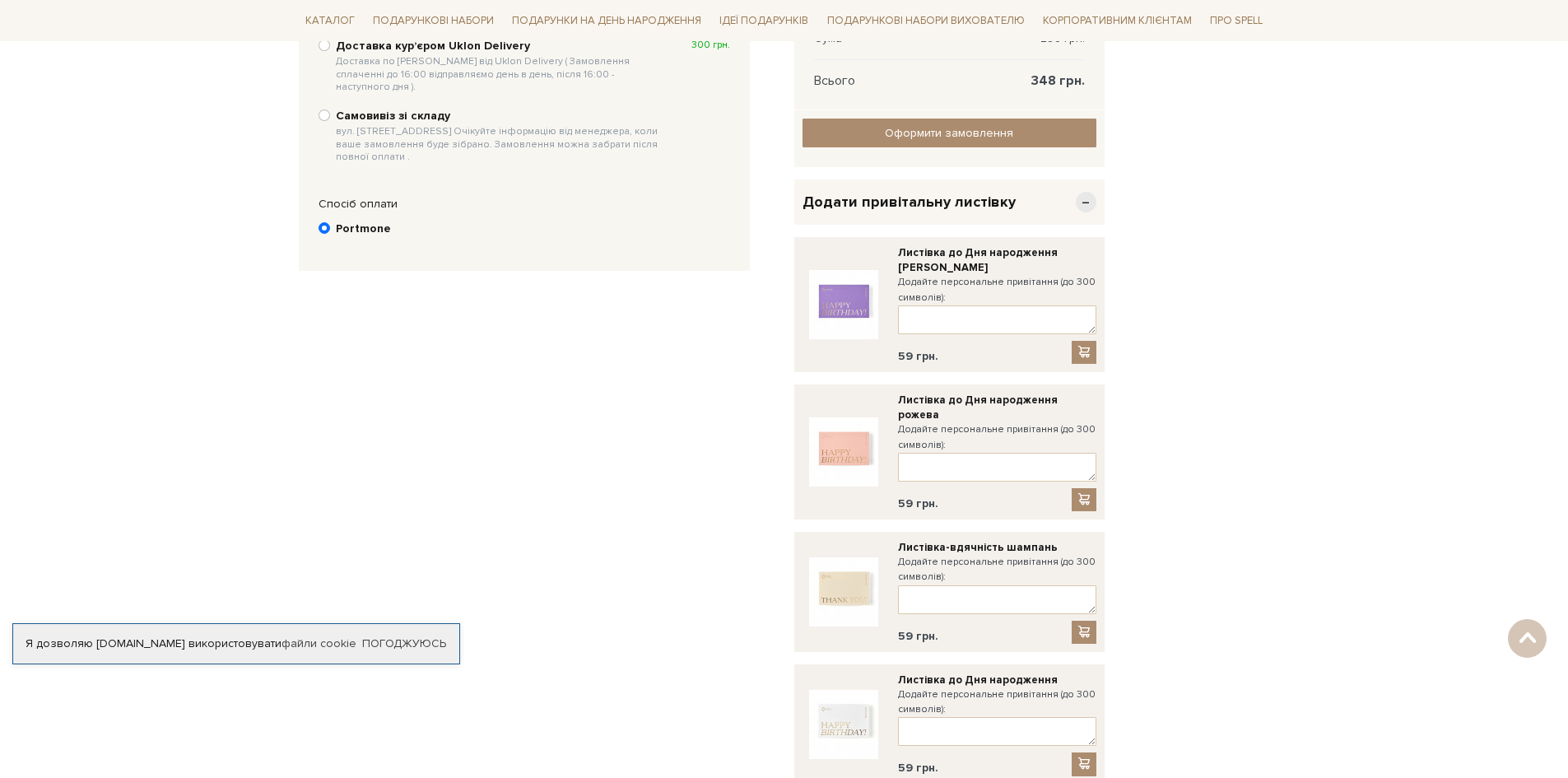
scroll to position [741, 0]
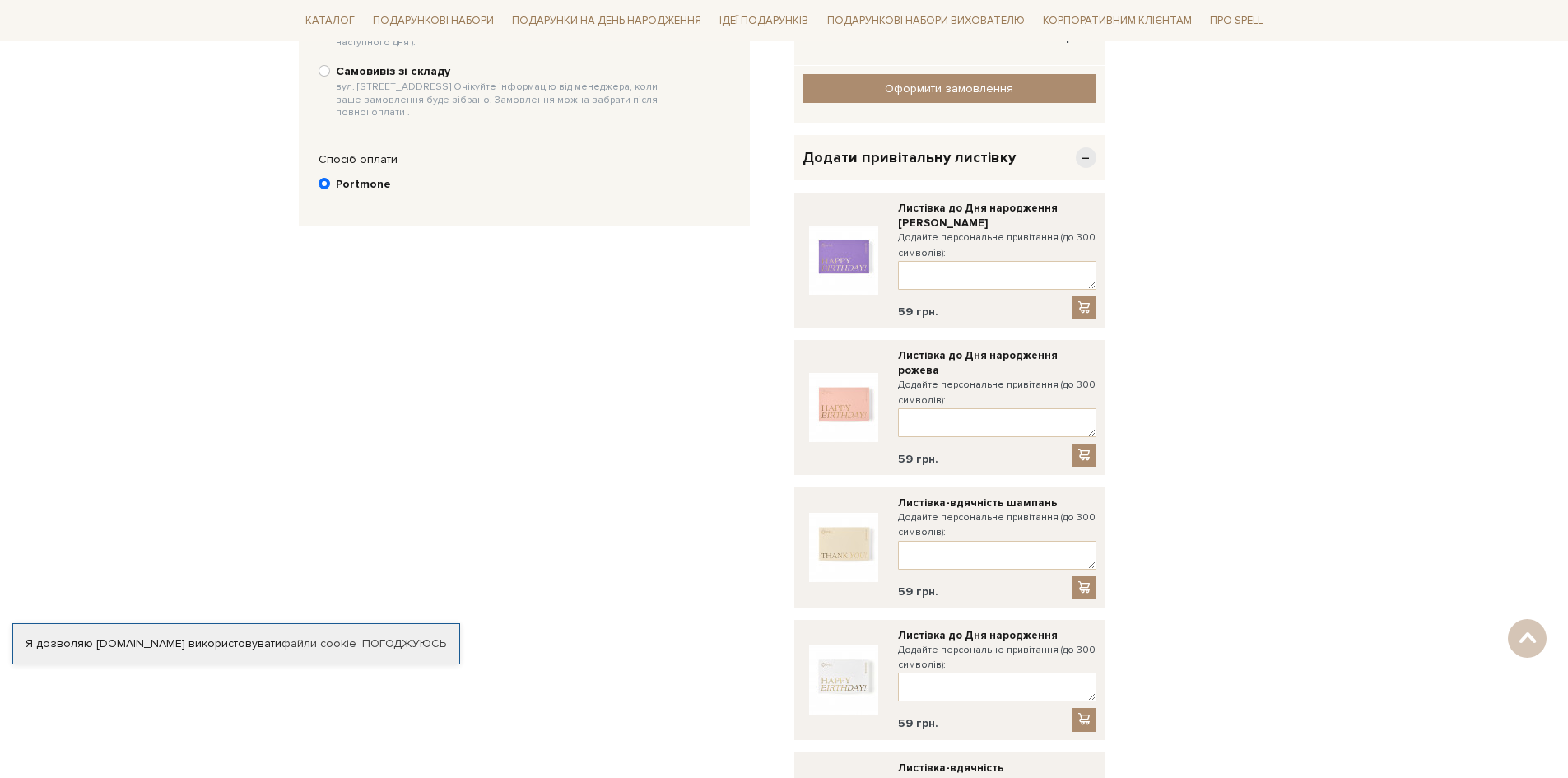
click at [1194, 372] on div "Відправити Для себе У подарунок 1. Контактні дані Ім'я По-батькові Анастасія Ру…" at bounding box center [784, 472] width 991 height 1784
click at [1080, 309] on span at bounding box center [1084, 308] width 17 height 14
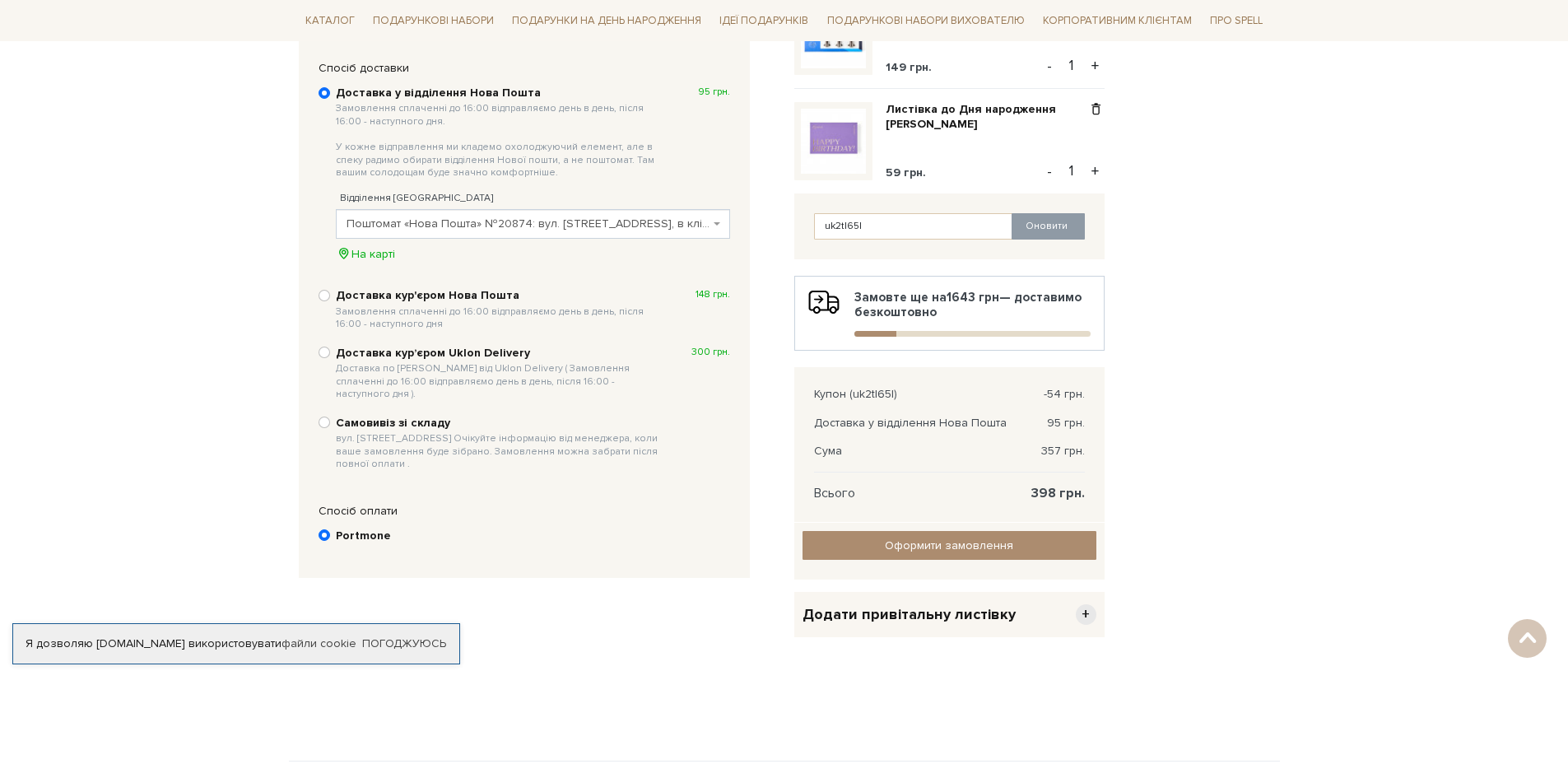
scroll to position [412, 0]
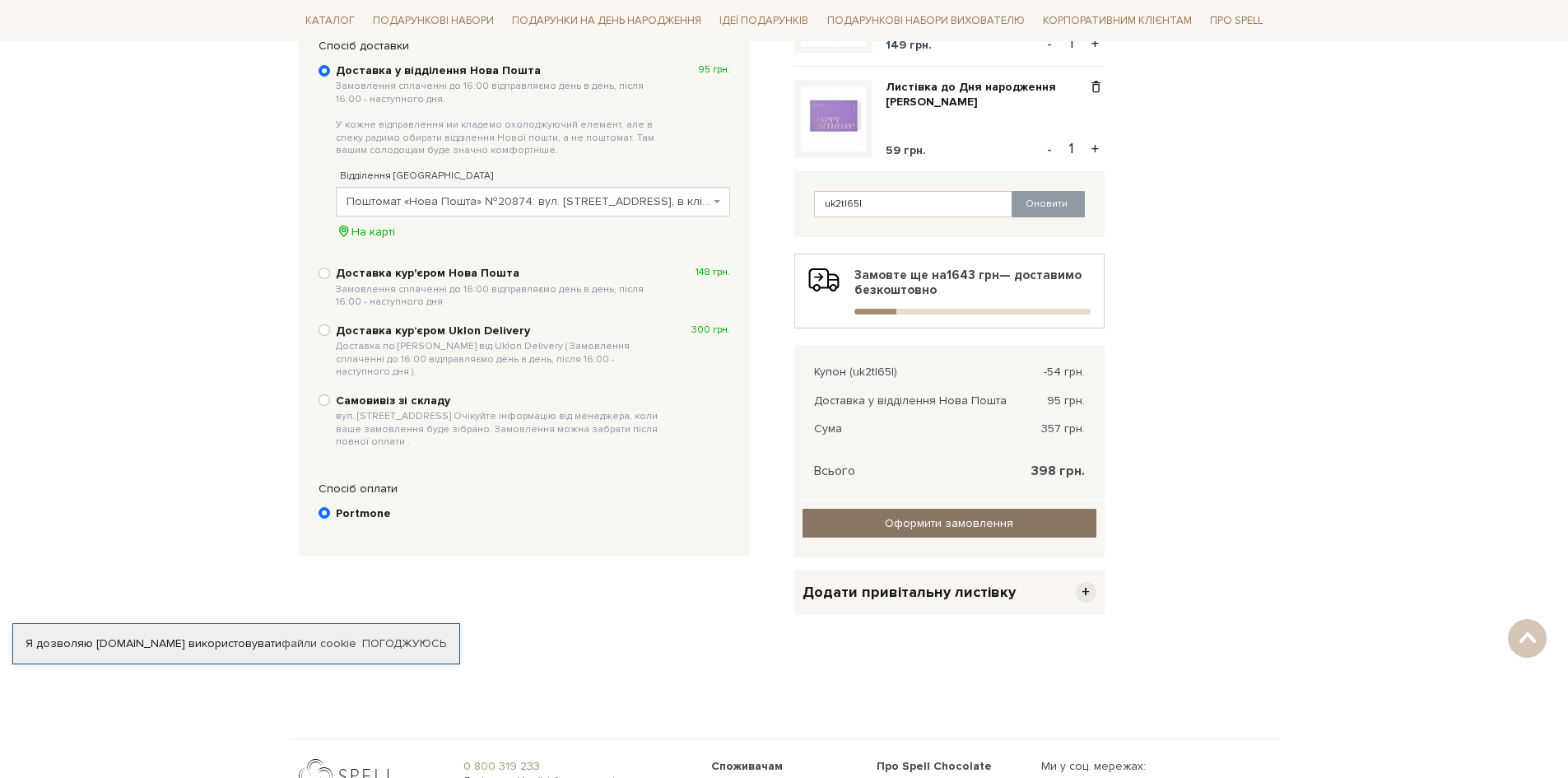
click at [1053, 530] on input "Оформити замовлення" at bounding box center [950, 522] width 294 height 29
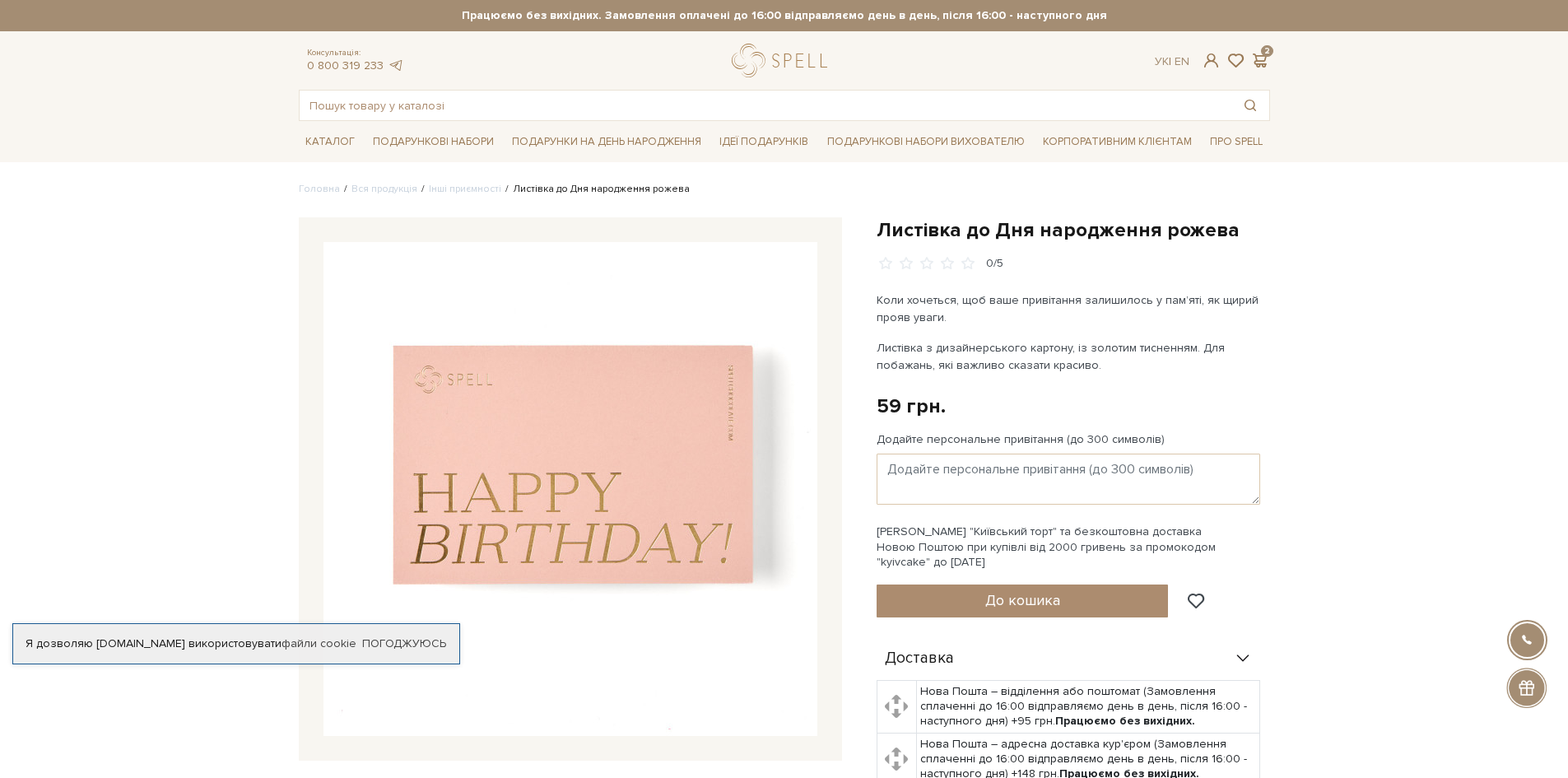
click at [718, 413] on img at bounding box center [570, 489] width 494 height 494
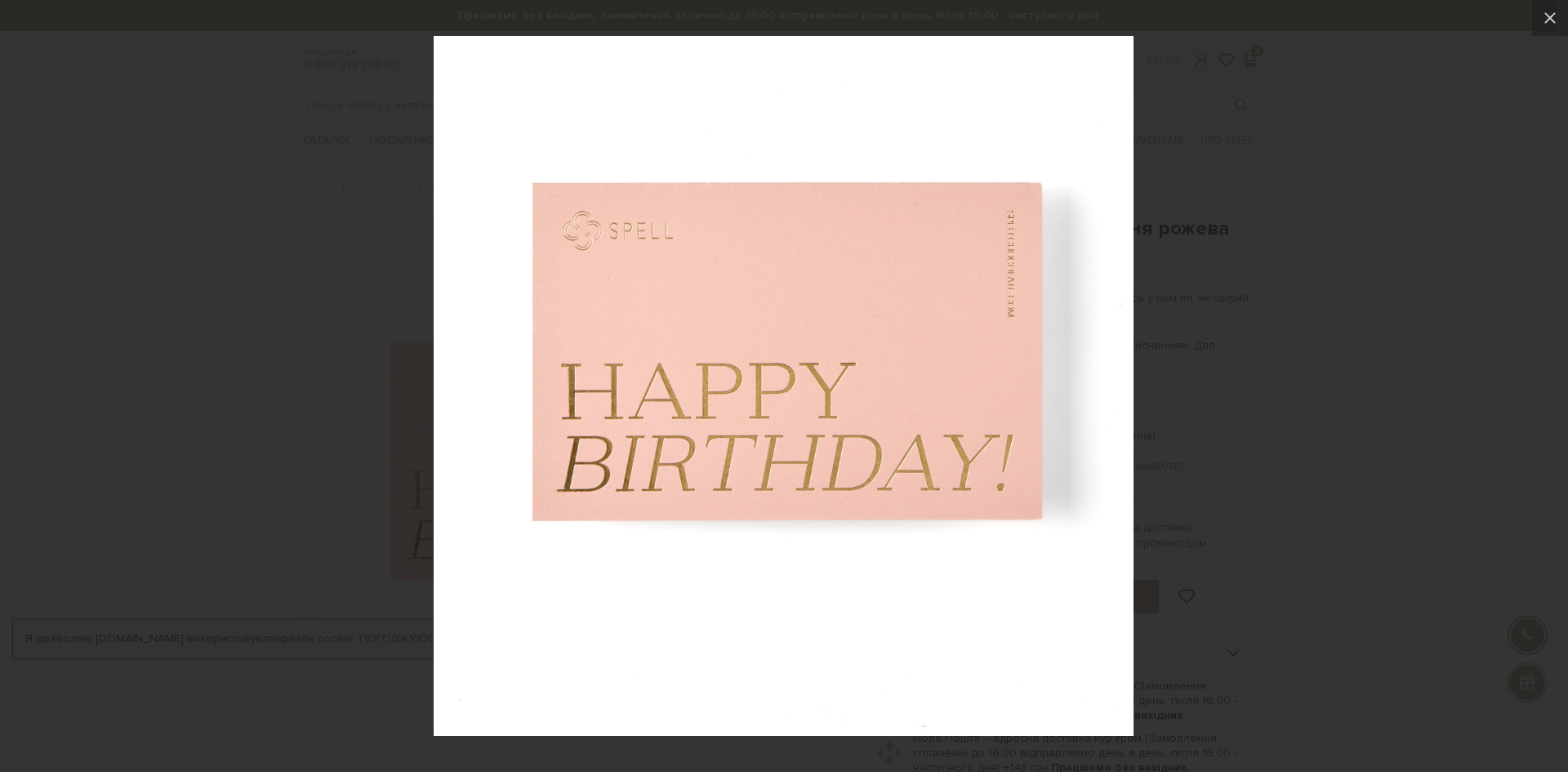
click at [1041, 276] on img at bounding box center [784, 386] width 700 height 700
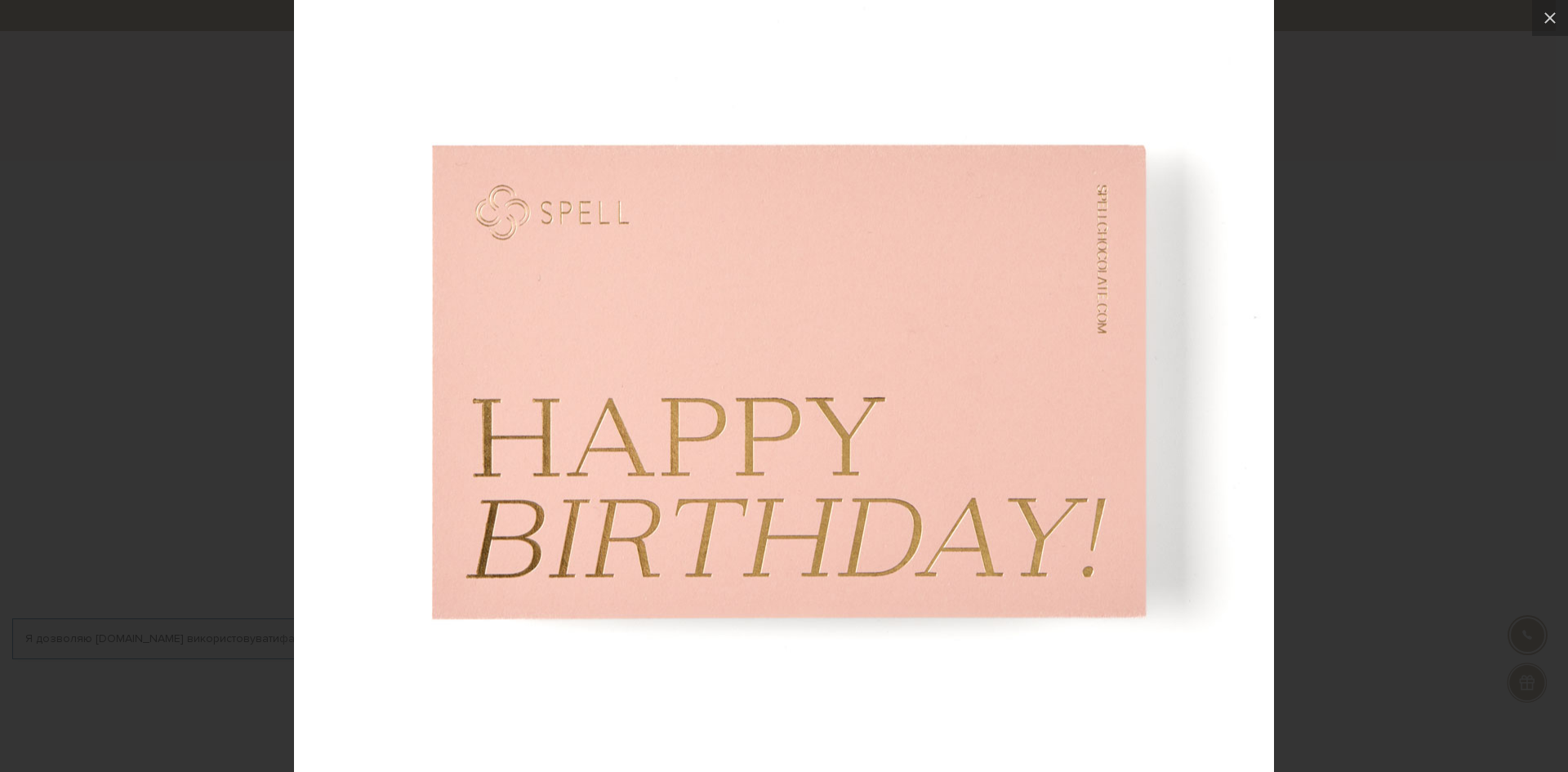
click at [1041, 276] on img at bounding box center [784, 430] width 980 height 981
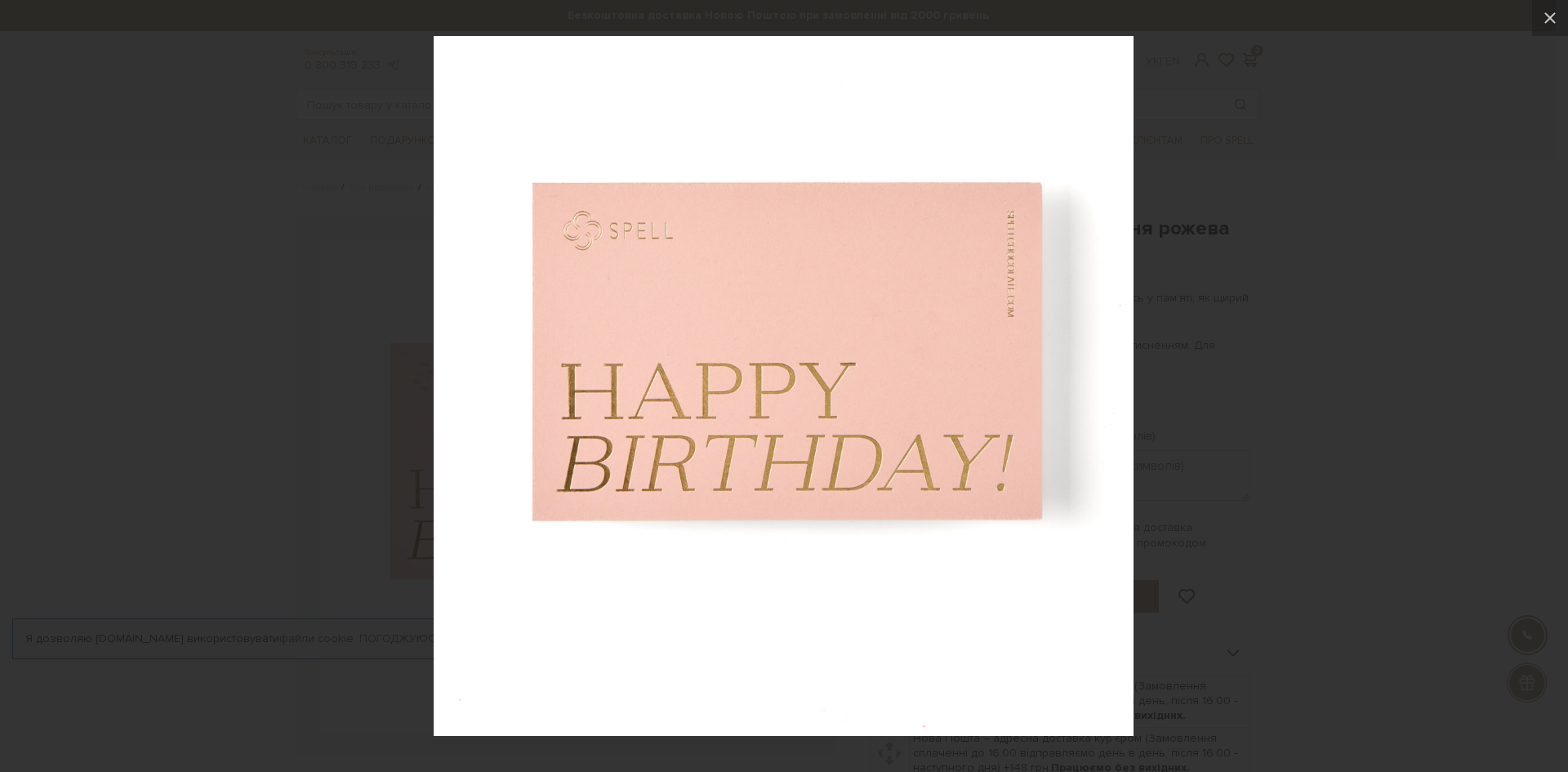
click at [1343, 293] on div at bounding box center [784, 386] width 1568 height 772
